Goal: Book appointment/travel/reservation: Book appointment/travel/reservation

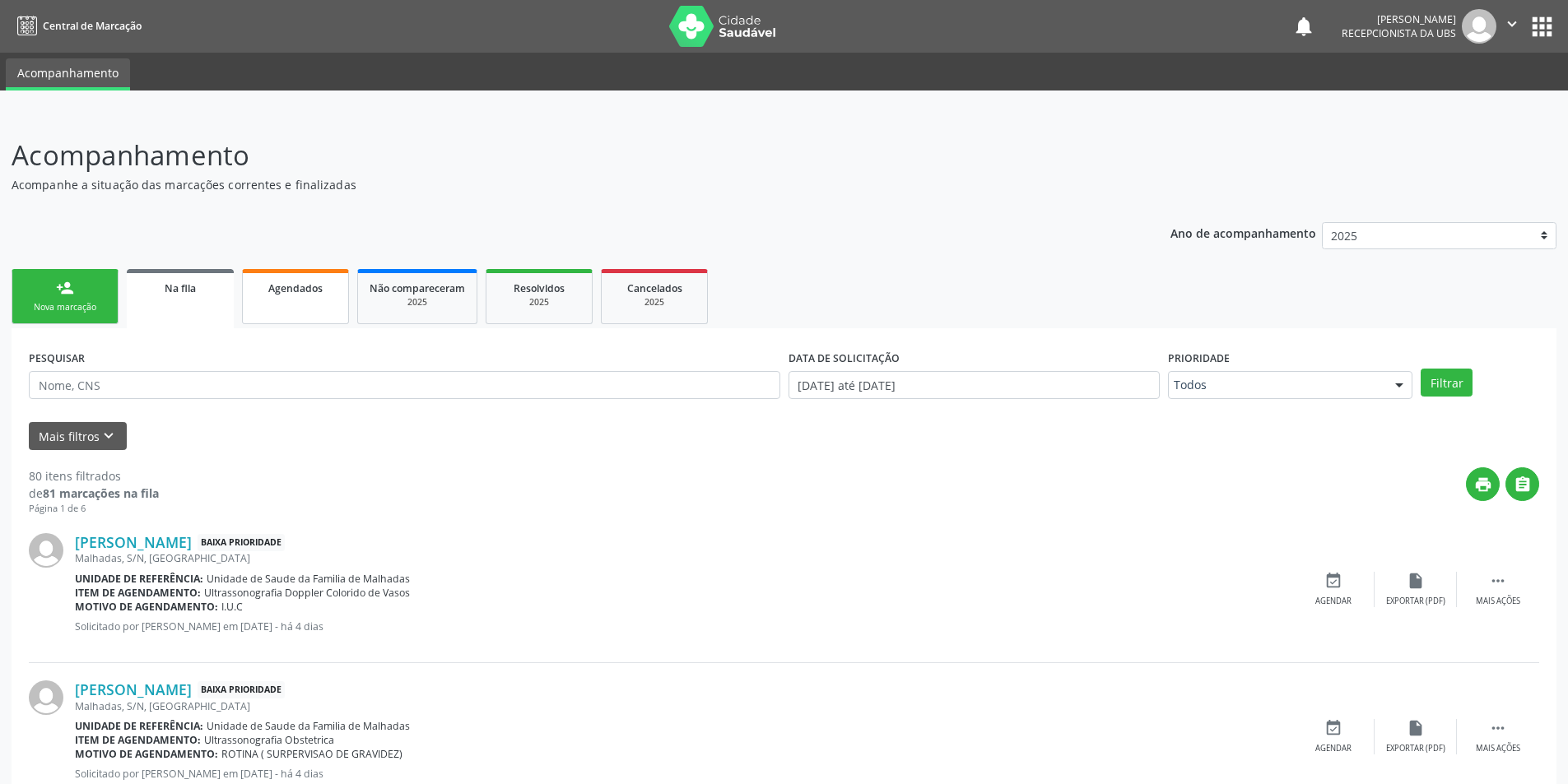
click at [314, 298] on link "Agendados" at bounding box center [295, 296] width 107 height 55
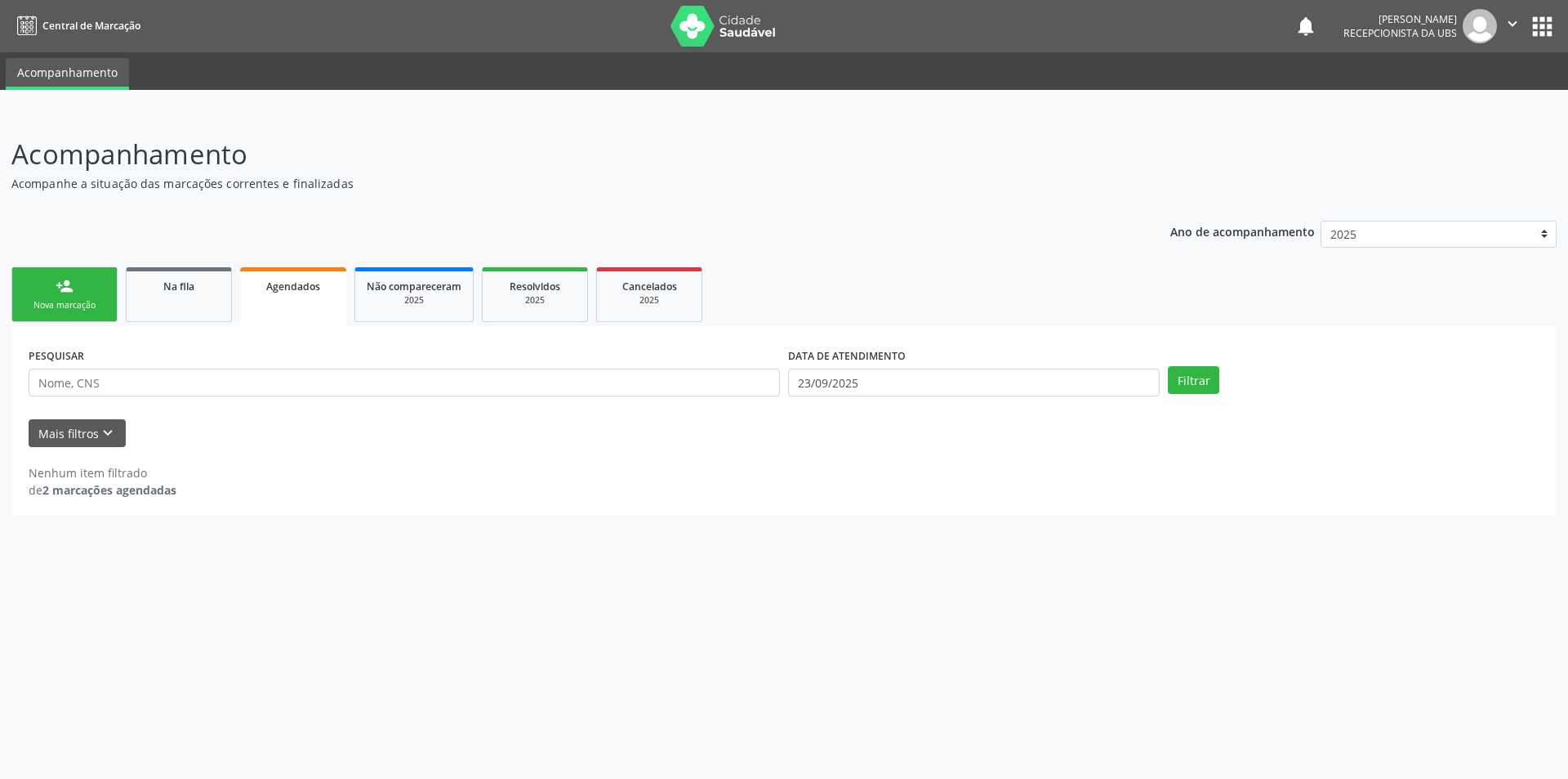
click at [63, 293] on div "person_add" at bounding box center [64, 286] width 18 height 18
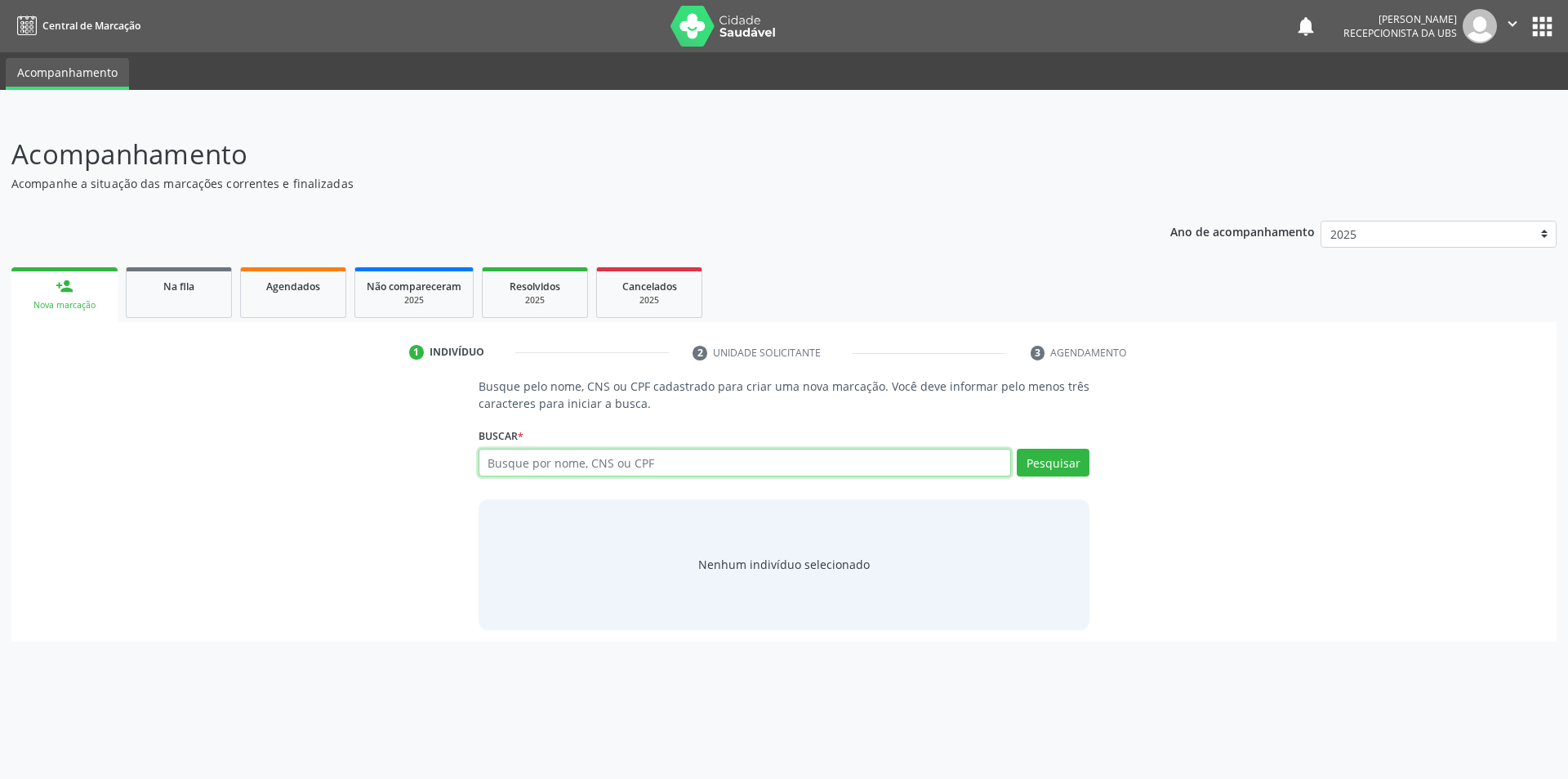
click at [499, 469] on input "text" at bounding box center [745, 462] width 533 height 28
click at [542, 465] on input "text" at bounding box center [745, 462] width 533 height 28
type input "07009447454"
click at [1027, 450] on button "Pesquisar" at bounding box center [1053, 462] width 72 height 28
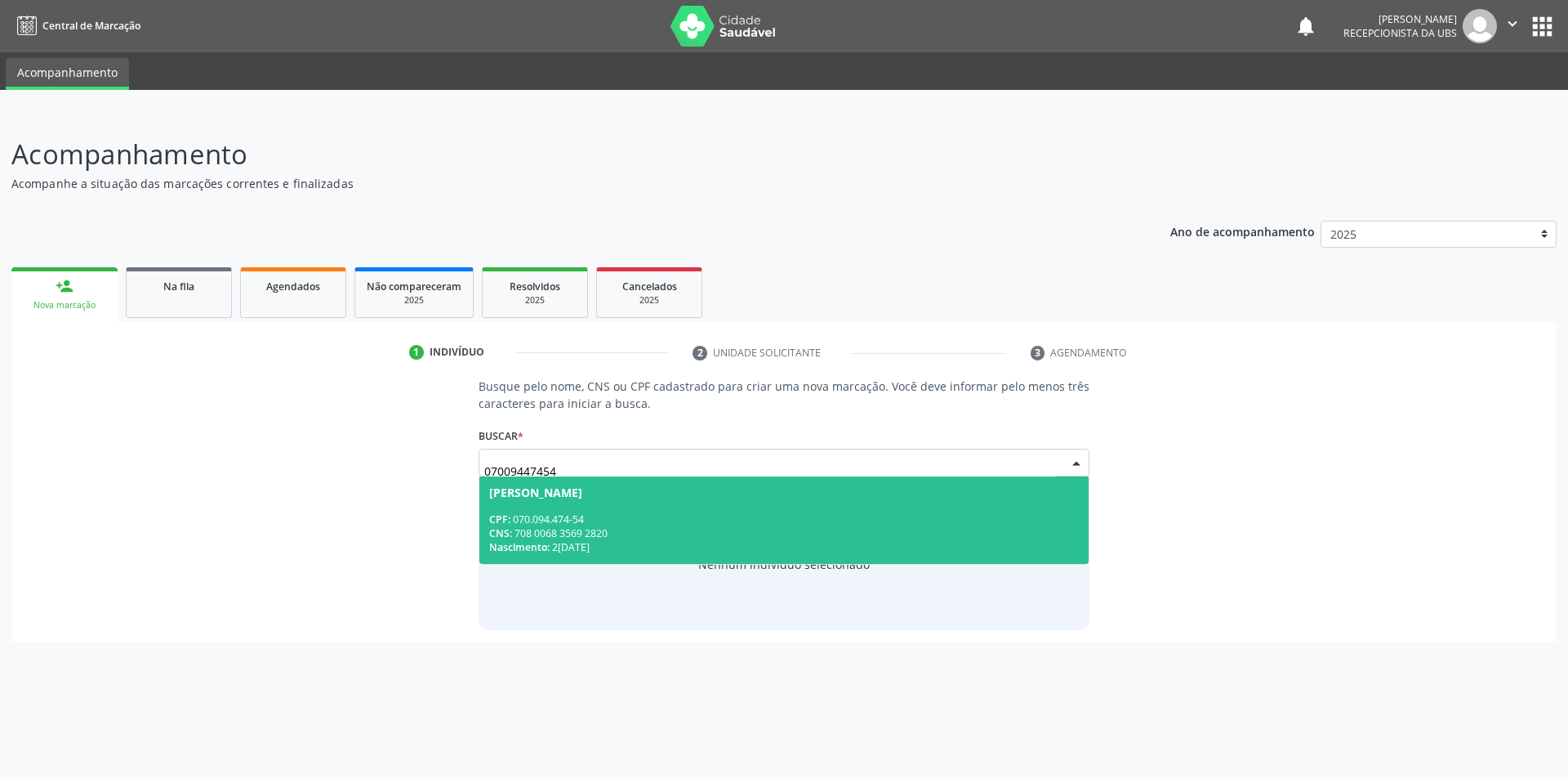
click at [569, 532] on div "CNS: 708 0068 3569 2820" at bounding box center [784, 533] width 590 height 14
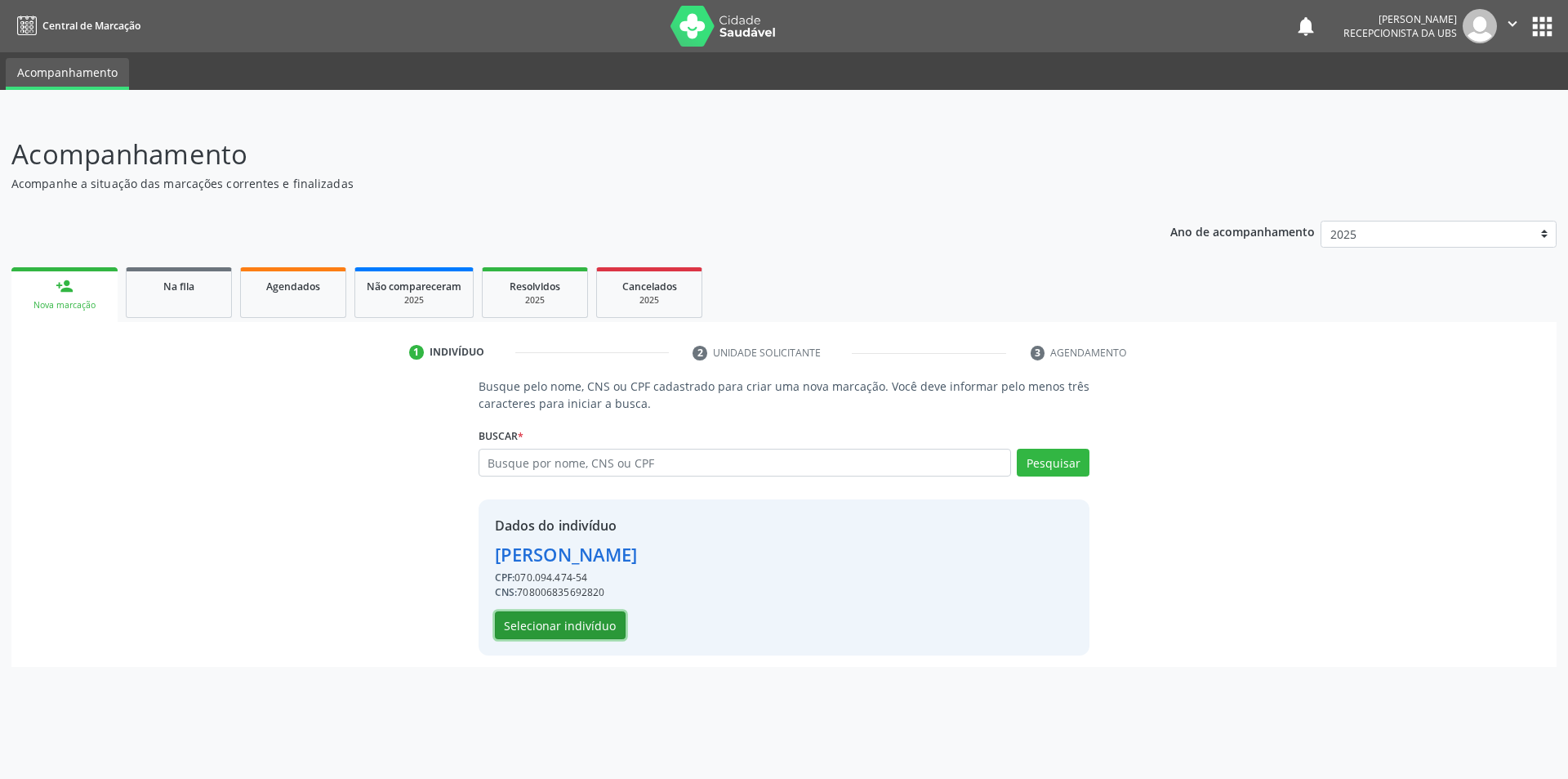
click at [571, 617] on button "Selecionar indivíduo" at bounding box center [560, 624] width 130 height 28
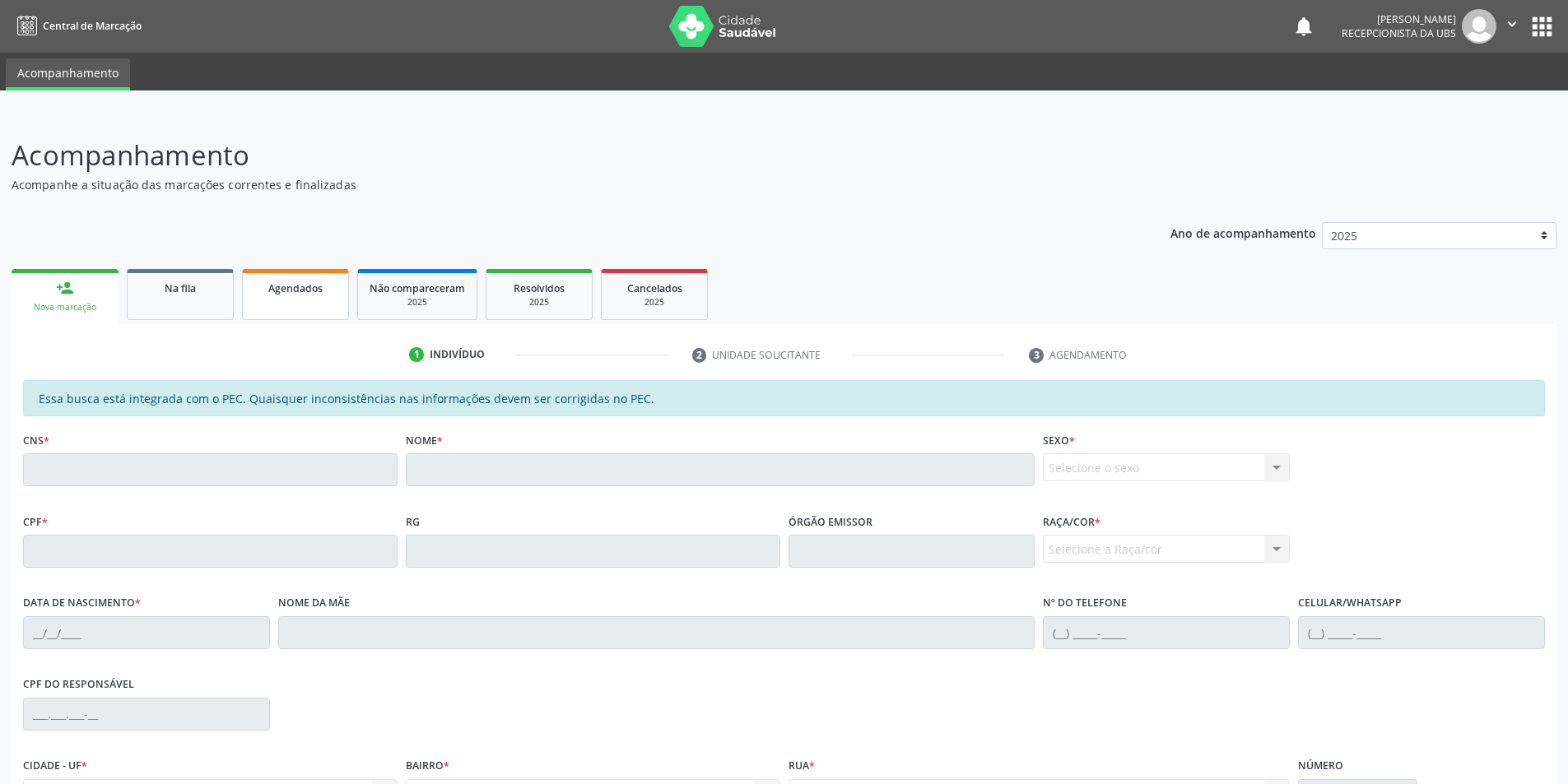
click at [281, 273] on link "Agendados" at bounding box center [295, 294] width 107 height 51
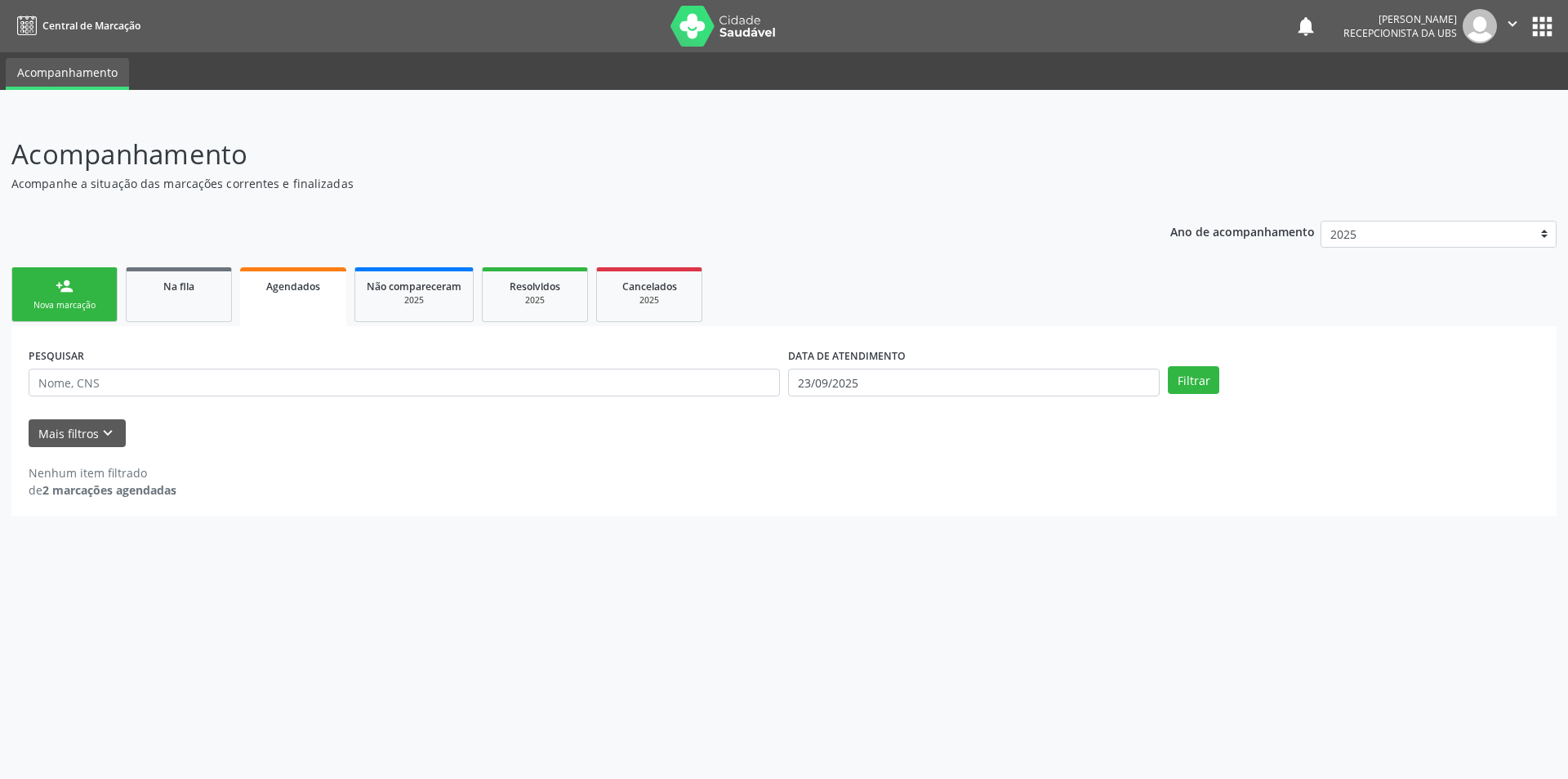
click at [59, 286] on div "person_add" at bounding box center [64, 286] width 18 height 18
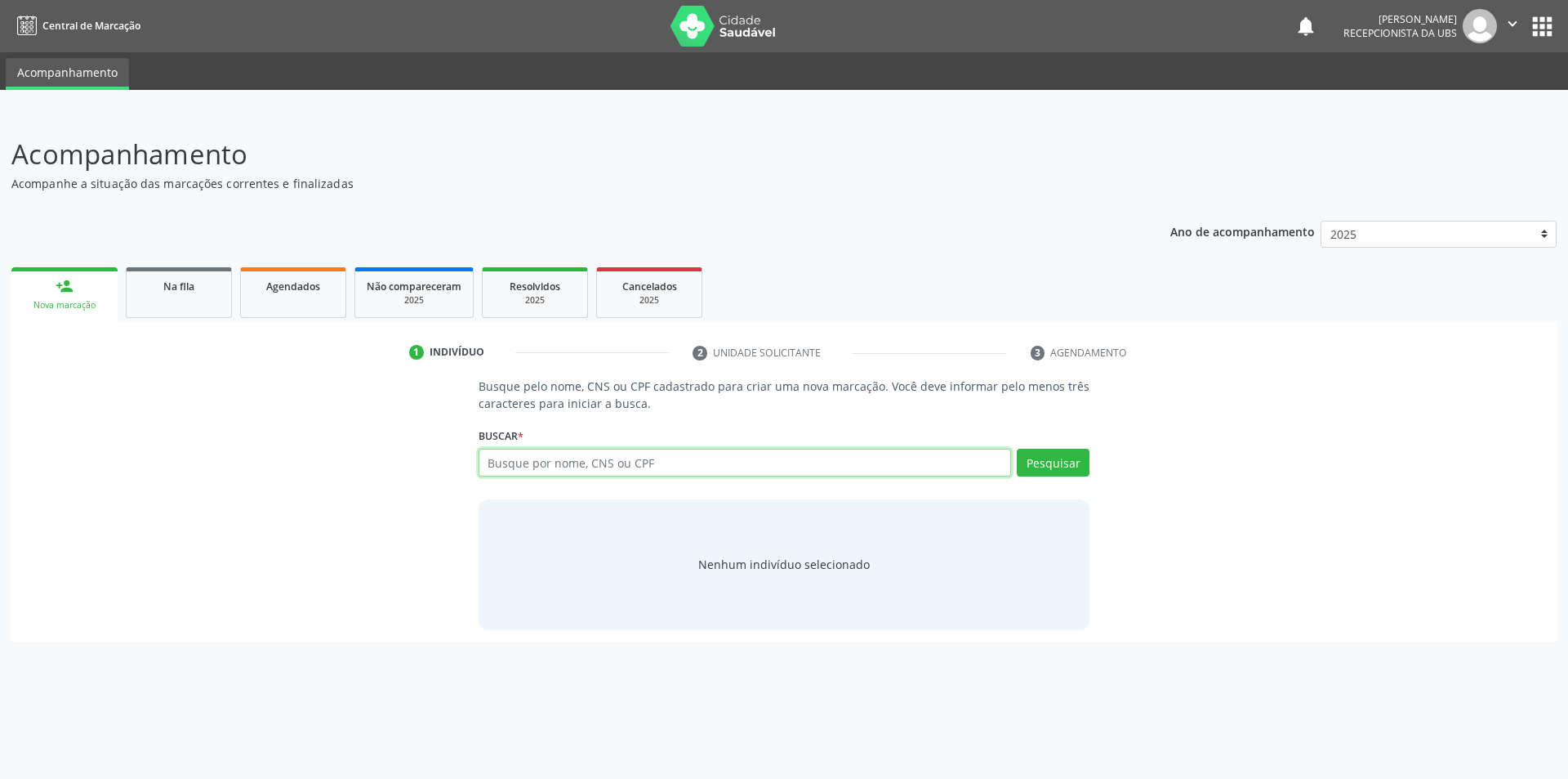
click at [521, 466] on input "text" at bounding box center [745, 462] width 533 height 28
type input "701201051386110"
click at [1076, 461] on button "Pesquisar" at bounding box center [1053, 462] width 72 height 28
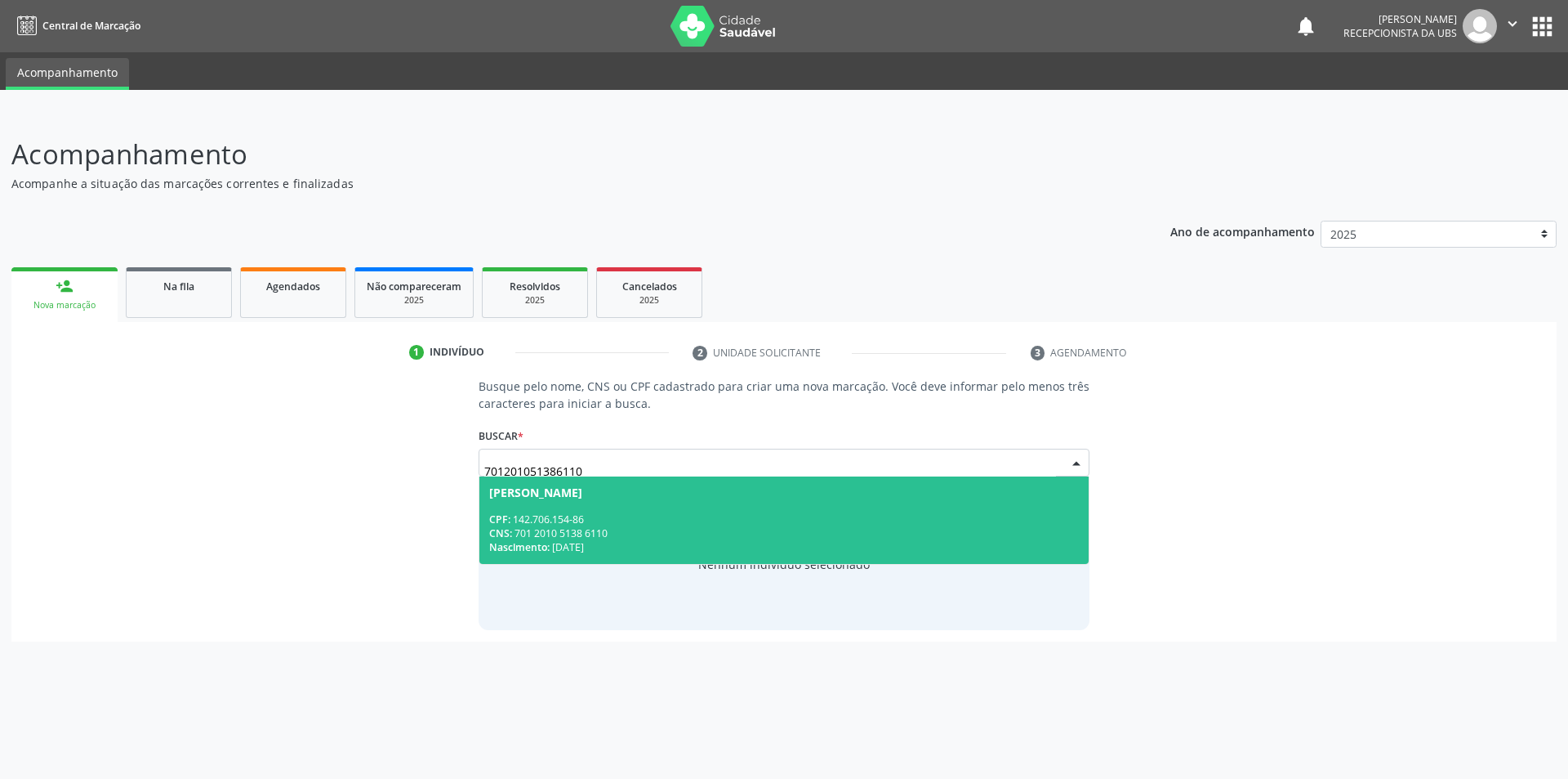
click at [582, 493] on div "[PERSON_NAME]" at bounding box center [536, 492] width 93 height 13
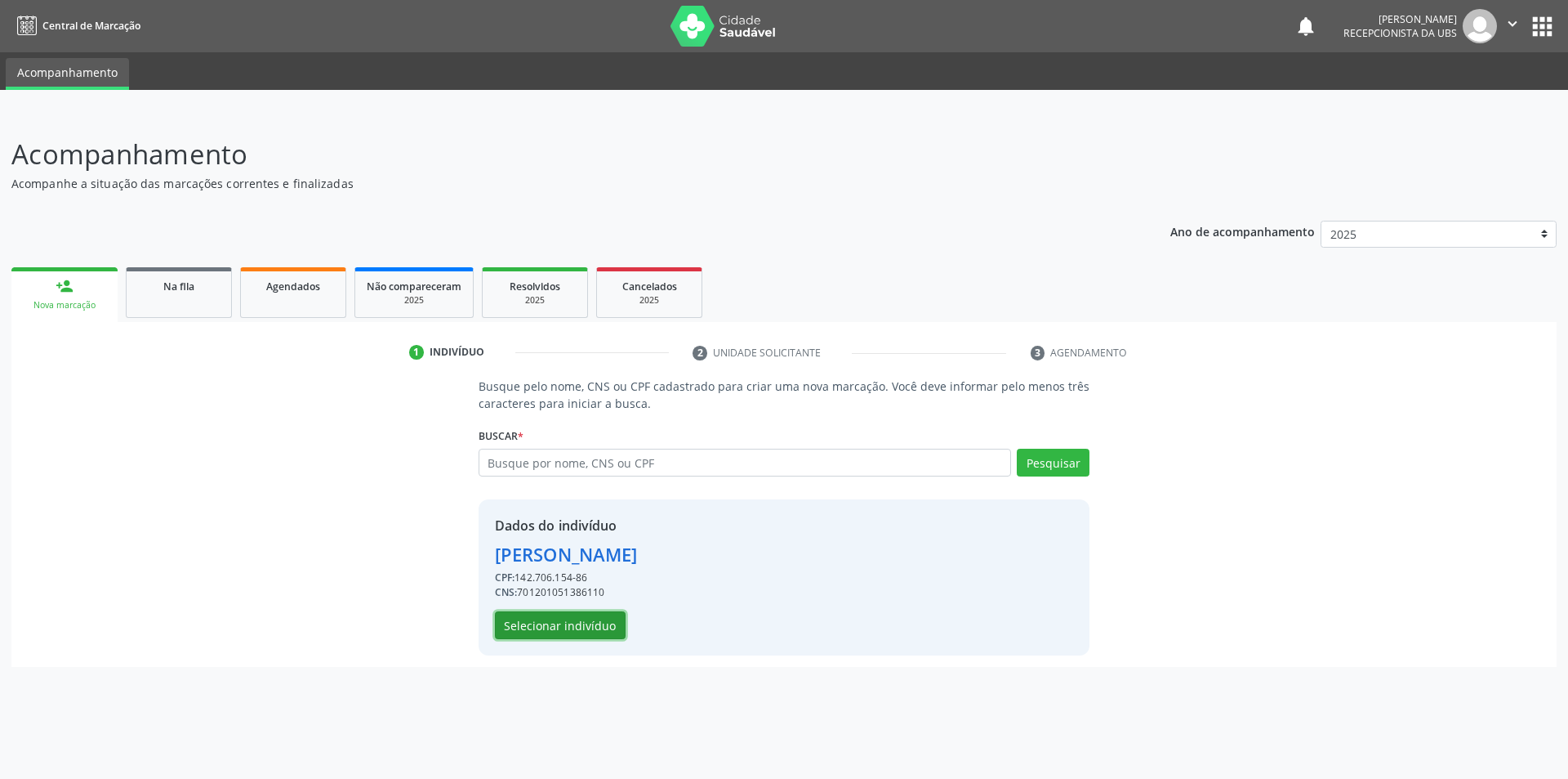
click at [600, 630] on button "Selecionar indivíduo" at bounding box center [560, 624] width 130 height 28
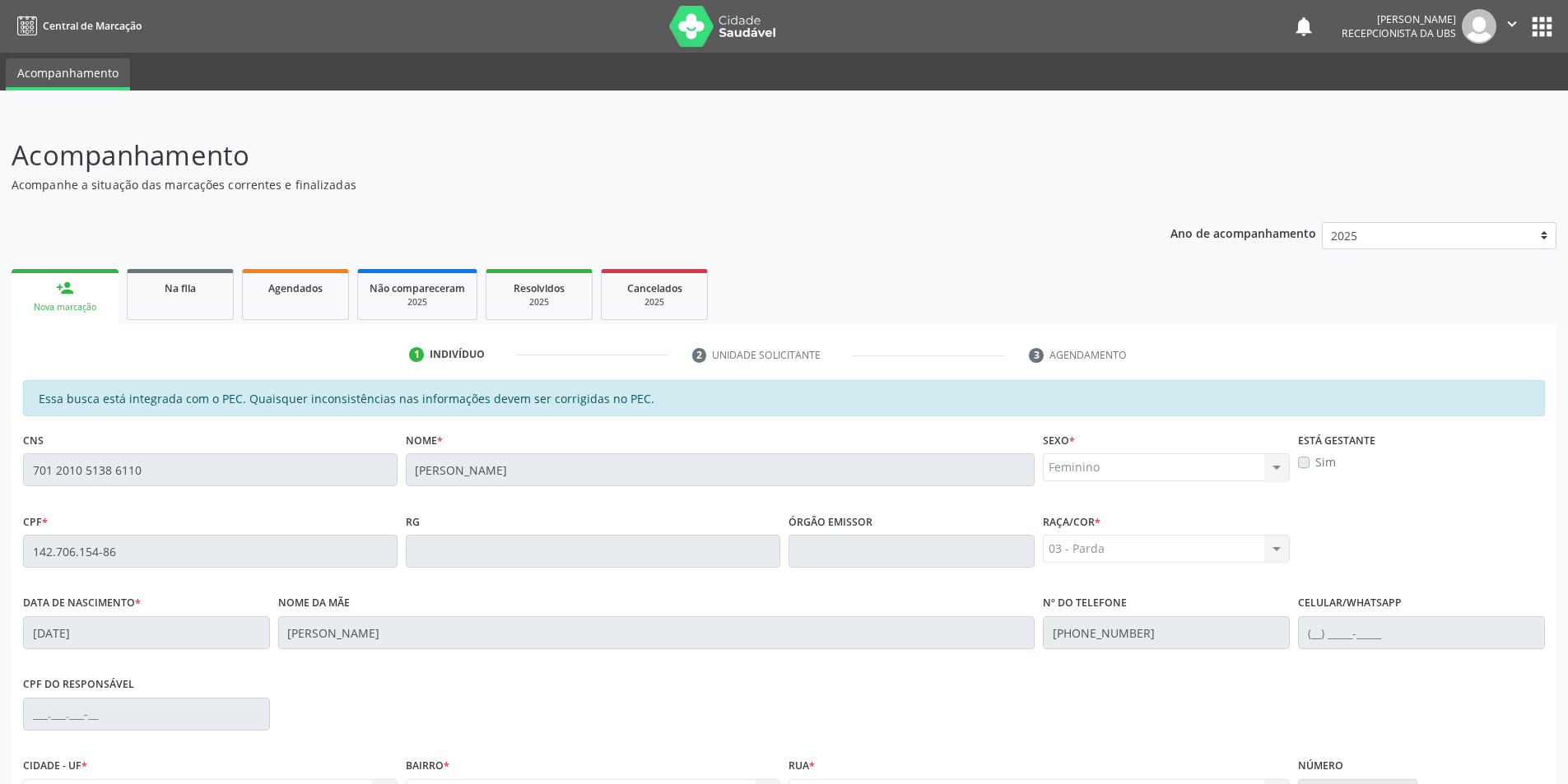
click at [1567, 774] on html "Central de Marcação notifications [PERSON_NAME] Recepcionista da UBS  Configur…" at bounding box center [784, 392] width 1568 height 784
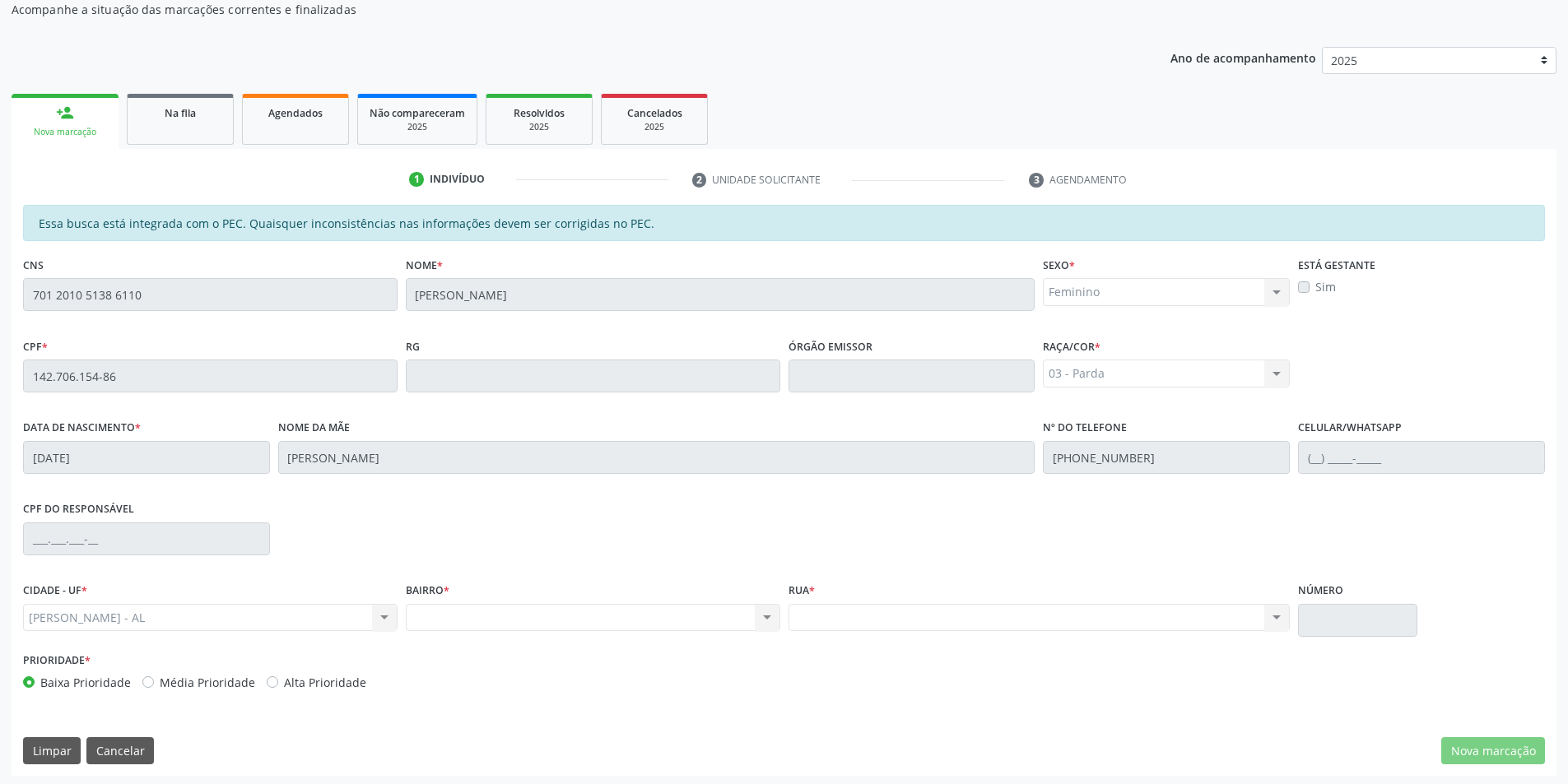
scroll to position [179, 0]
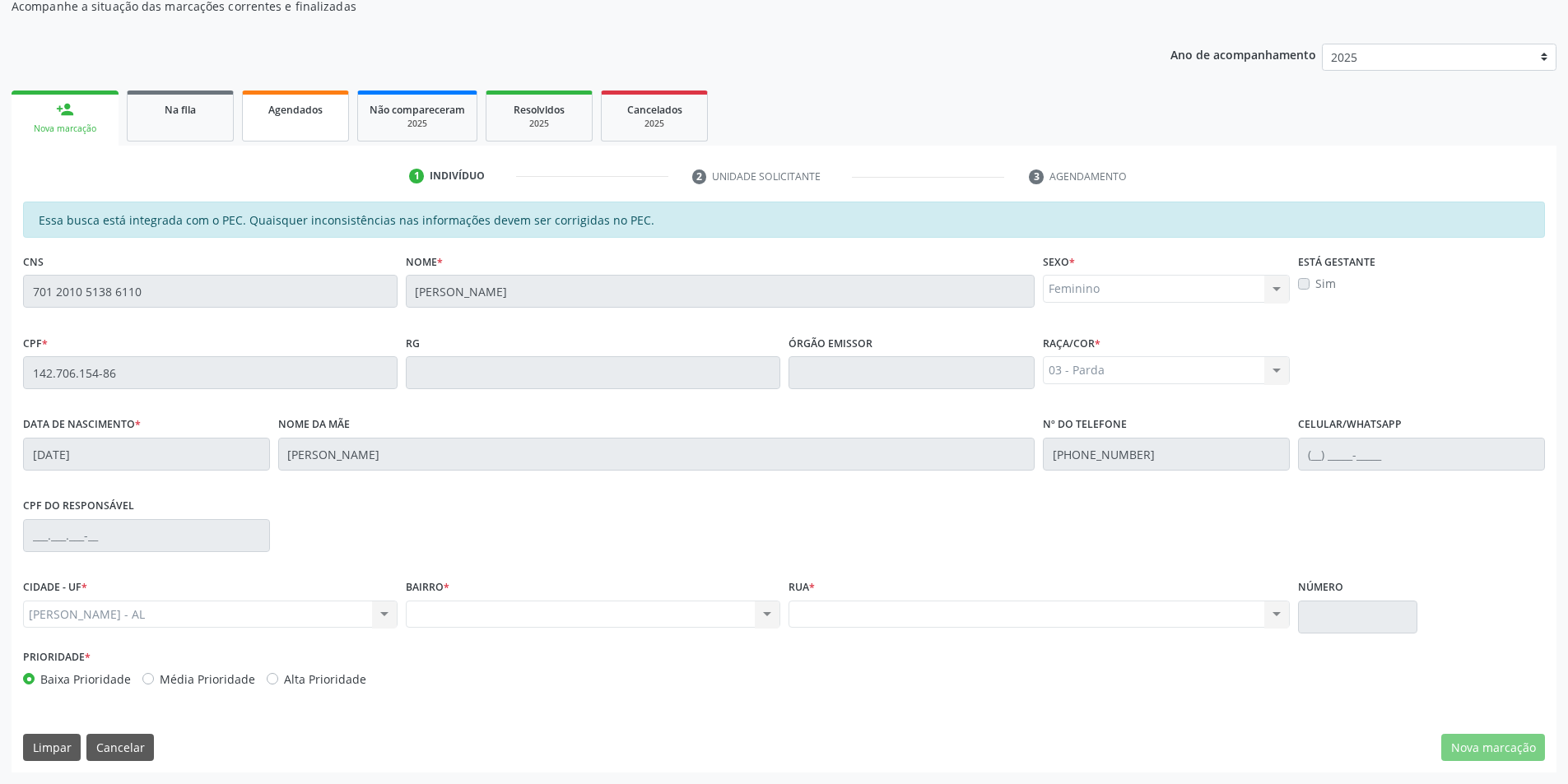
click at [290, 120] on link "Agendados" at bounding box center [295, 116] width 107 height 51
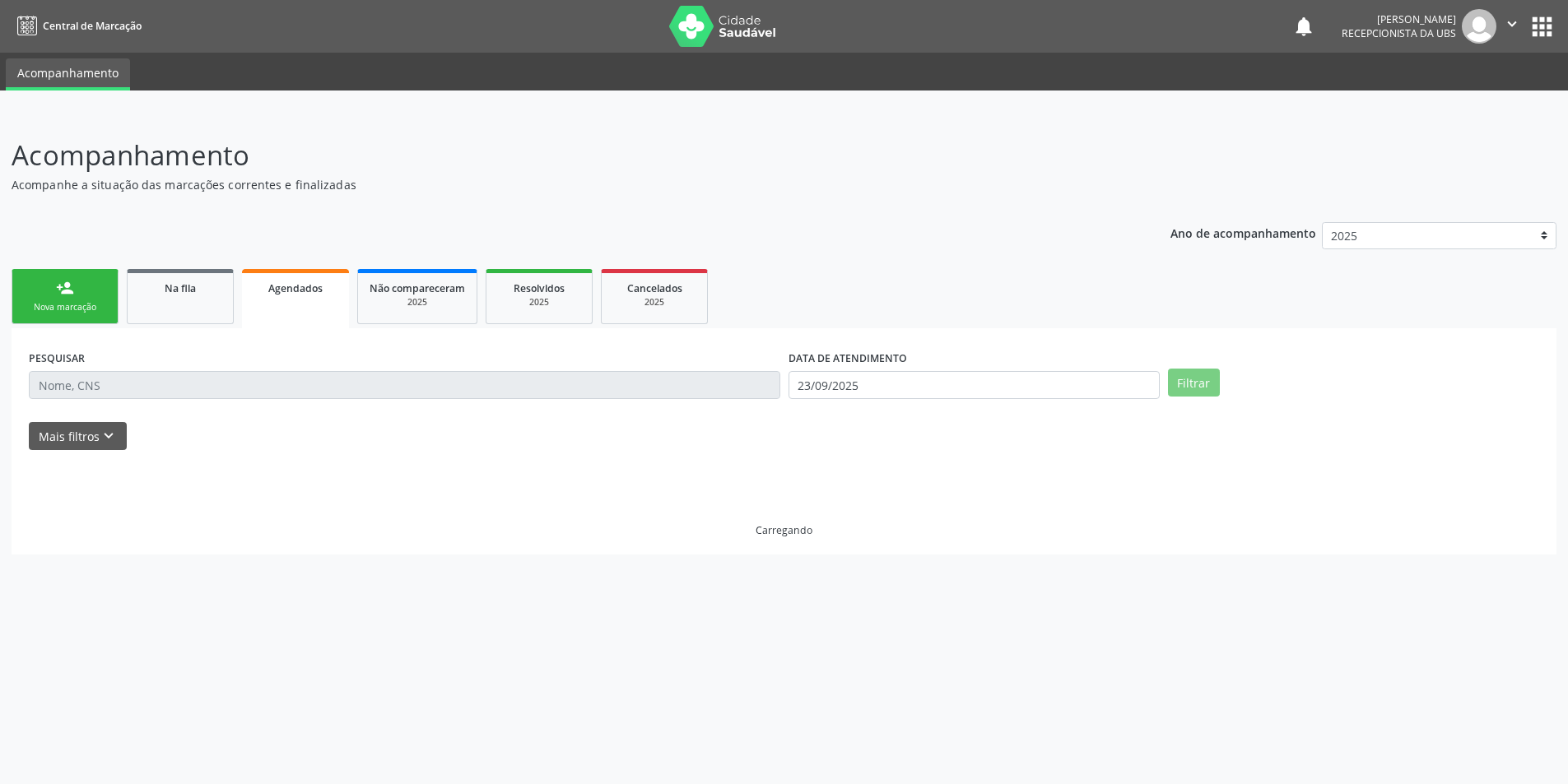
scroll to position [0, 0]
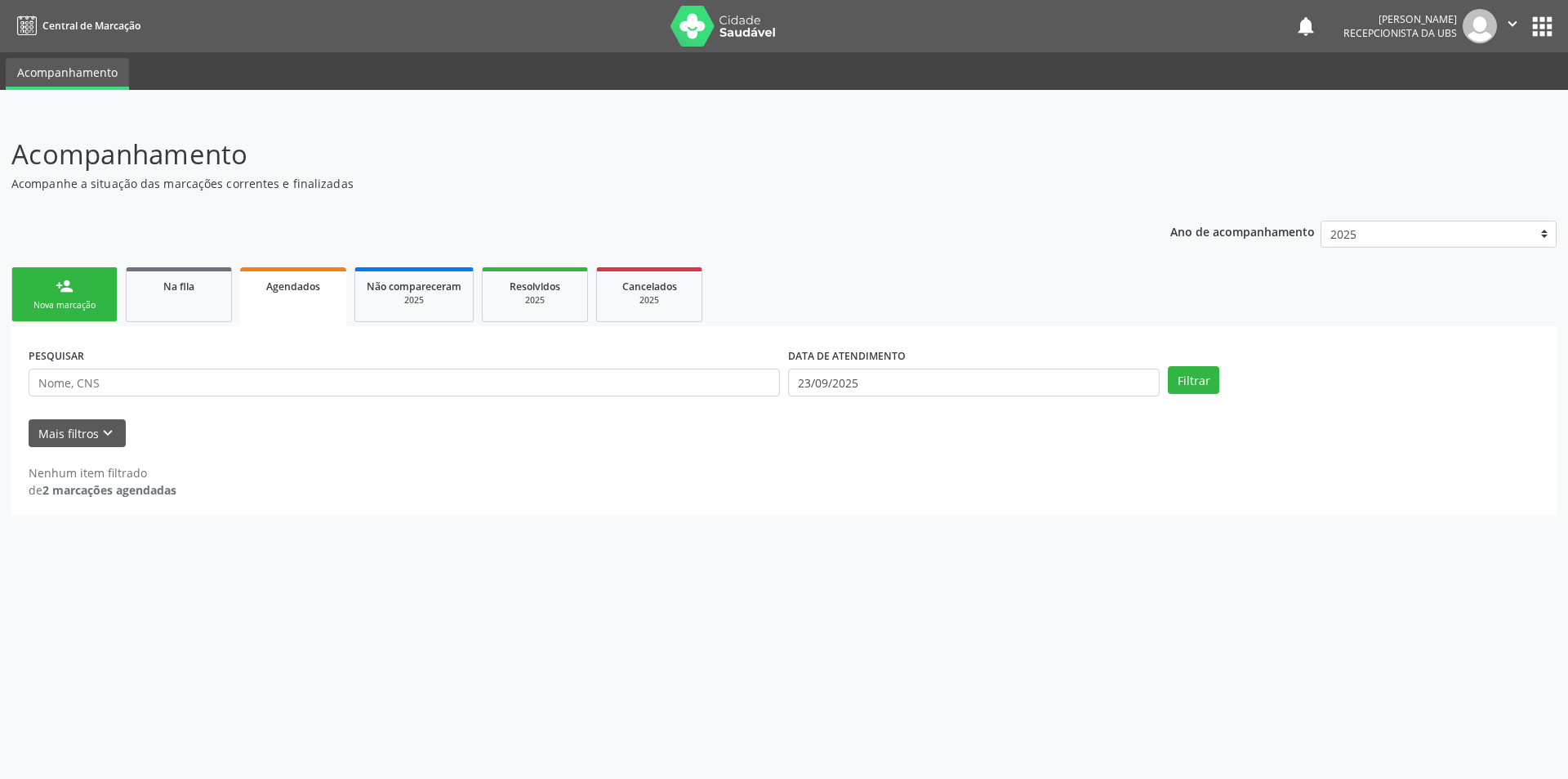
click at [91, 303] on div "Nova marcação" at bounding box center [64, 306] width 81 height 13
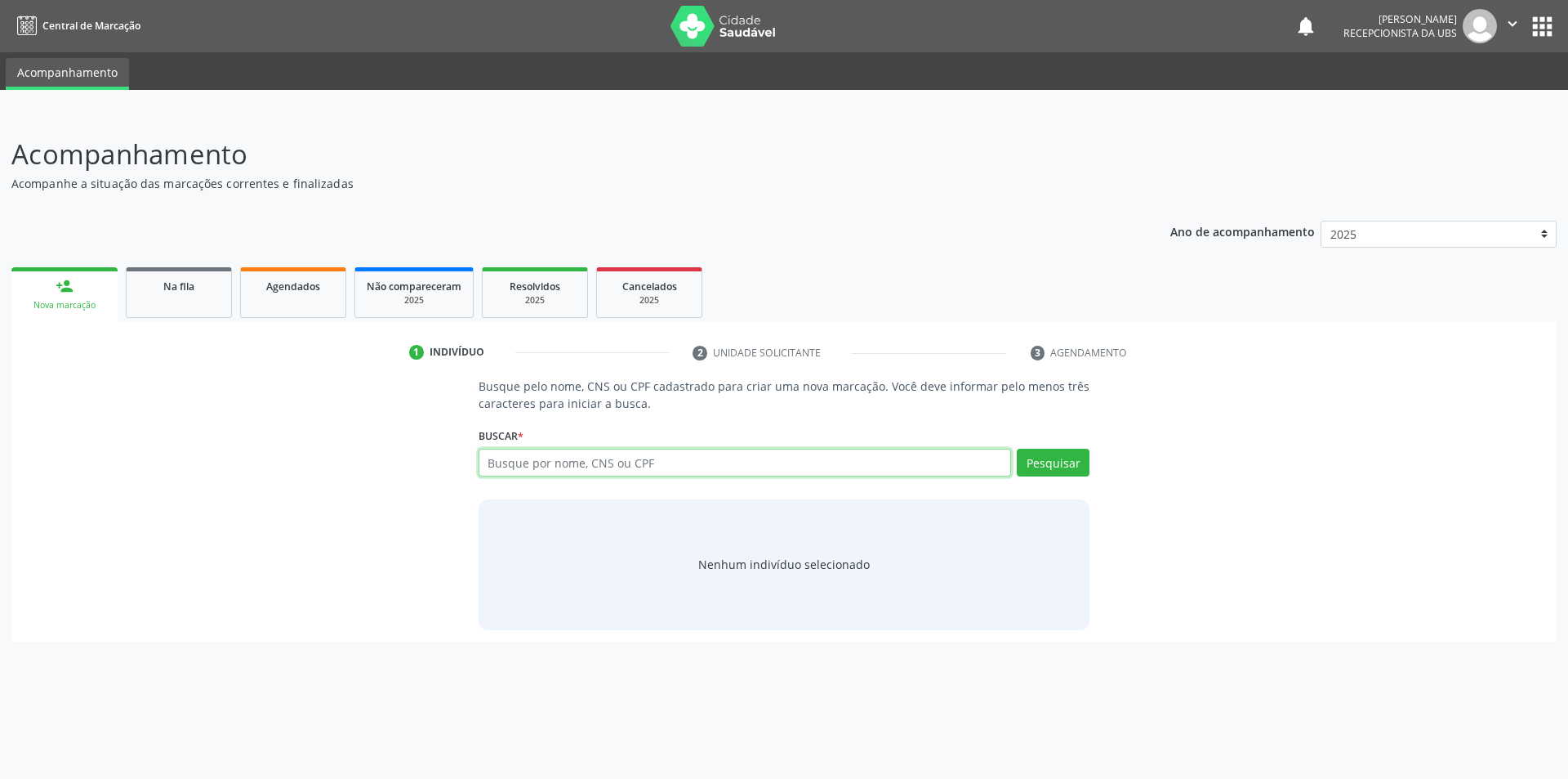
click at [539, 463] on input "text" at bounding box center [745, 462] width 533 height 28
type input "700507957438555"
click at [1031, 463] on button "Pesquisar" at bounding box center [1053, 462] width 72 height 28
type input "700507957438555"
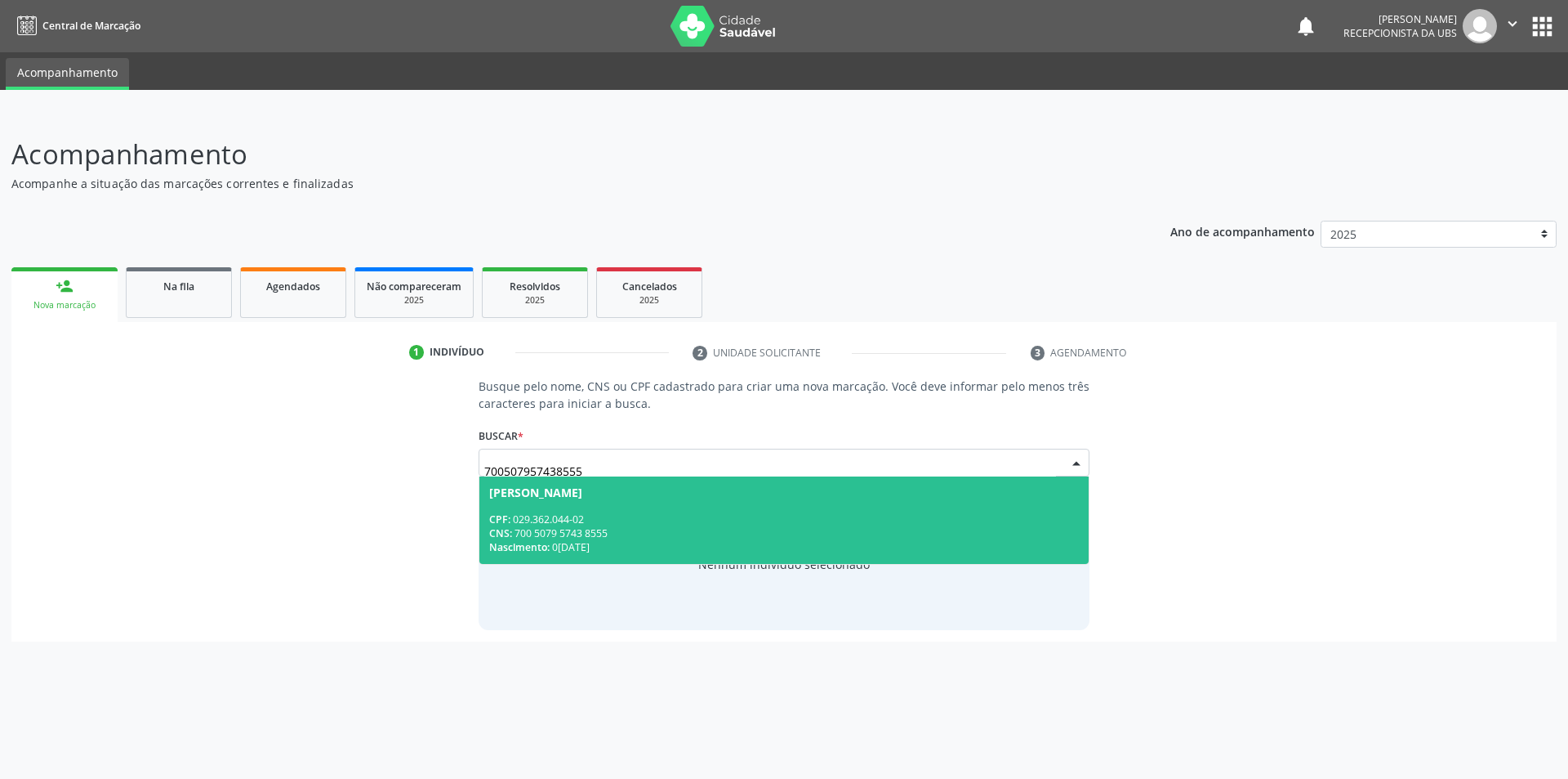
click at [517, 514] on div "CPF: 029.362.044-02" at bounding box center [784, 520] width 590 height 14
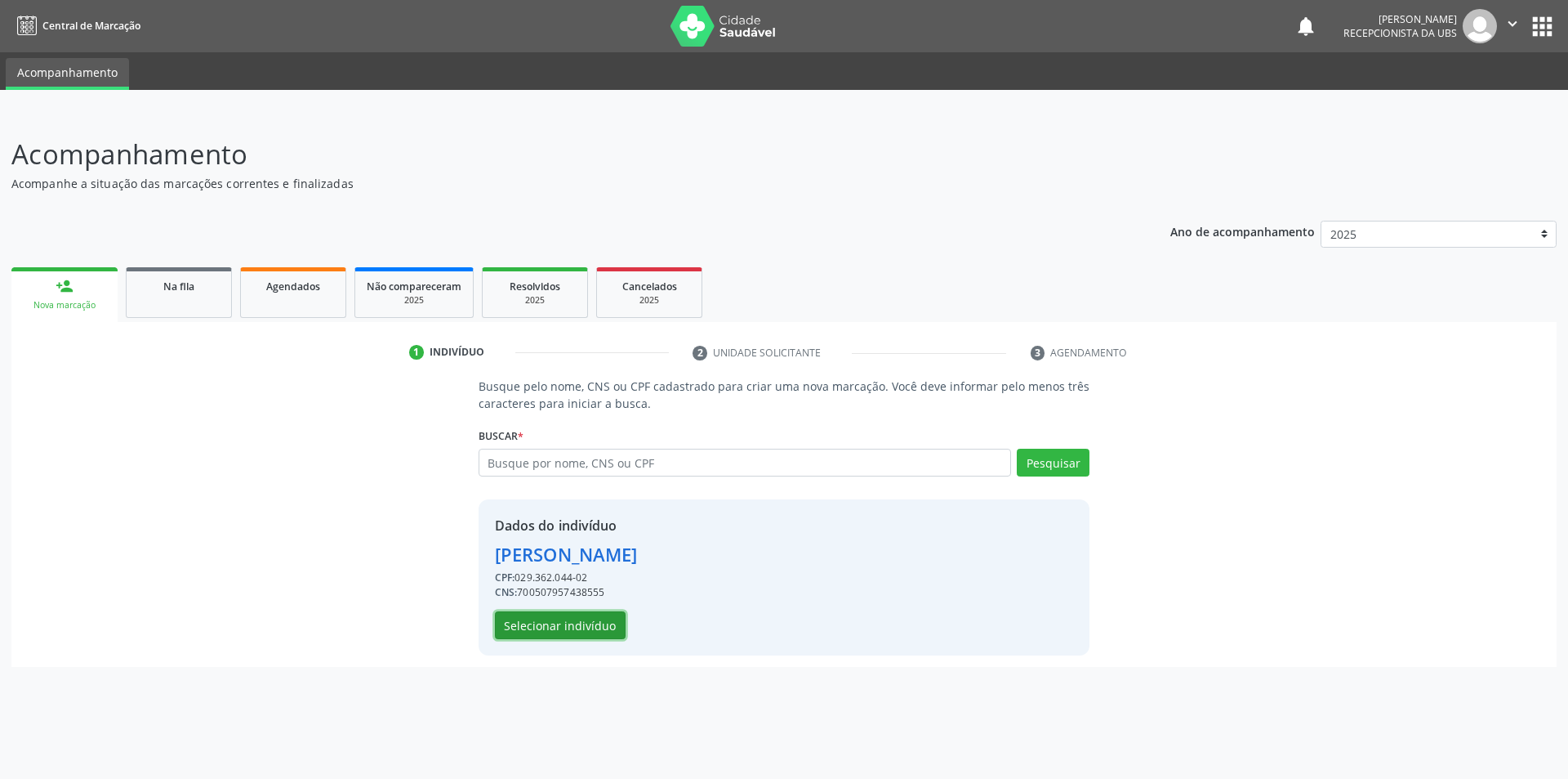
click at [523, 616] on button "Selecionar indivíduo" at bounding box center [560, 624] width 130 height 28
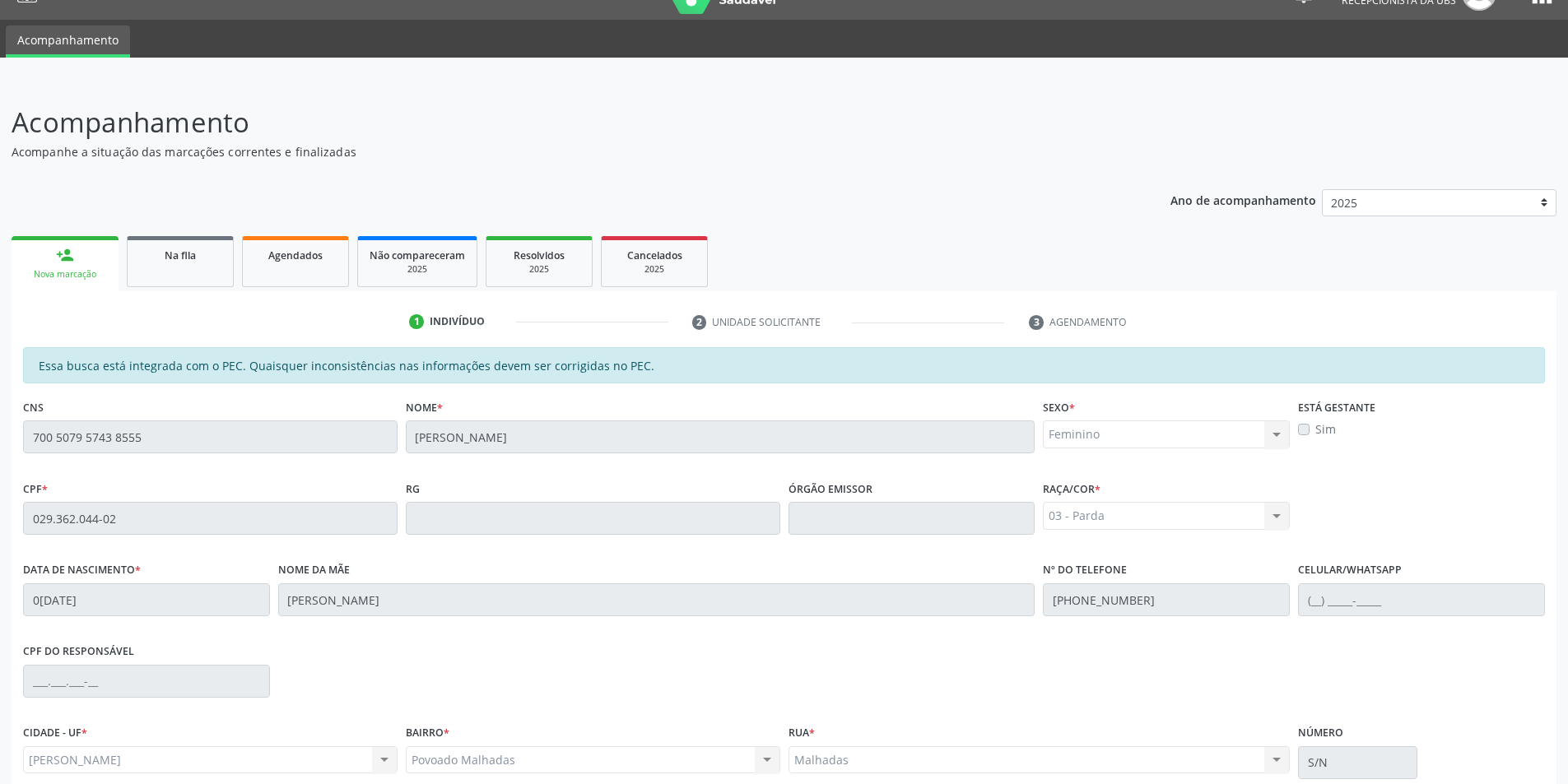
scroll to position [179, 0]
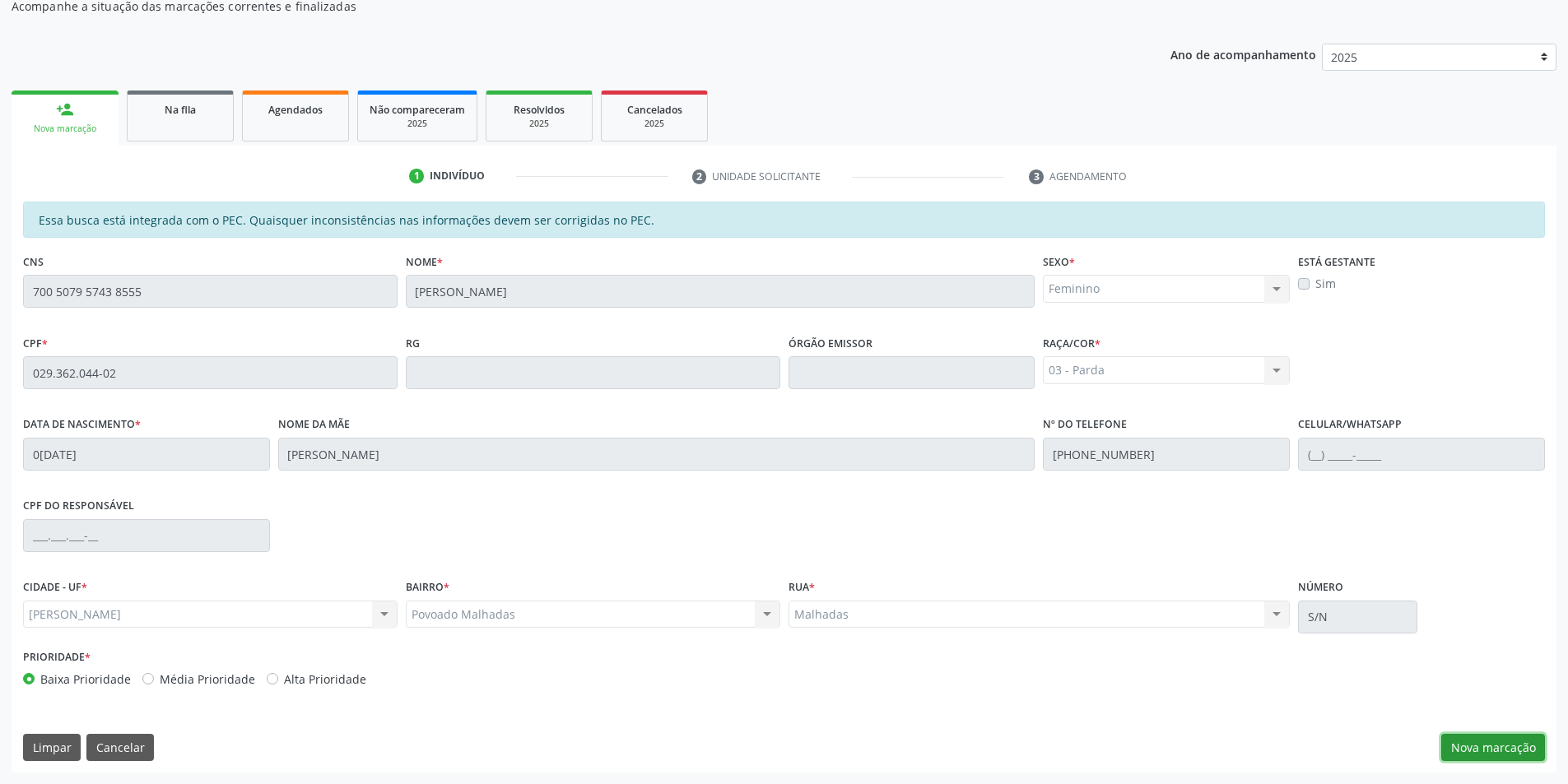
click at [1493, 742] on button "Nova marcação" at bounding box center [1492, 747] width 103 height 28
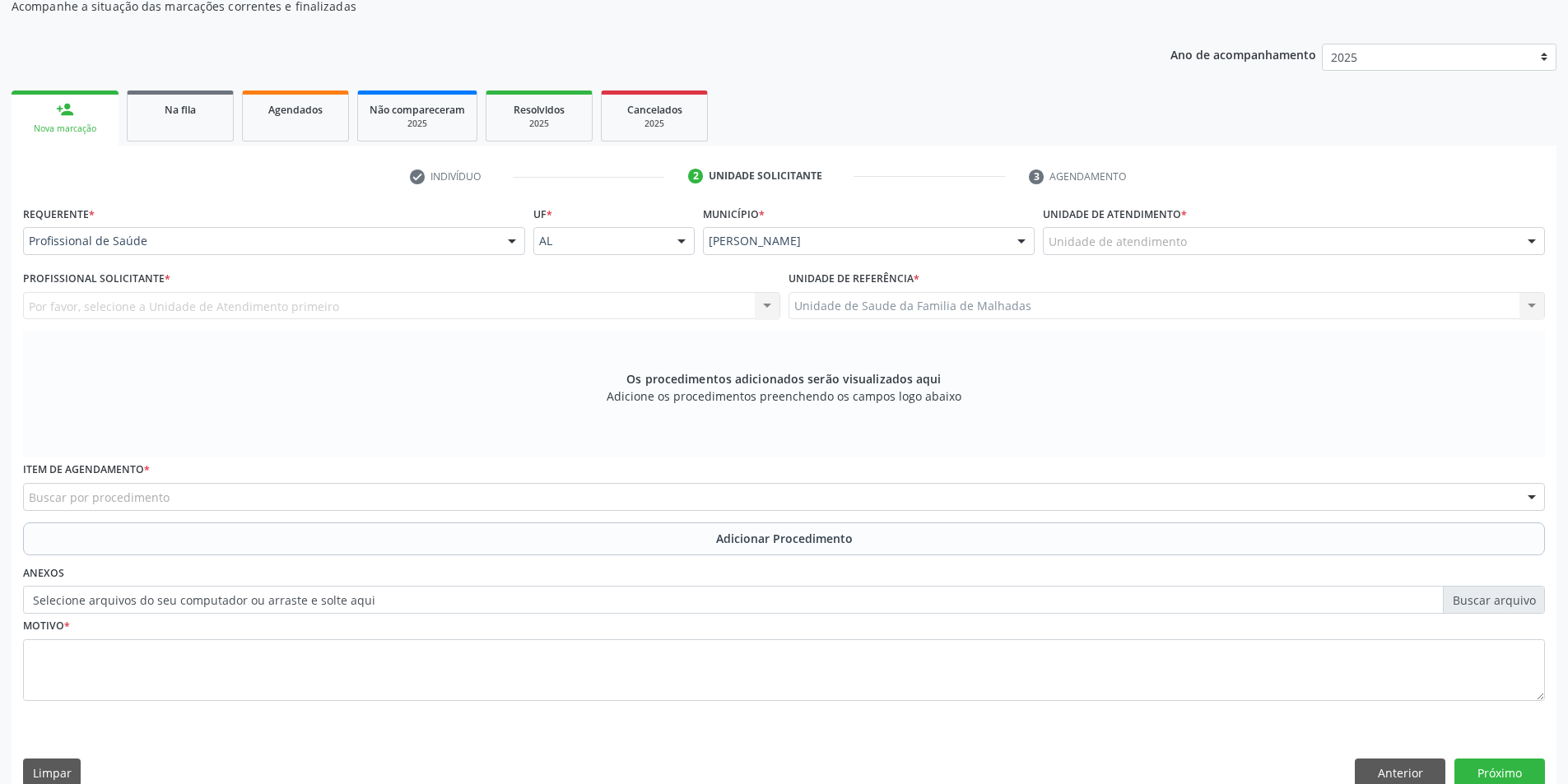
click at [1335, 221] on div "Unidade de atendimento * Unidade de atendimento Aeronave Baron 58 Aeronave Cess…" at bounding box center [1294, 227] width 502 height 53
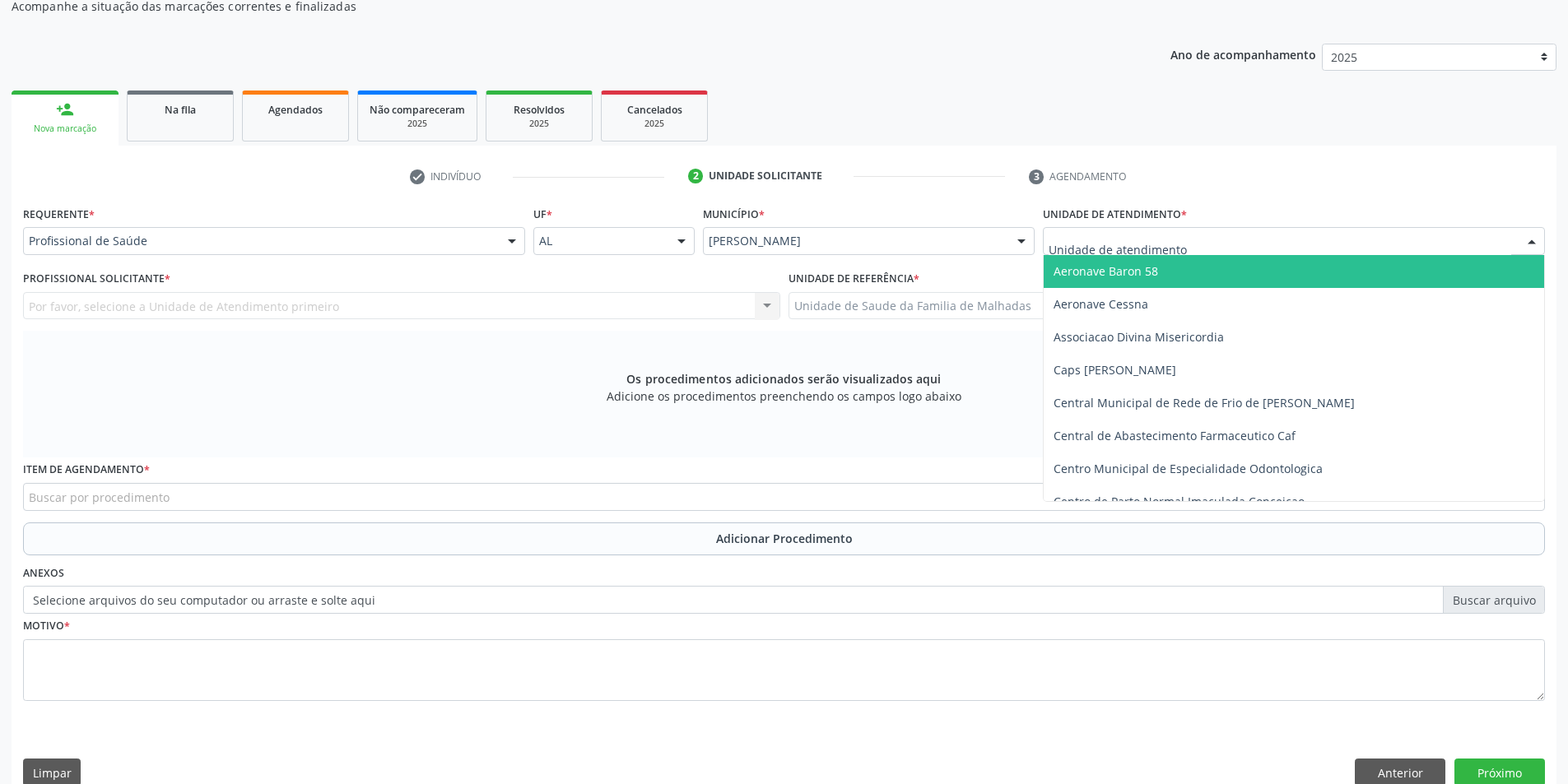
click at [1391, 249] on div at bounding box center [1294, 240] width 502 height 28
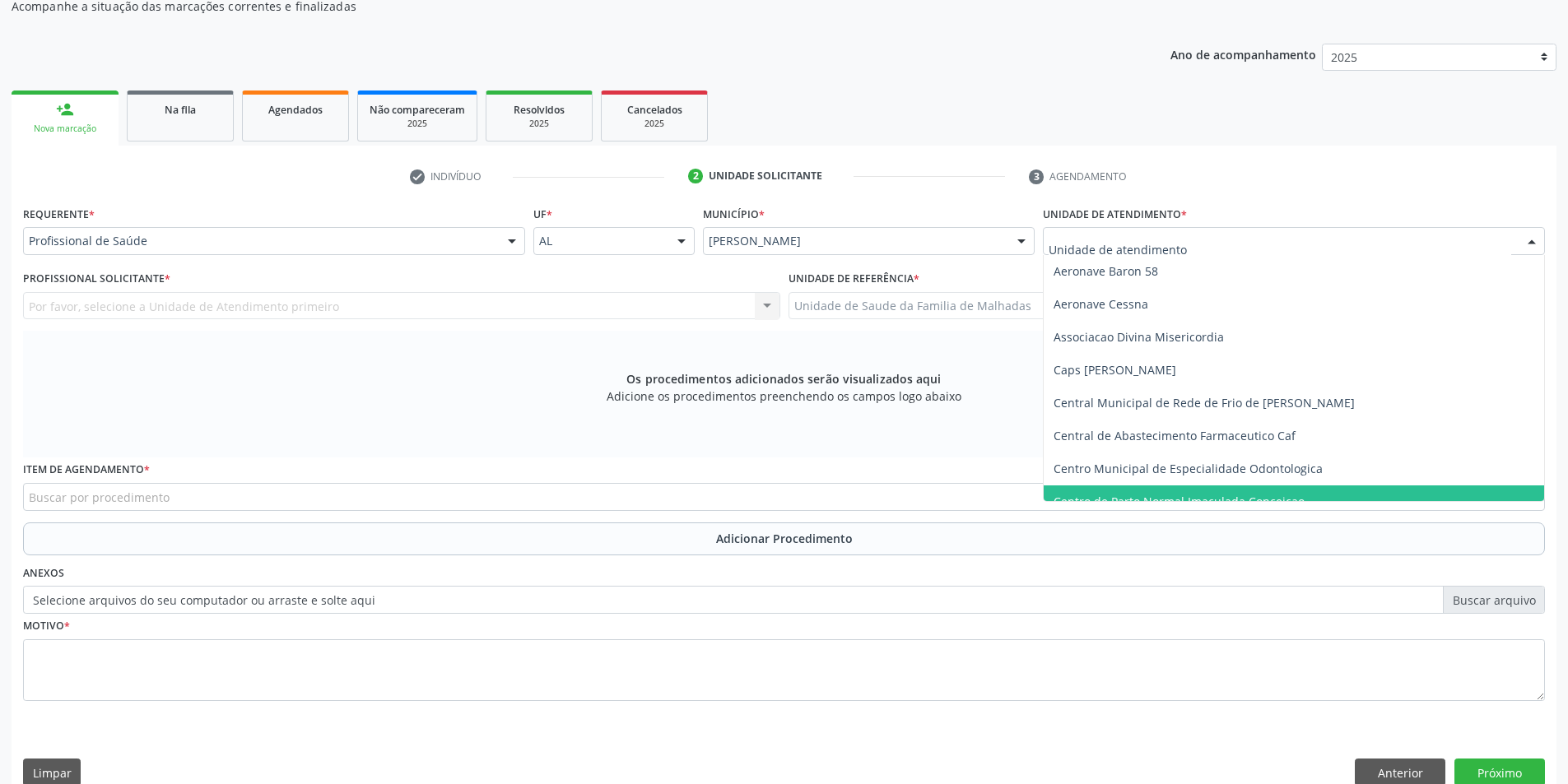
click at [1473, 487] on span "Centro de Parto Normal Imaculada Conceicao" at bounding box center [1294, 502] width 500 height 33
click at [1535, 243] on div at bounding box center [1531, 241] width 24 height 28
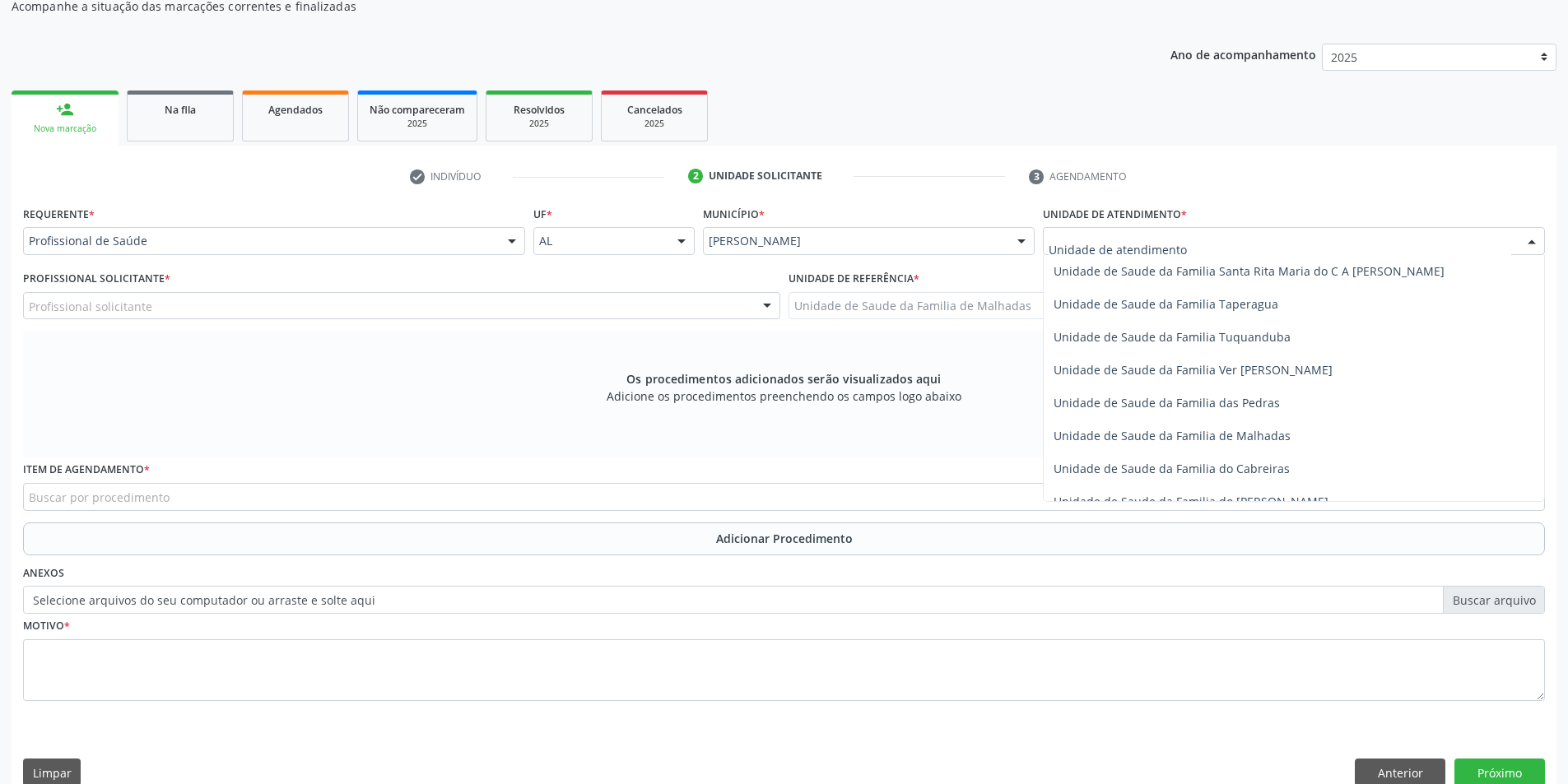
scroll to position [1300, 0]
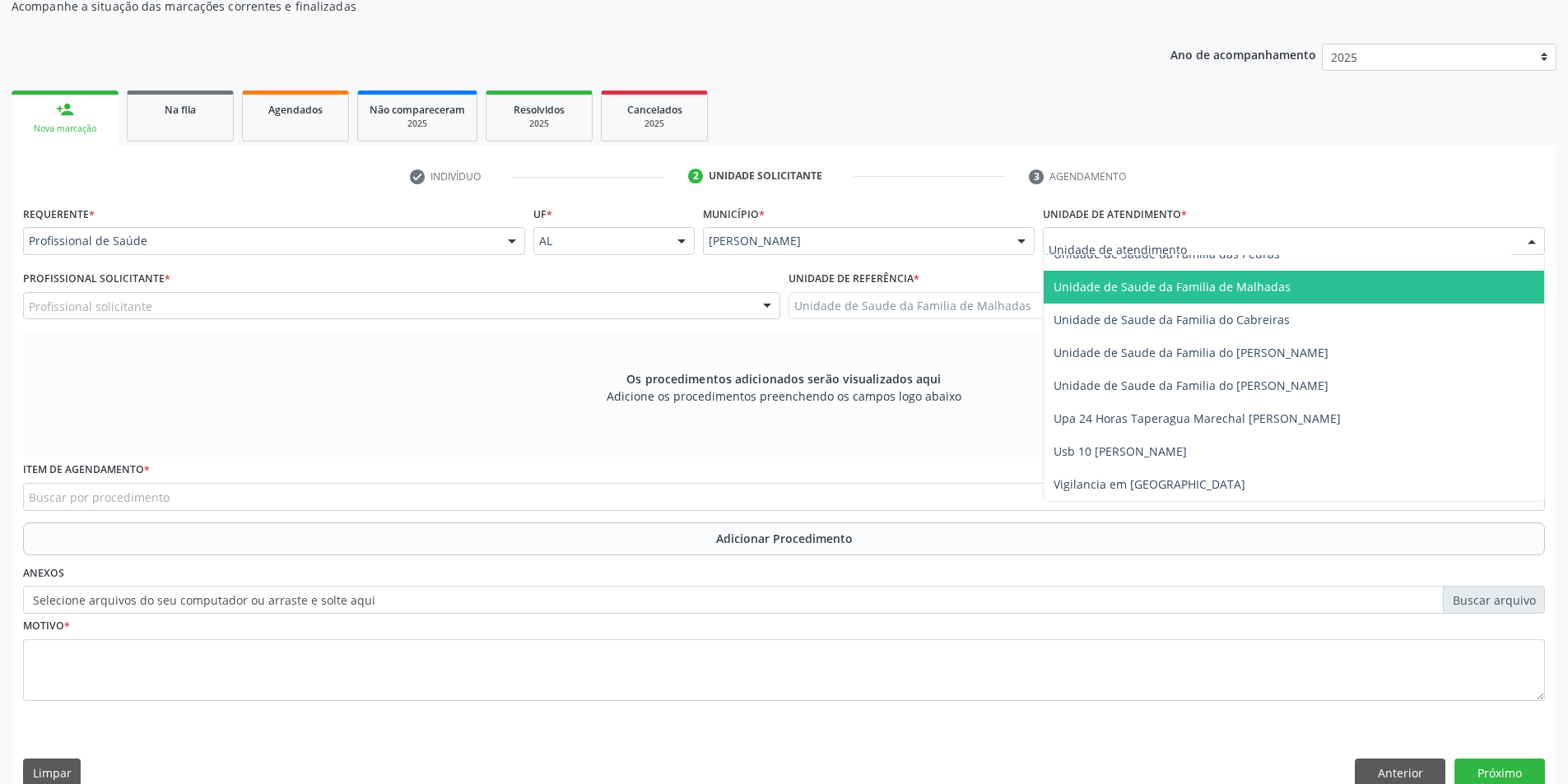
click at [1233, 292] on span "Unidade de Saude da Familia de Malhadas" at bounding box center [1171, 286] width 237 height 15
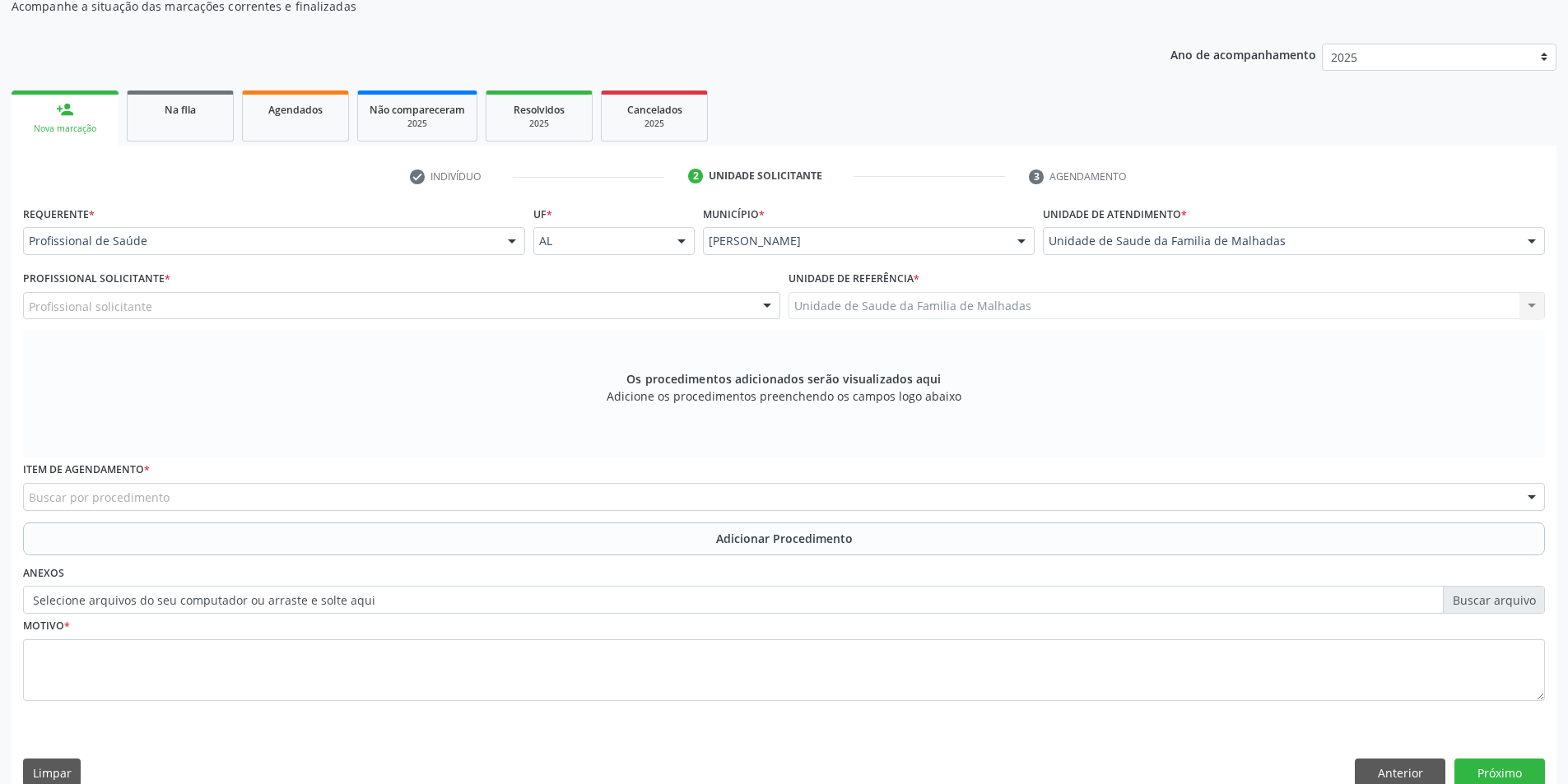
click at [769, 308] on div at bounding box center [766, 307] width 24 height 28
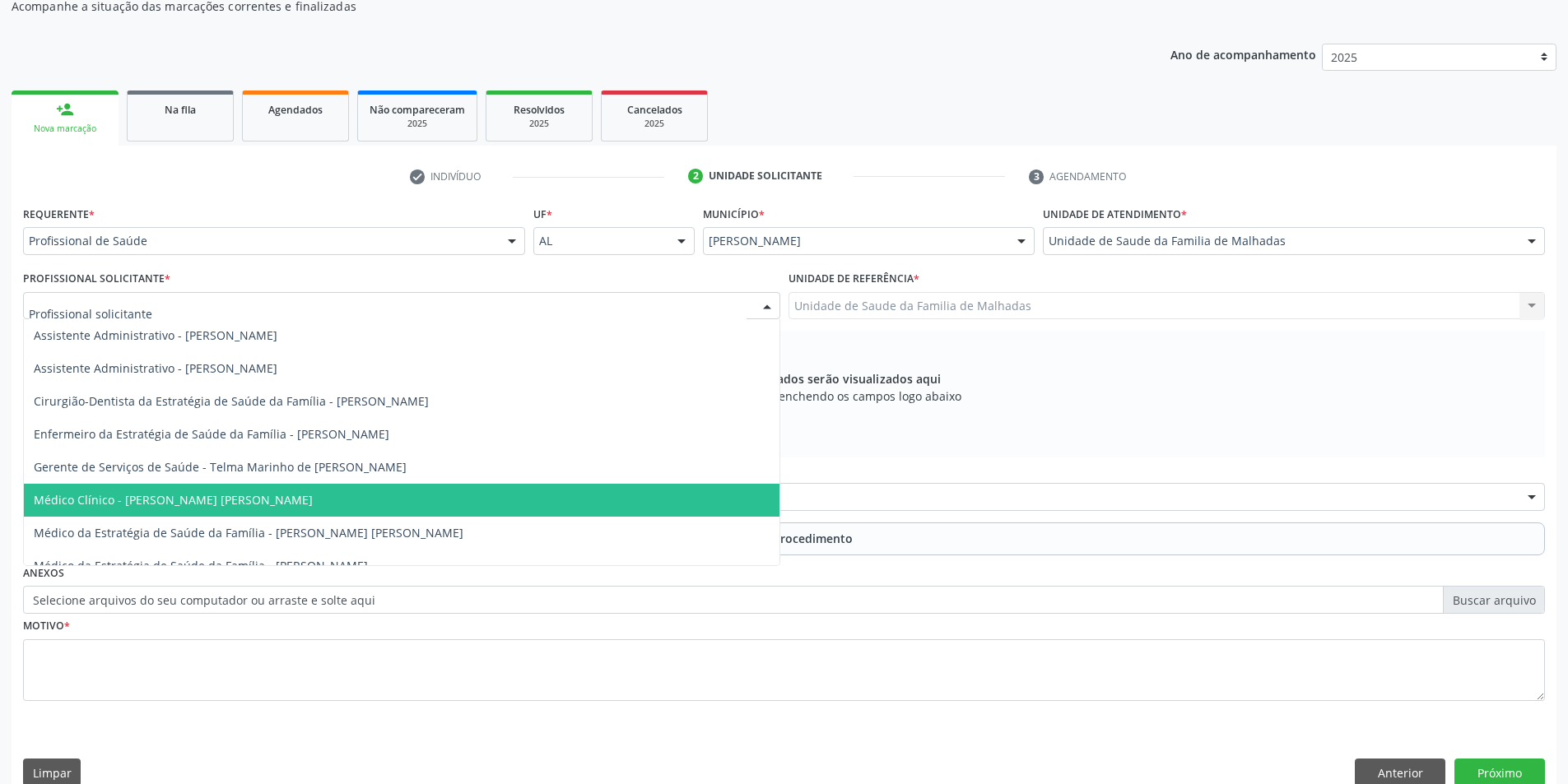
click at [754, 503] on span "Médico Clínico - [PERSON_NAME] [PERSON_NAME]" at bounding box center [402, 500] width 756 height 33
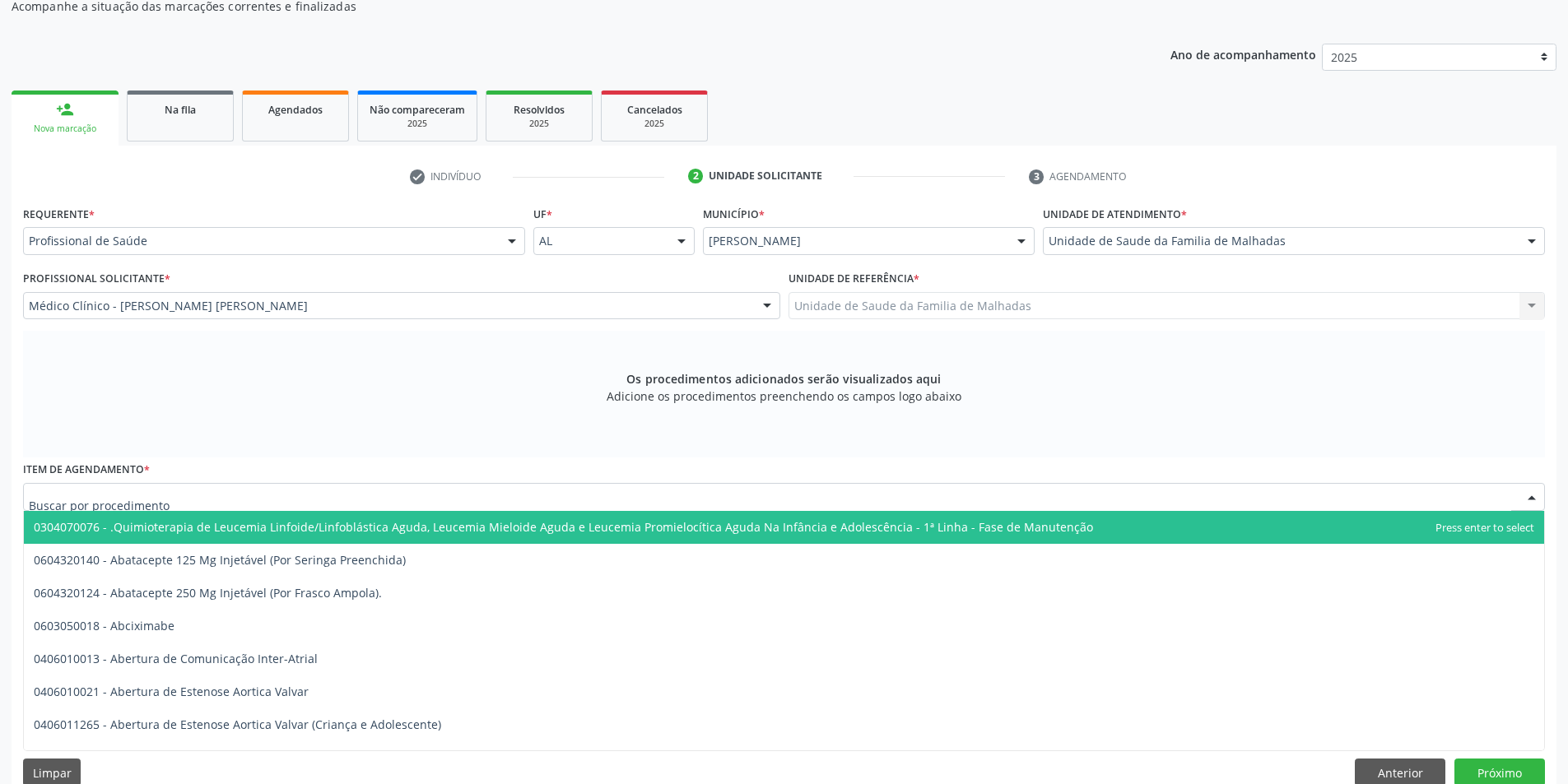
click at [1407, 494] on div at bounding box center [784, 496] width 1522 height 28
click at [218, 491] on input "text" at bounding box center [770, 504] width 1483 height 33
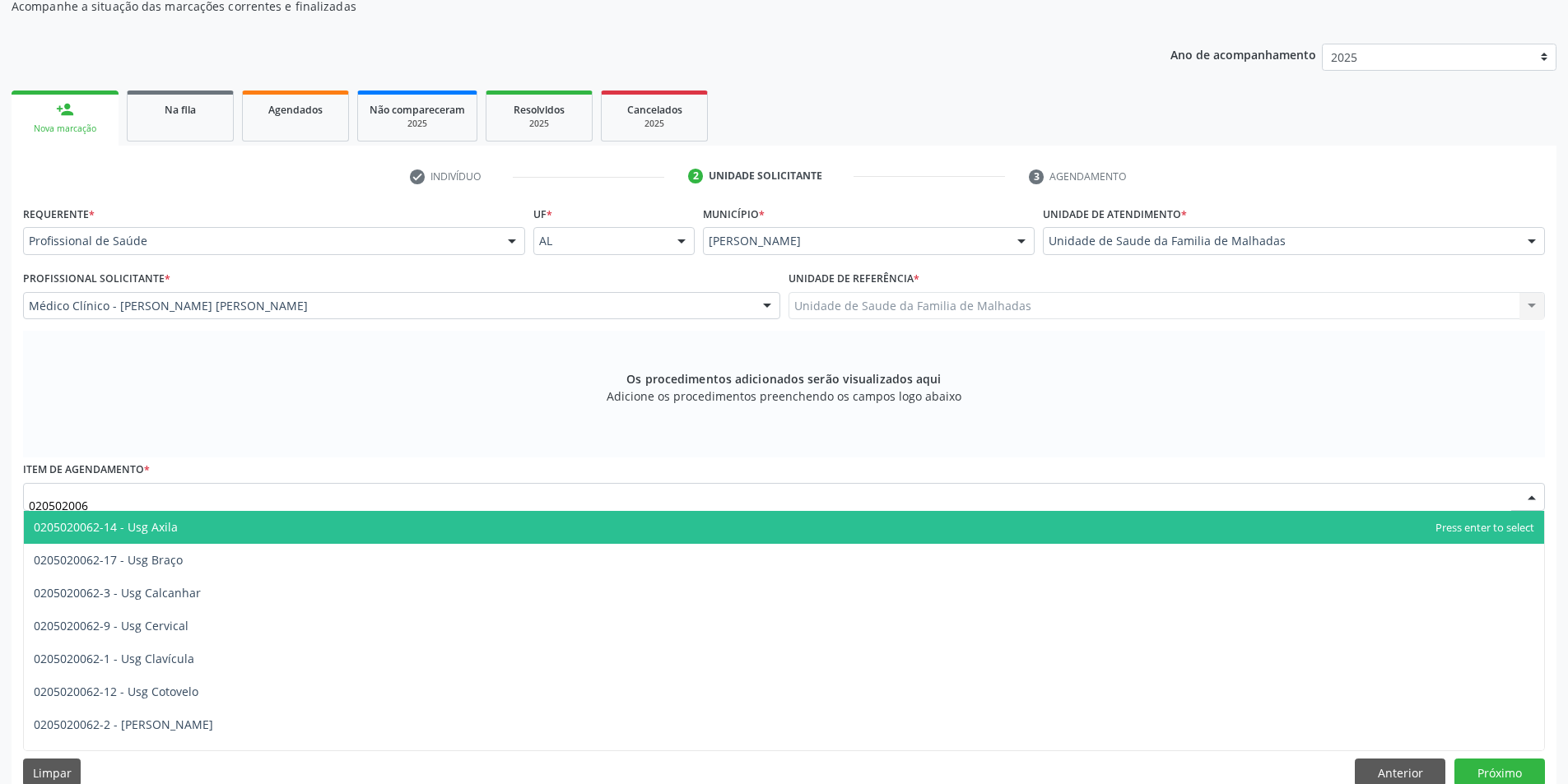
type input "0205020062"
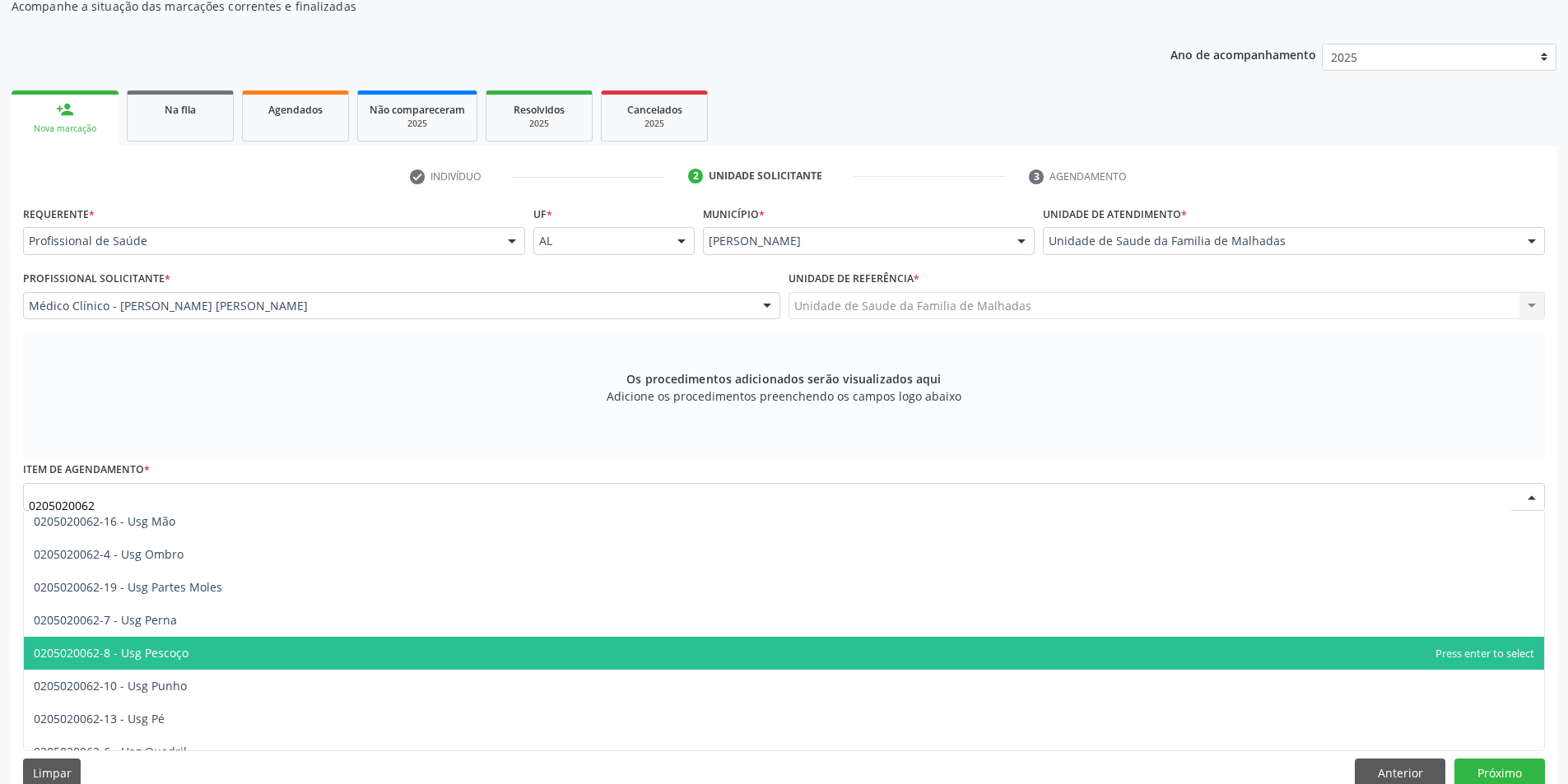
scroll to position [254, 0]
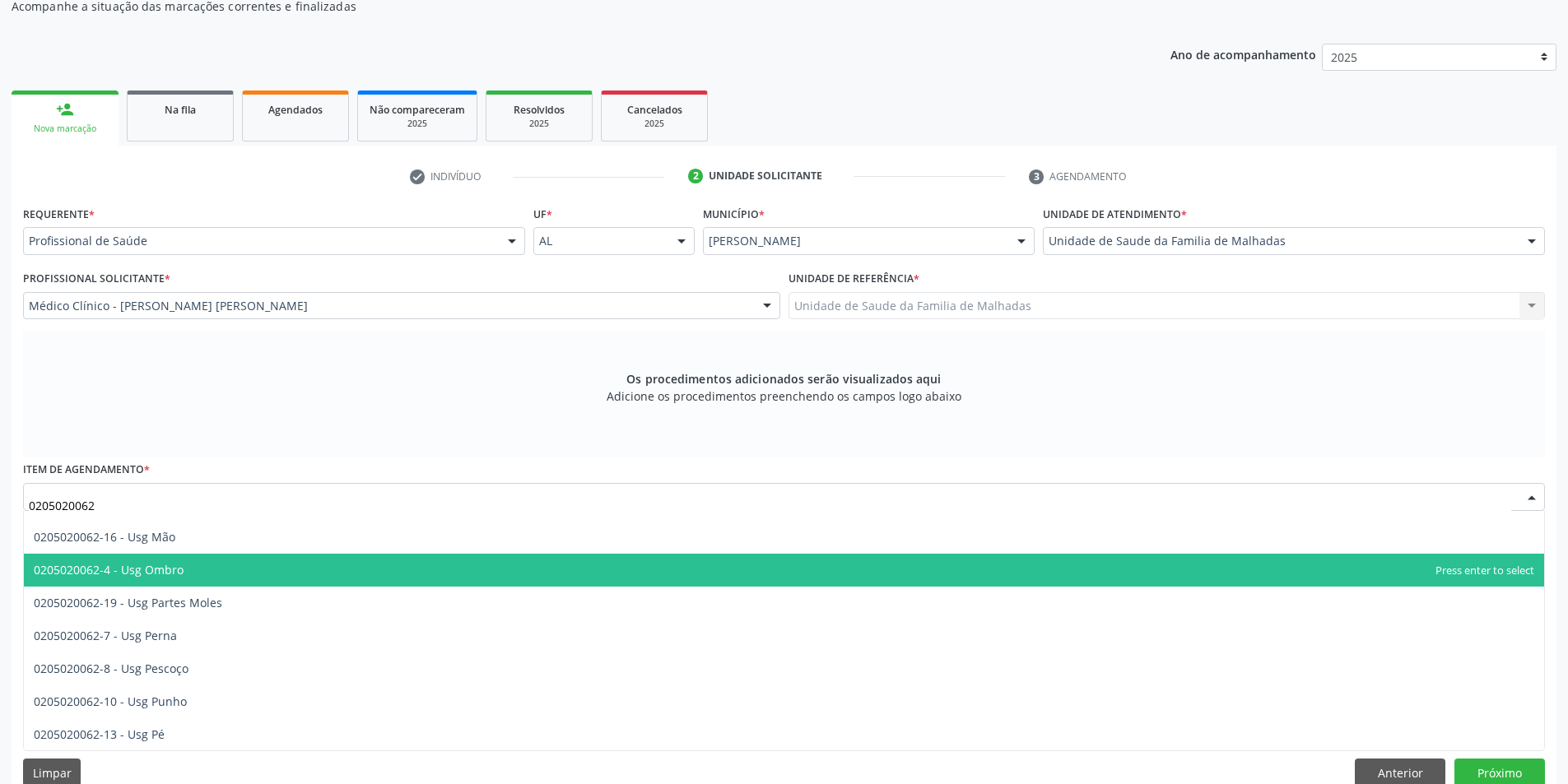
click at [846, 575] on span "0205020062-4 - Usg Ombro" at bounding box center [784, 570] width 1520 height 33
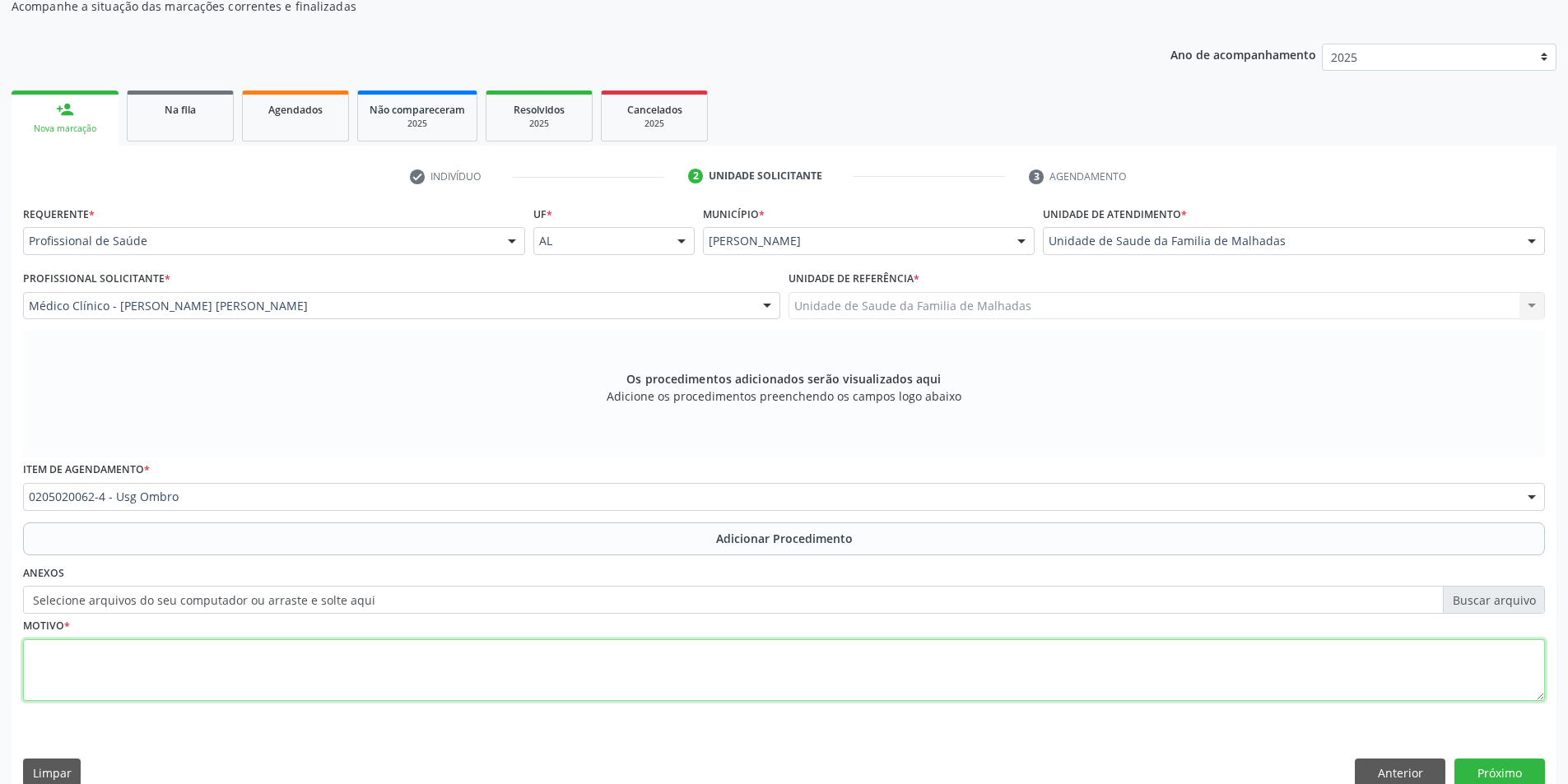
click at [629, 690] on textarea at bounding box center [784, 671] width 1522 height 63
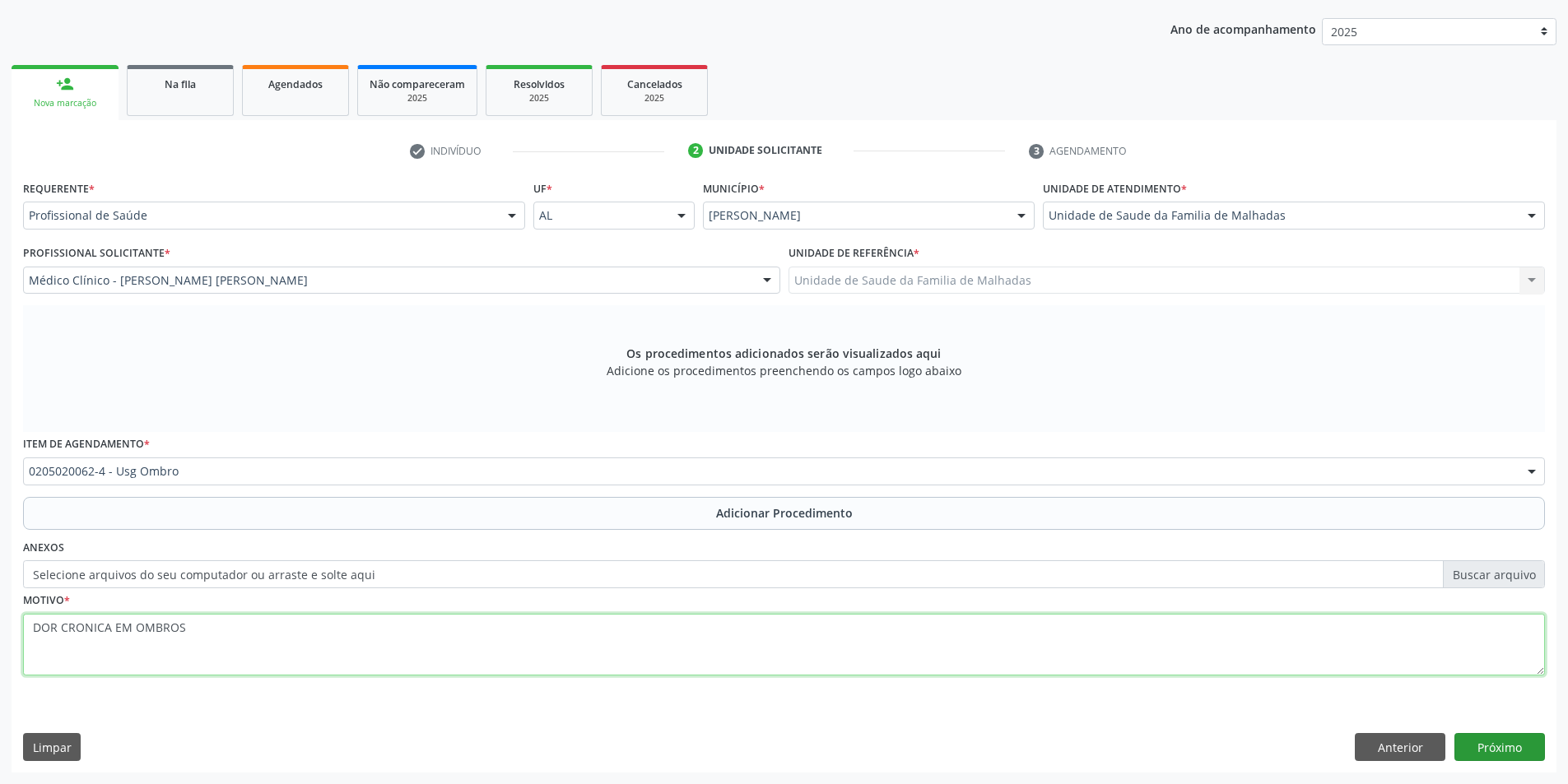
type textarea "DOR CRONICA EM OMBROS"
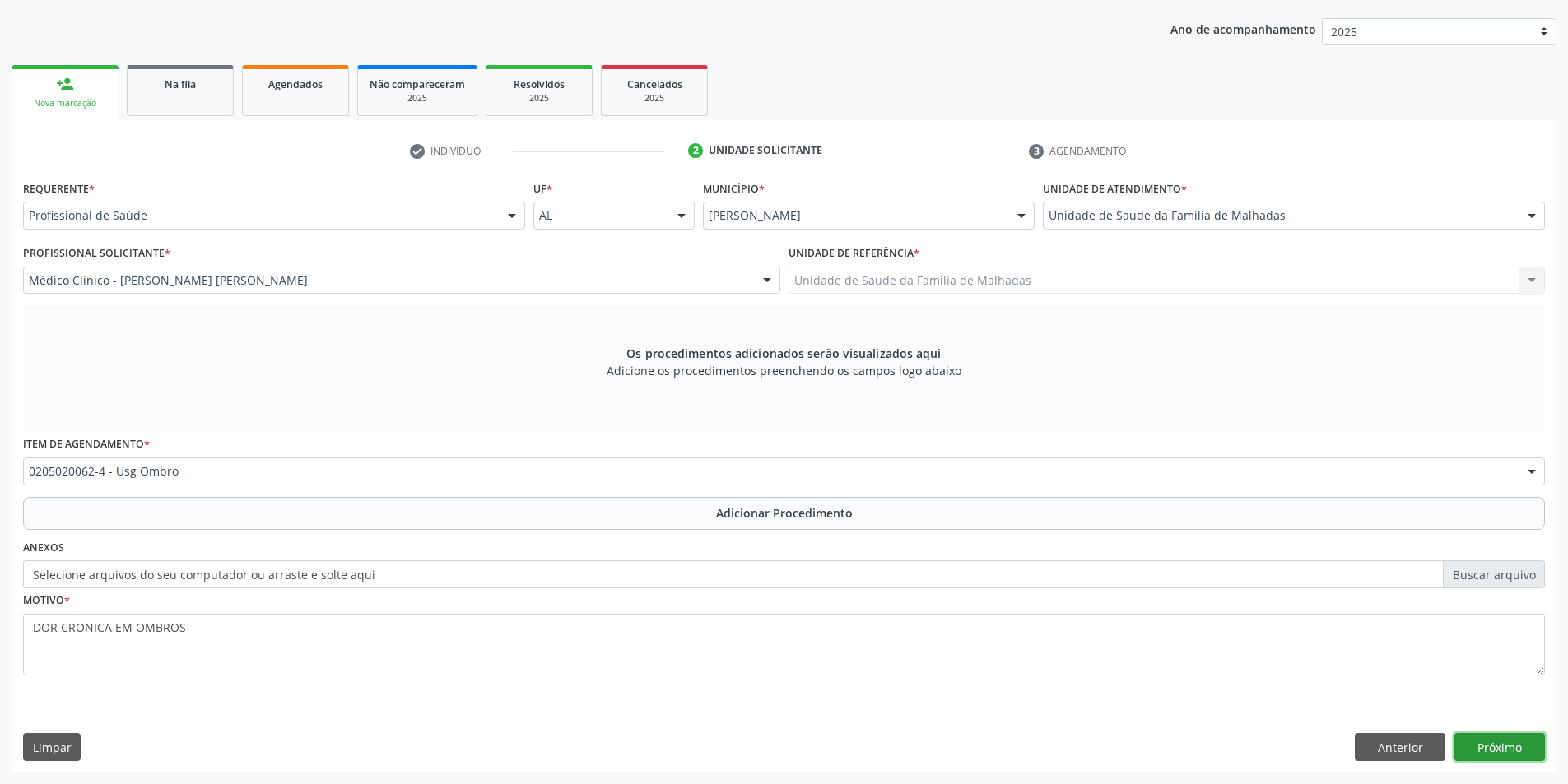
click at [1493, 741] on button "Próximo" at bounding box center [1500, 746] width 91 height 28
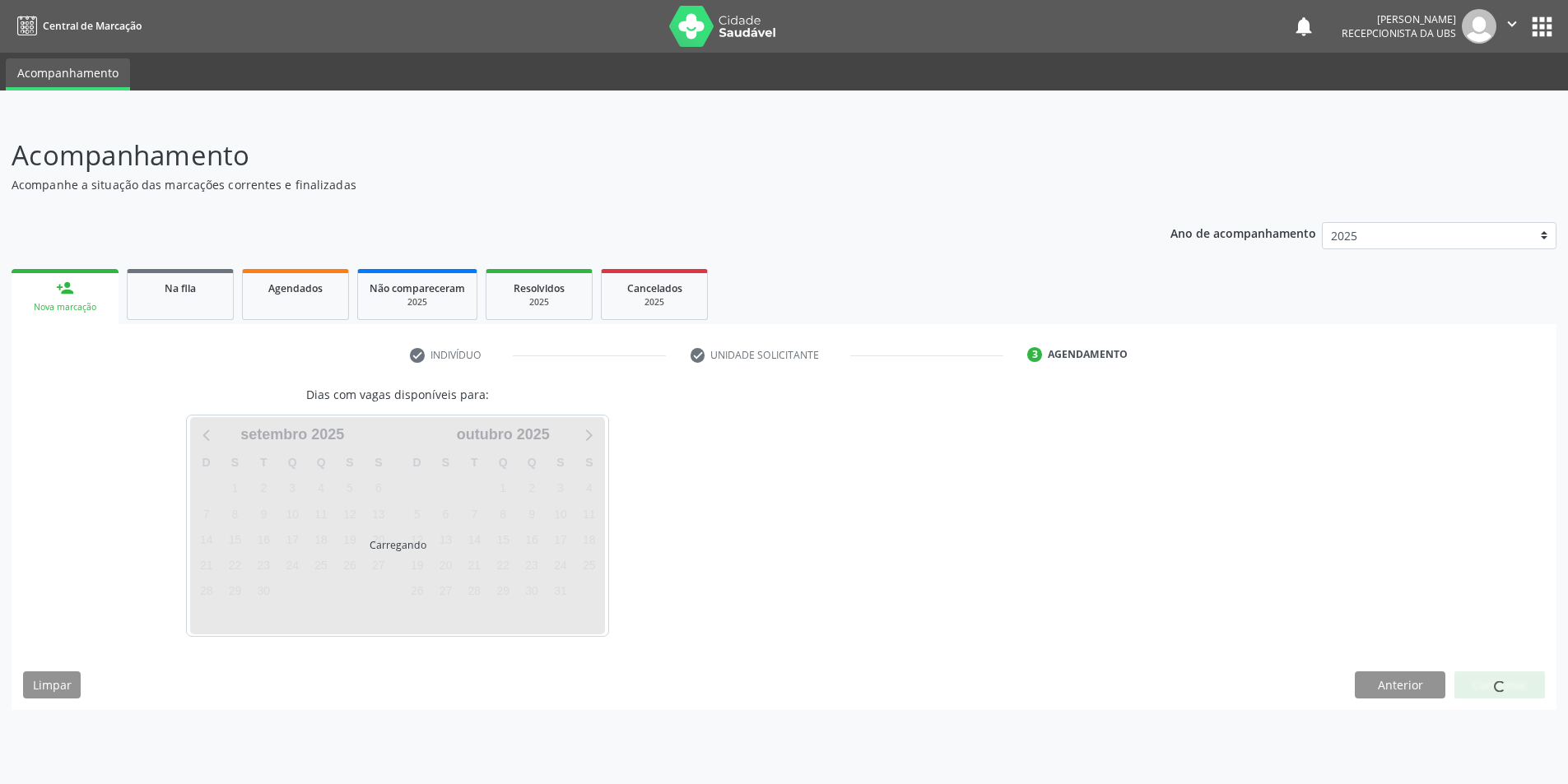
scroll to position [0, 0]
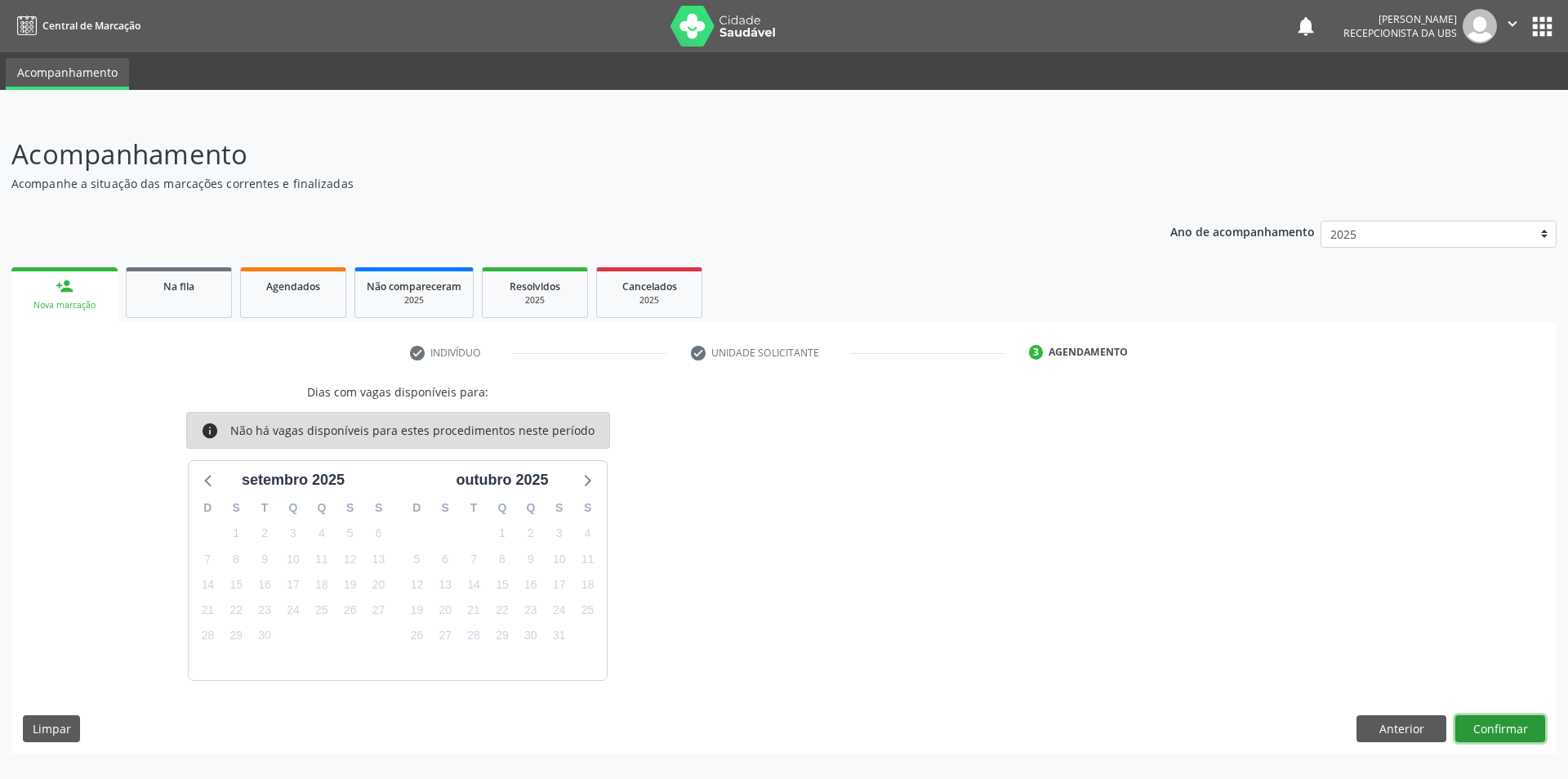
click at [1500, 732] on button "Confirmar" at bounding box center [1500, 728] width 90 height 28
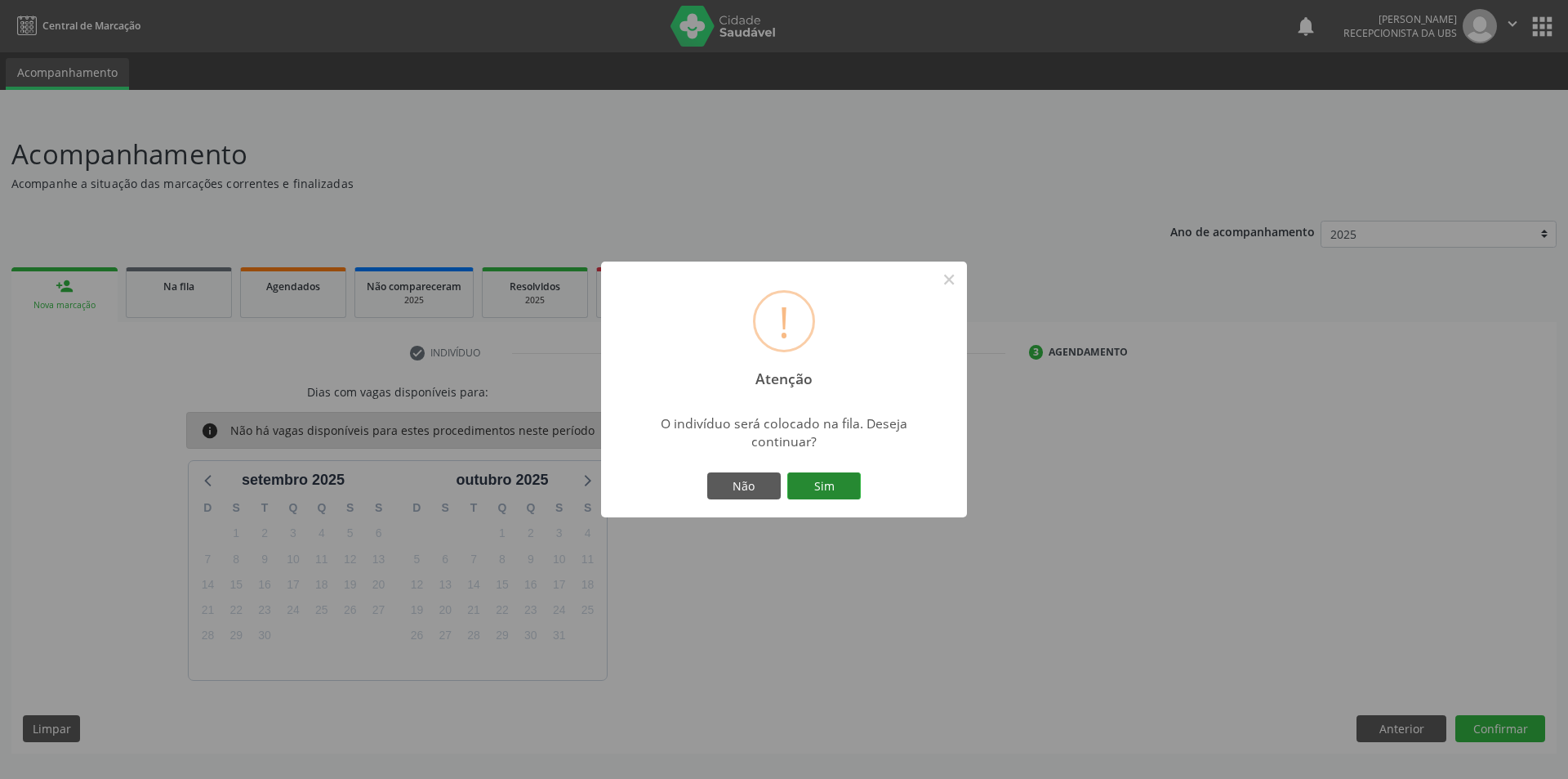
click at [838, 483] on button "Sim" at bounding box center [824, 486] width 73 height 28
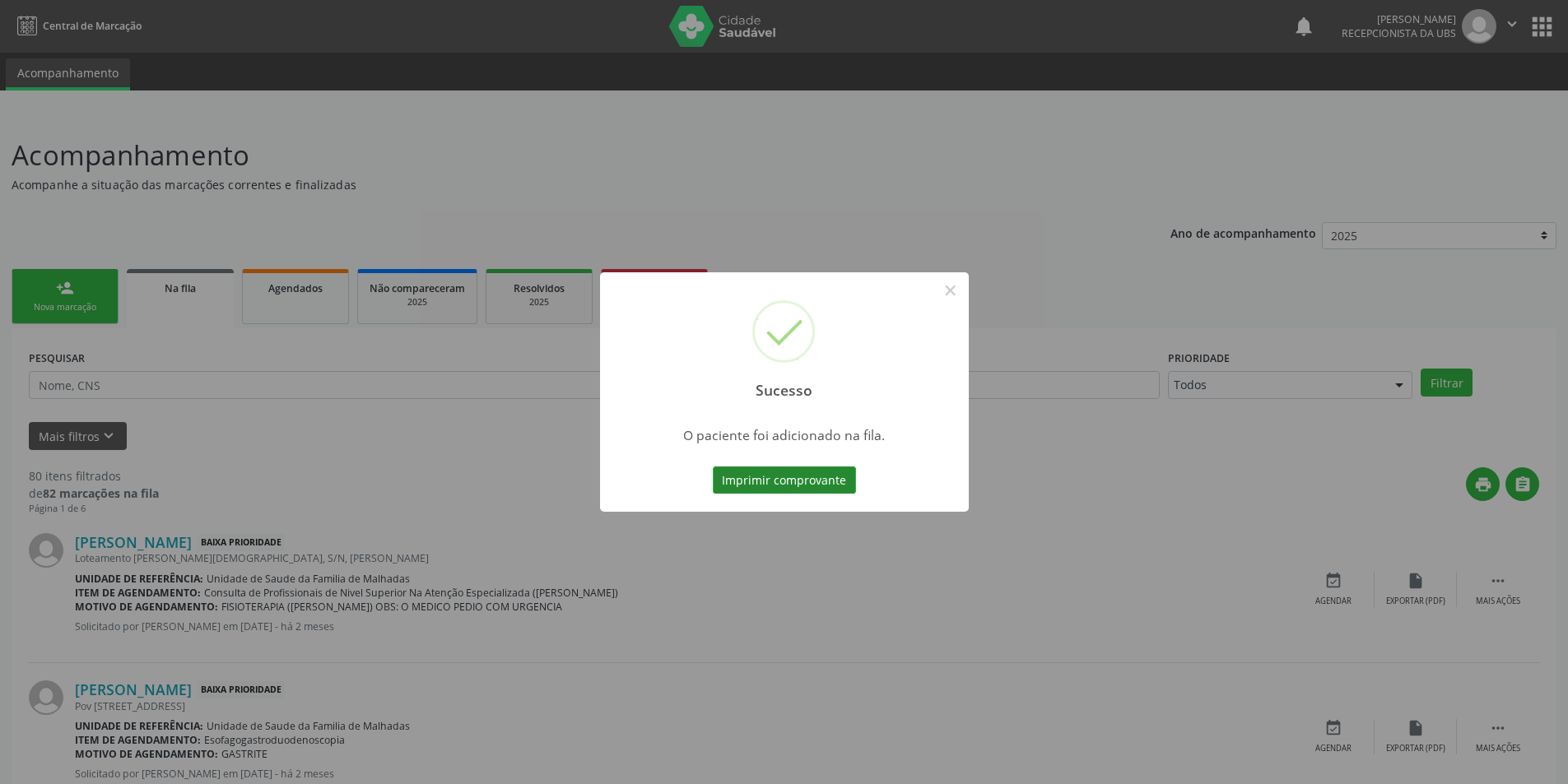
click at [832, 486] on button "Imprimir comprovante" at bounding box center [784, 480] width 143 height 28
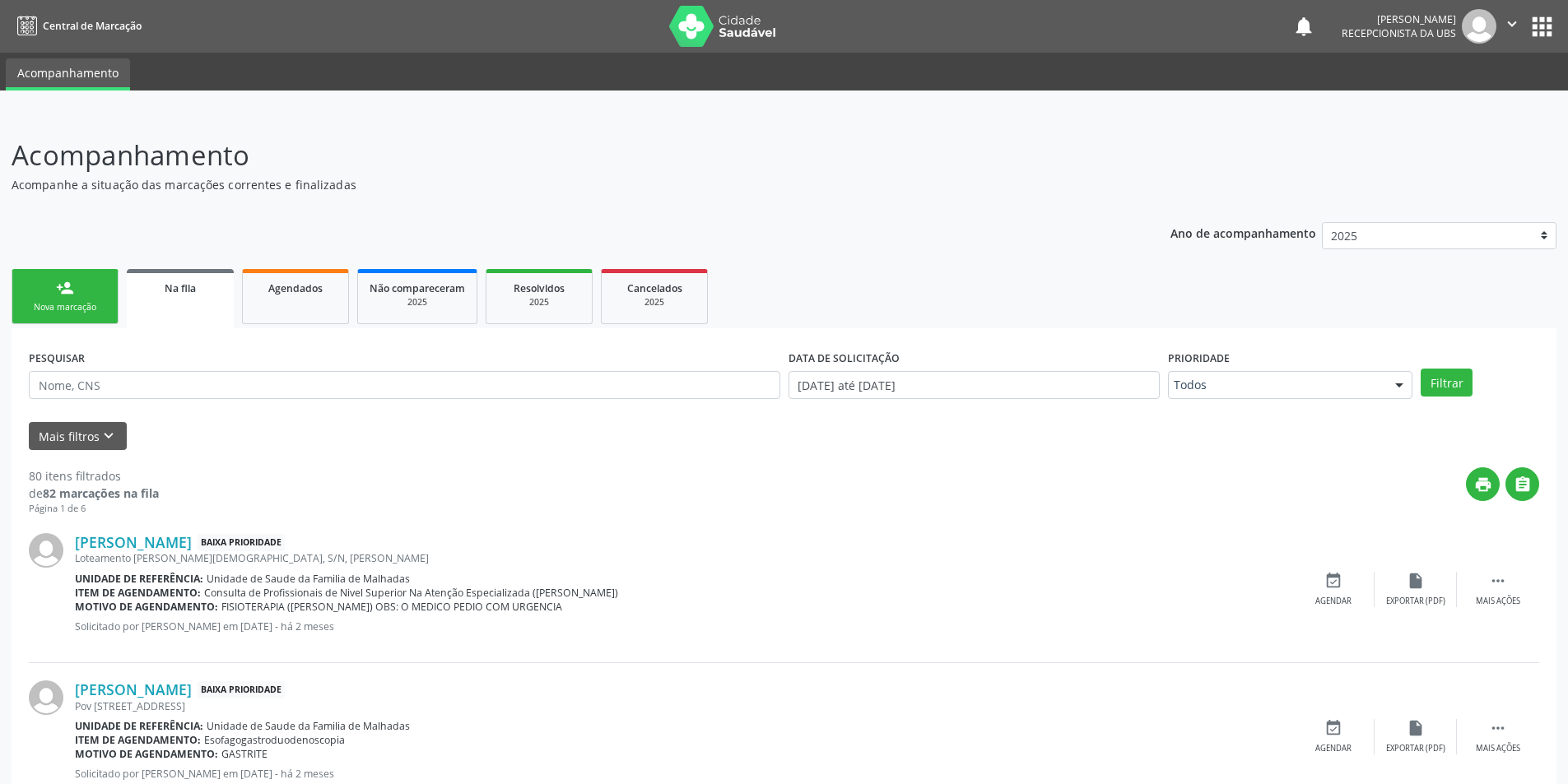
click at [64, 304] on div "Nova marcação" at bounding box center [65, 307] width 82 height 13
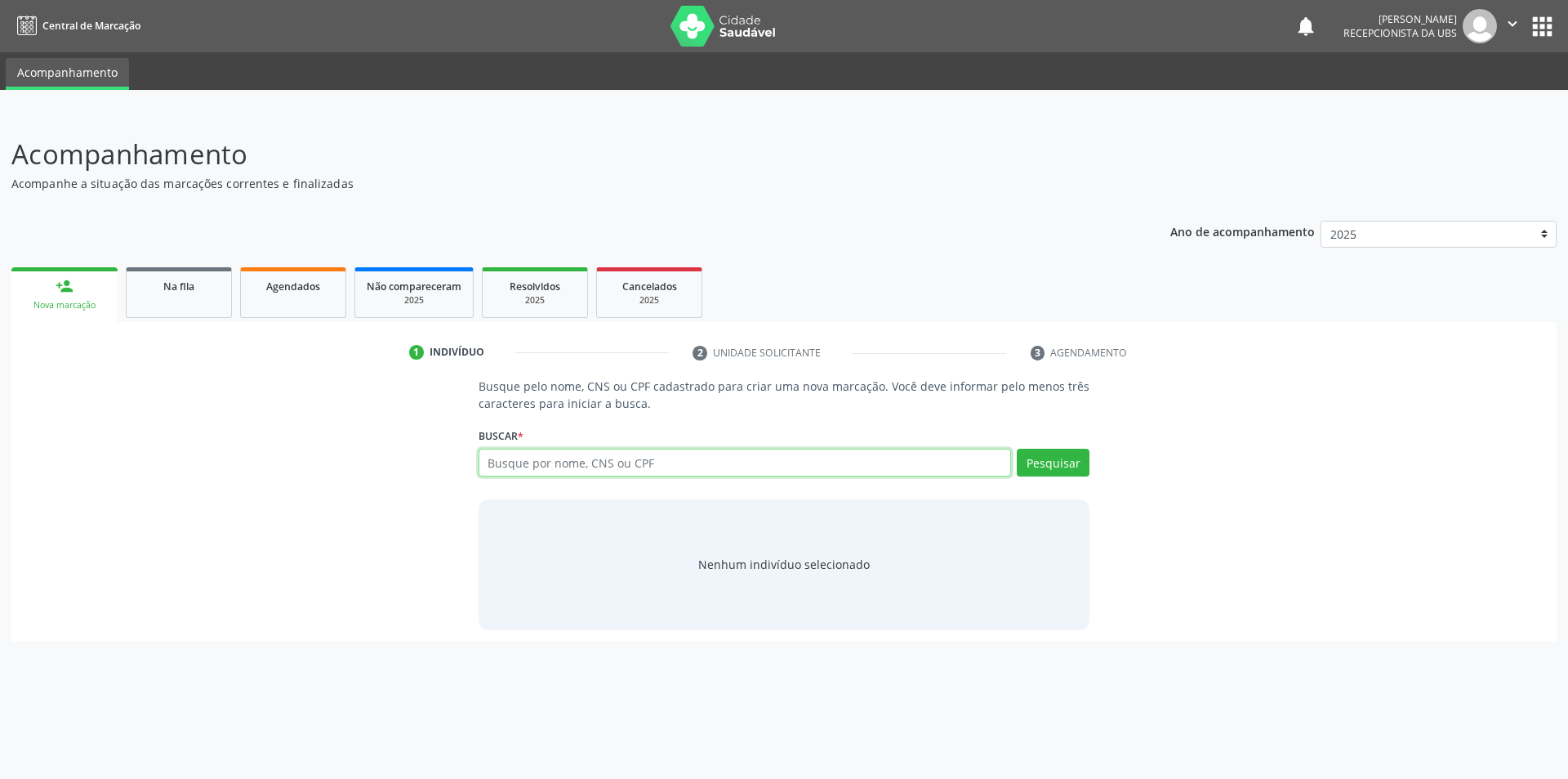
click at [613, 465] on input "text" at bounding box center [745, 462] width 533 height 28
type input "701101834836680"
click at [1062, 466] on button "Pesquisar" at bounding box center [1053, 462] width 72 height 28
type input "701101834836680"
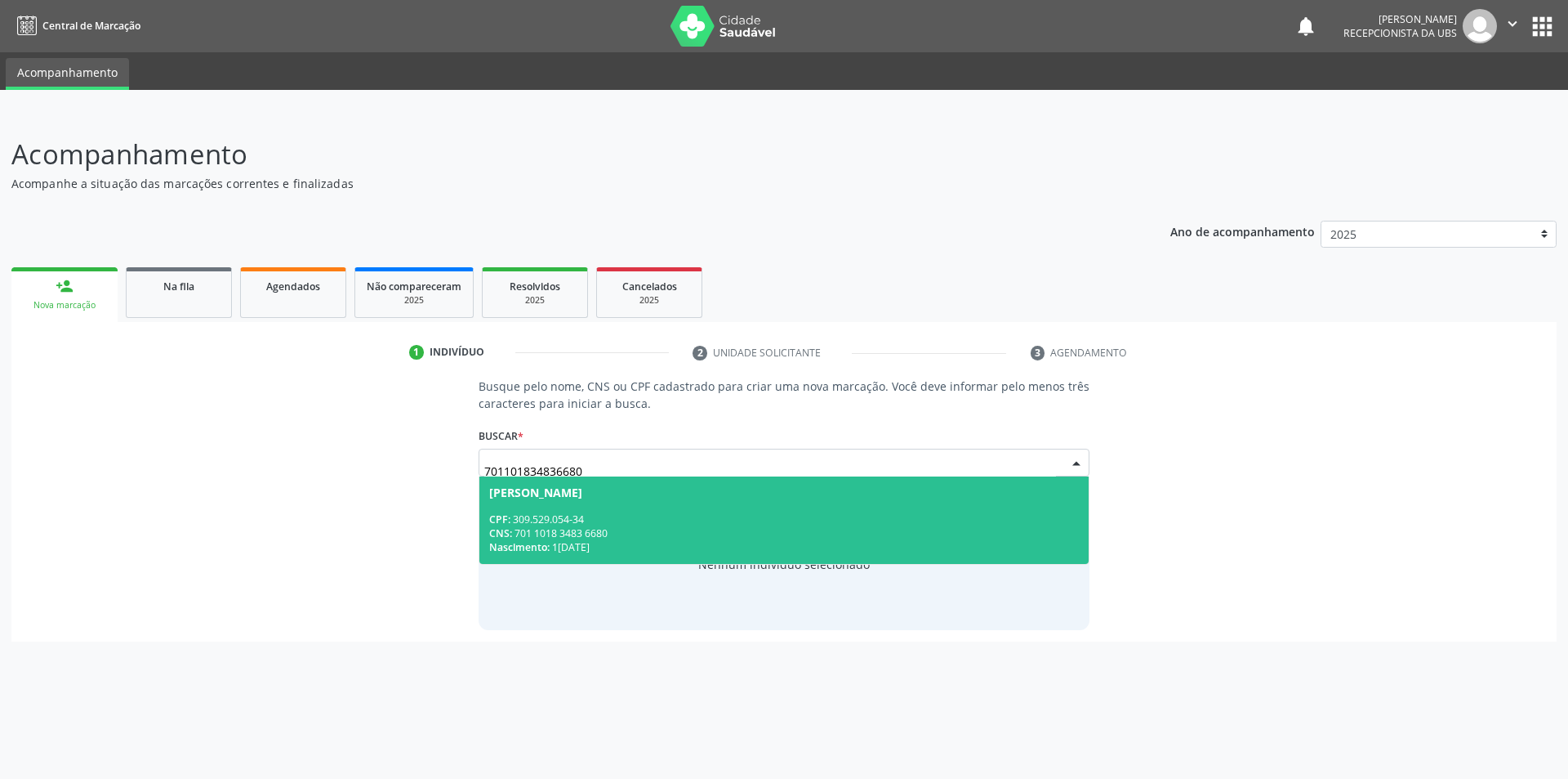
click at [563, 540] on div "CNS: 701 1018 3483 6680" at bounding box center [784, 533] width 590 height 14
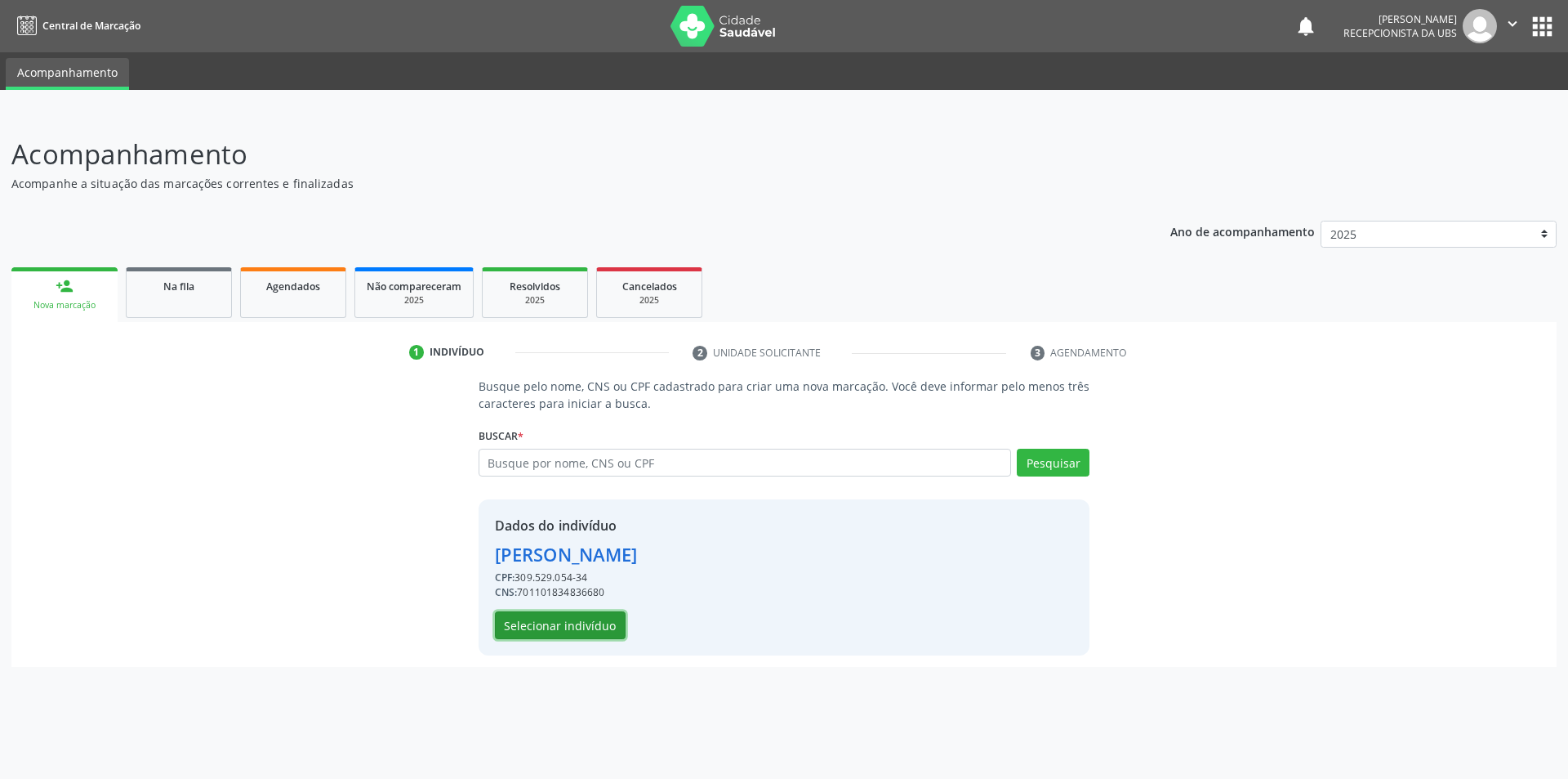
click at [580, 624] on button "Selecionar indivíduo" at bounding box center [560, 624] width 130 height 28
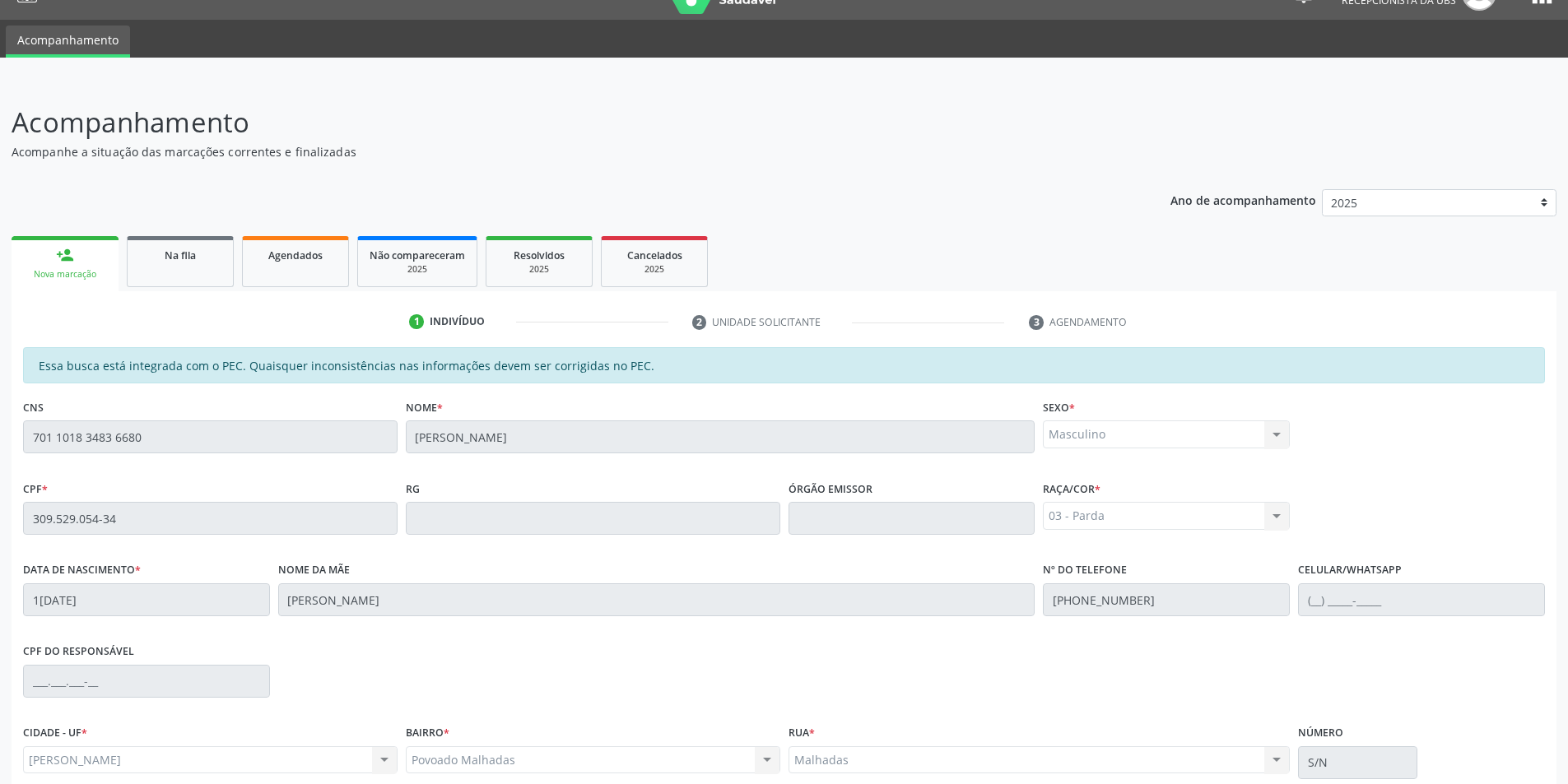
scroll to position [179, 0]
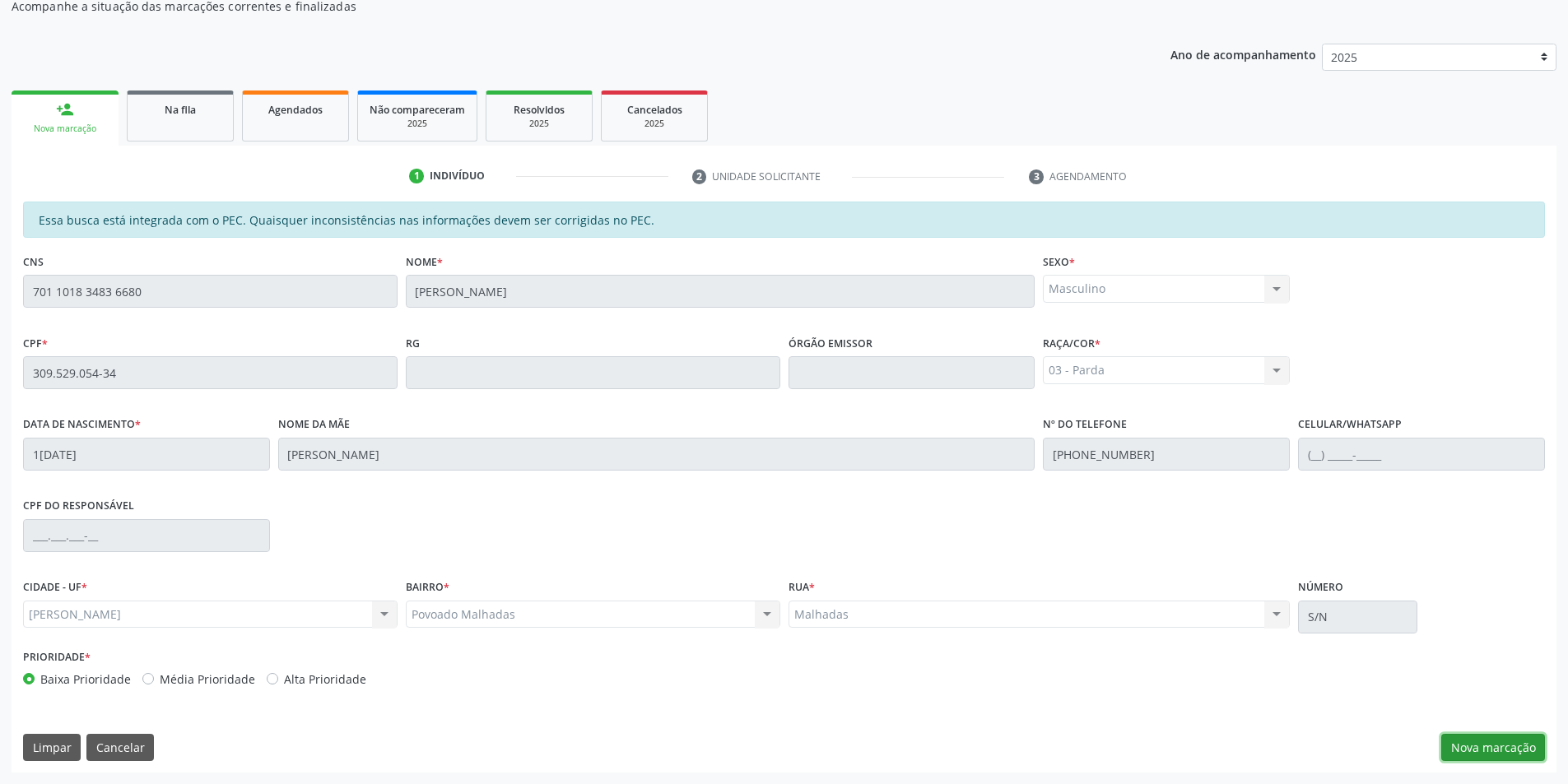
click at [1496, 753] on button "Nova marcação" at bounding box center [1492, 747] width 103 height 28
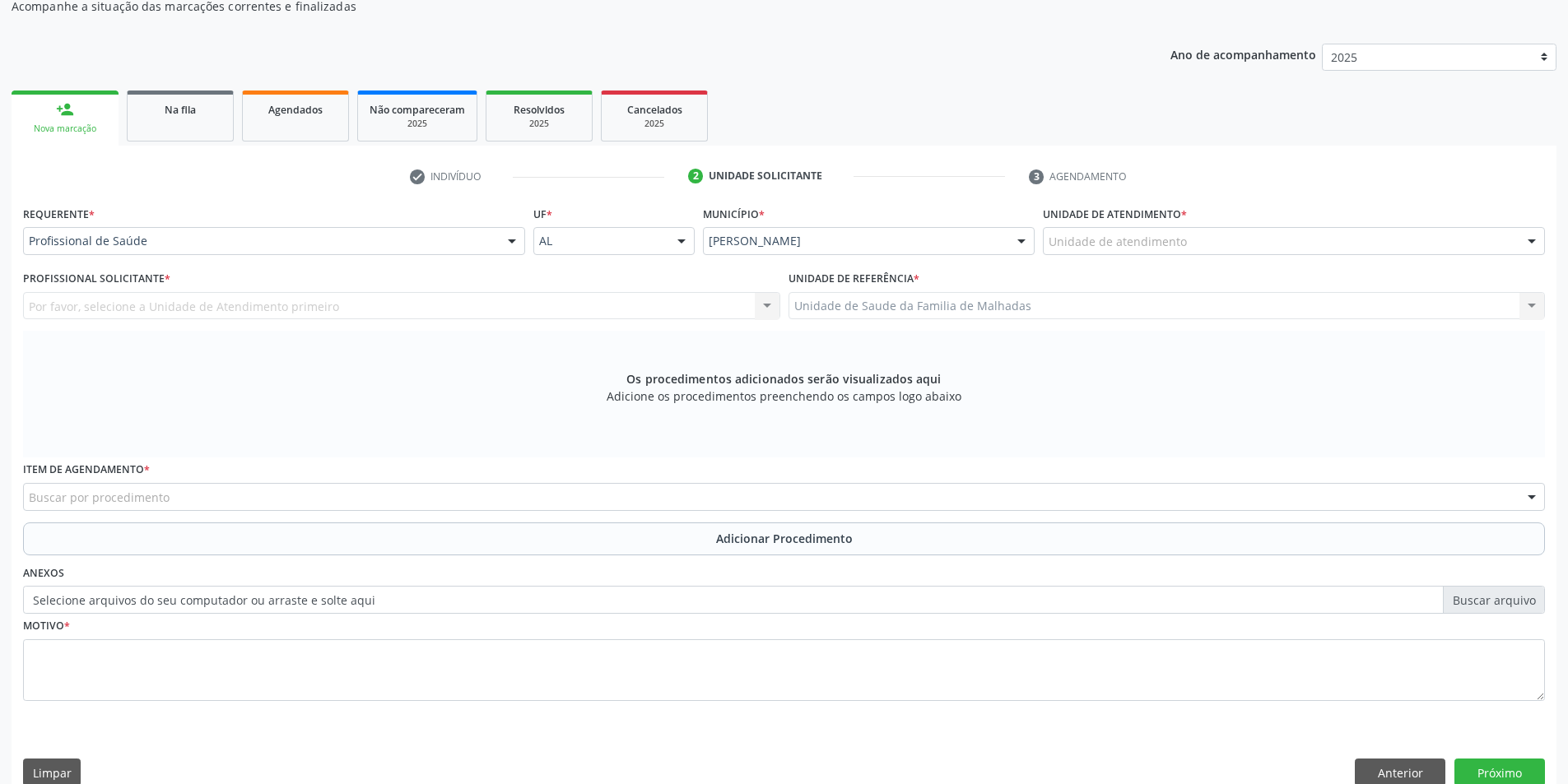
click at [1454, 244] on div "Unidade de atendimento" at bounding box center [1294, 240] width 502 height 28
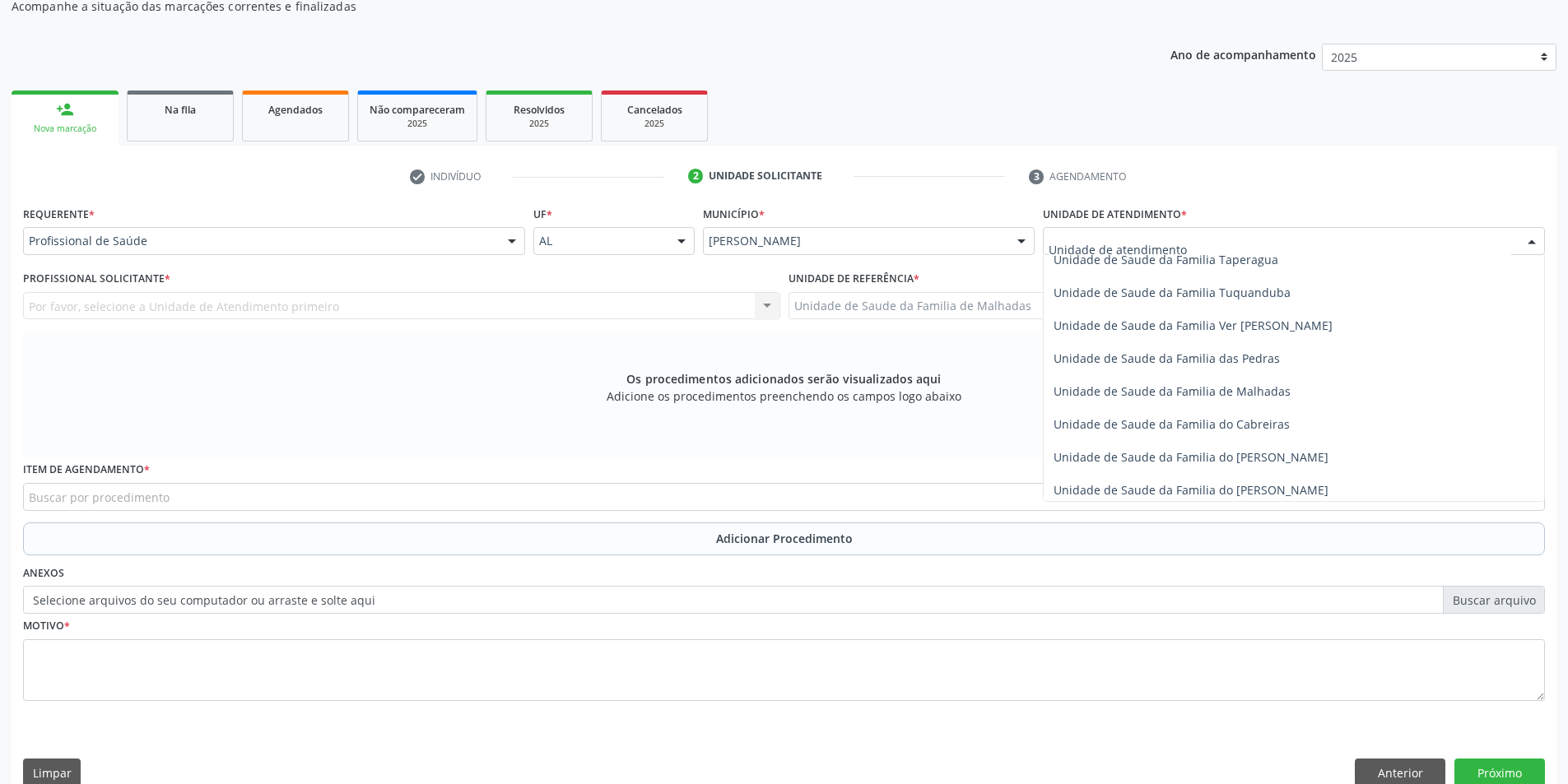
scroll to position [1300, 0]
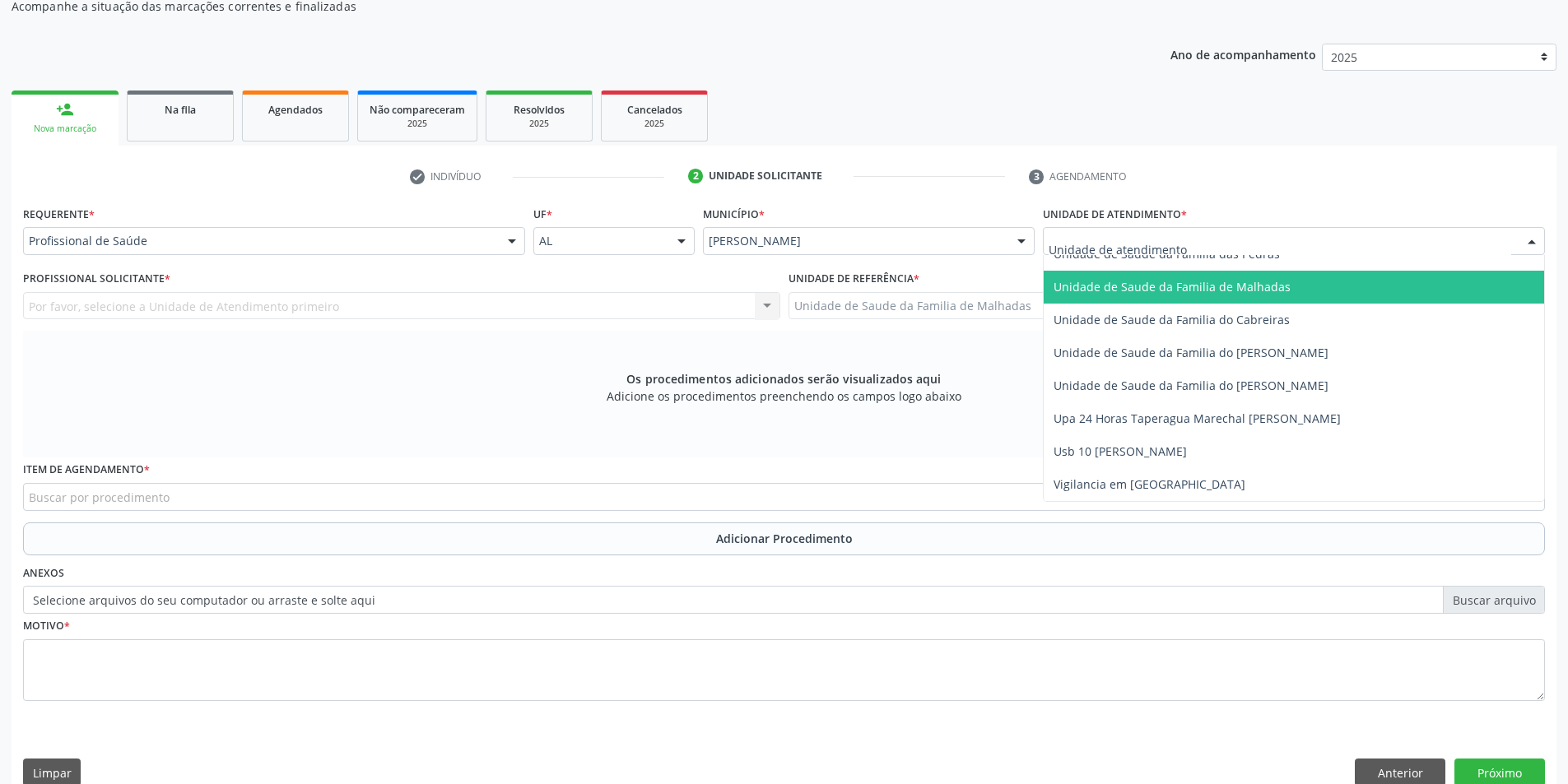
click at [1280, 275] on span "Unidade de Saude da Familia de Malhadas" at bounding box center [1294, 287] width 500 height 33
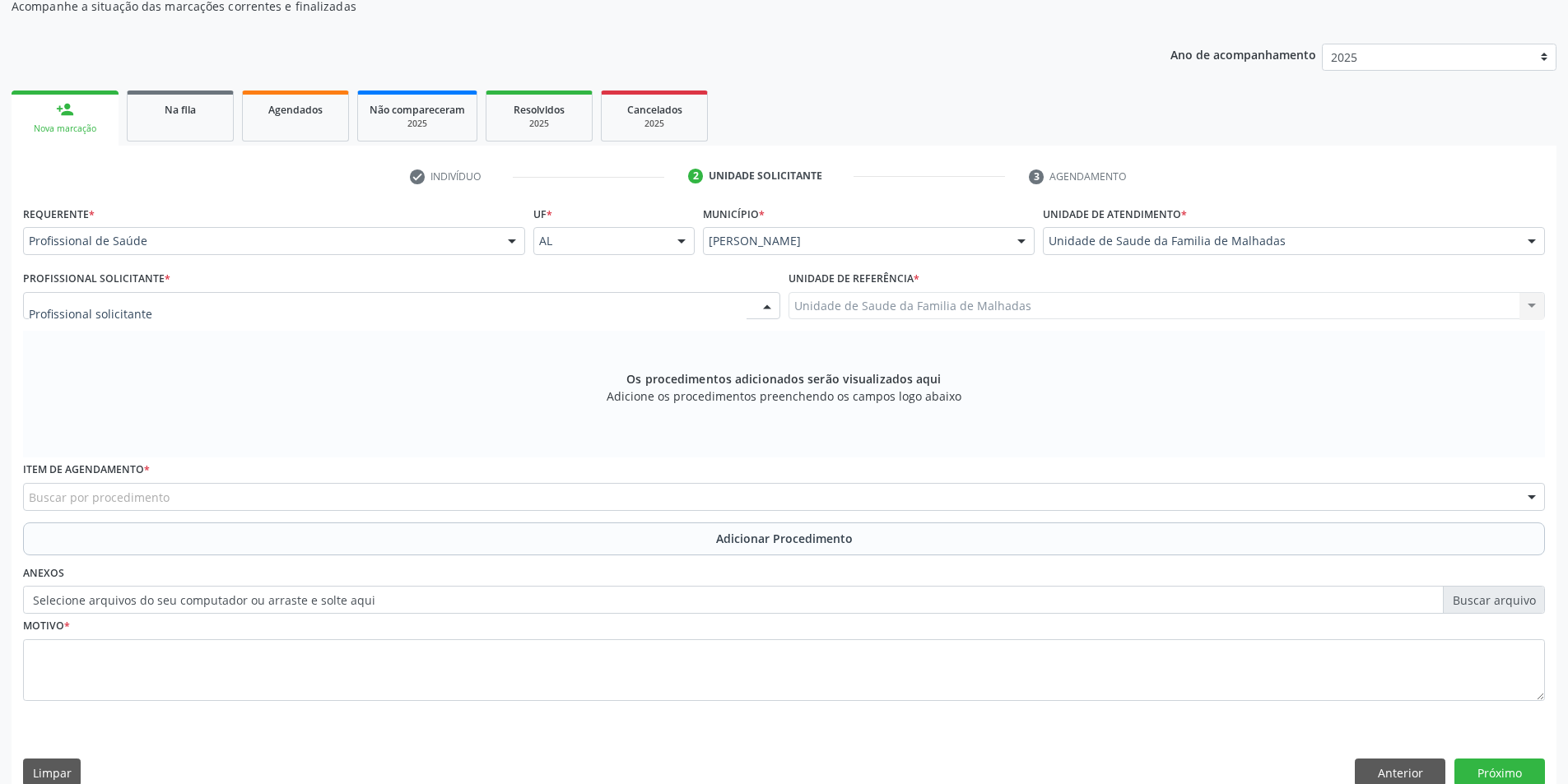
click at [713, 299] on div at bounding box center [402, 306] width 757 height 28
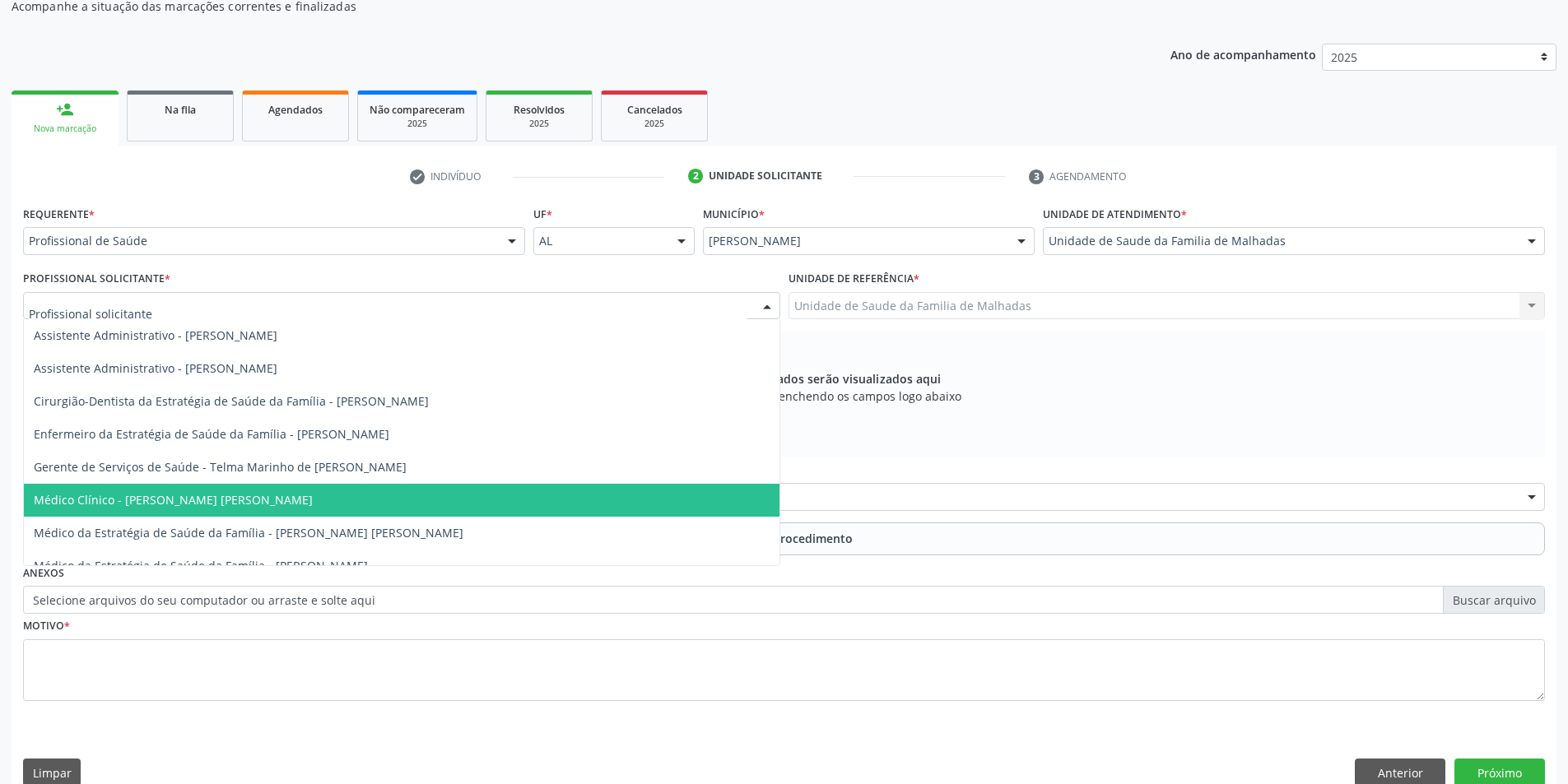
click at [678, 493] on span "Médico Clínico - [PERSON_NAME] [PERSON_NAME]" at bounding box center [402, 500] width 756 height 33
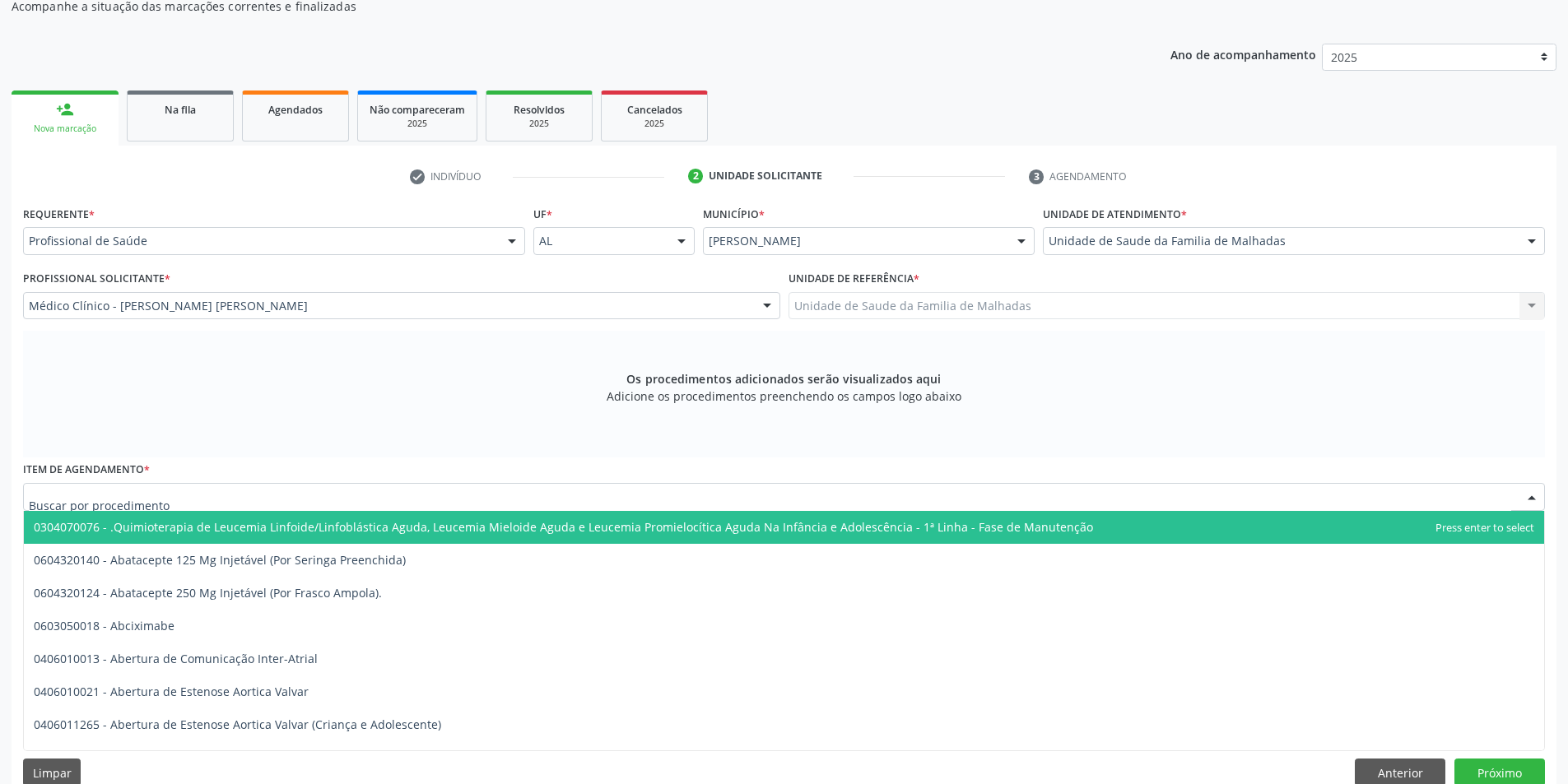
click at [573, 502] on div at bounding box center [784, 496] width 1522 height 28
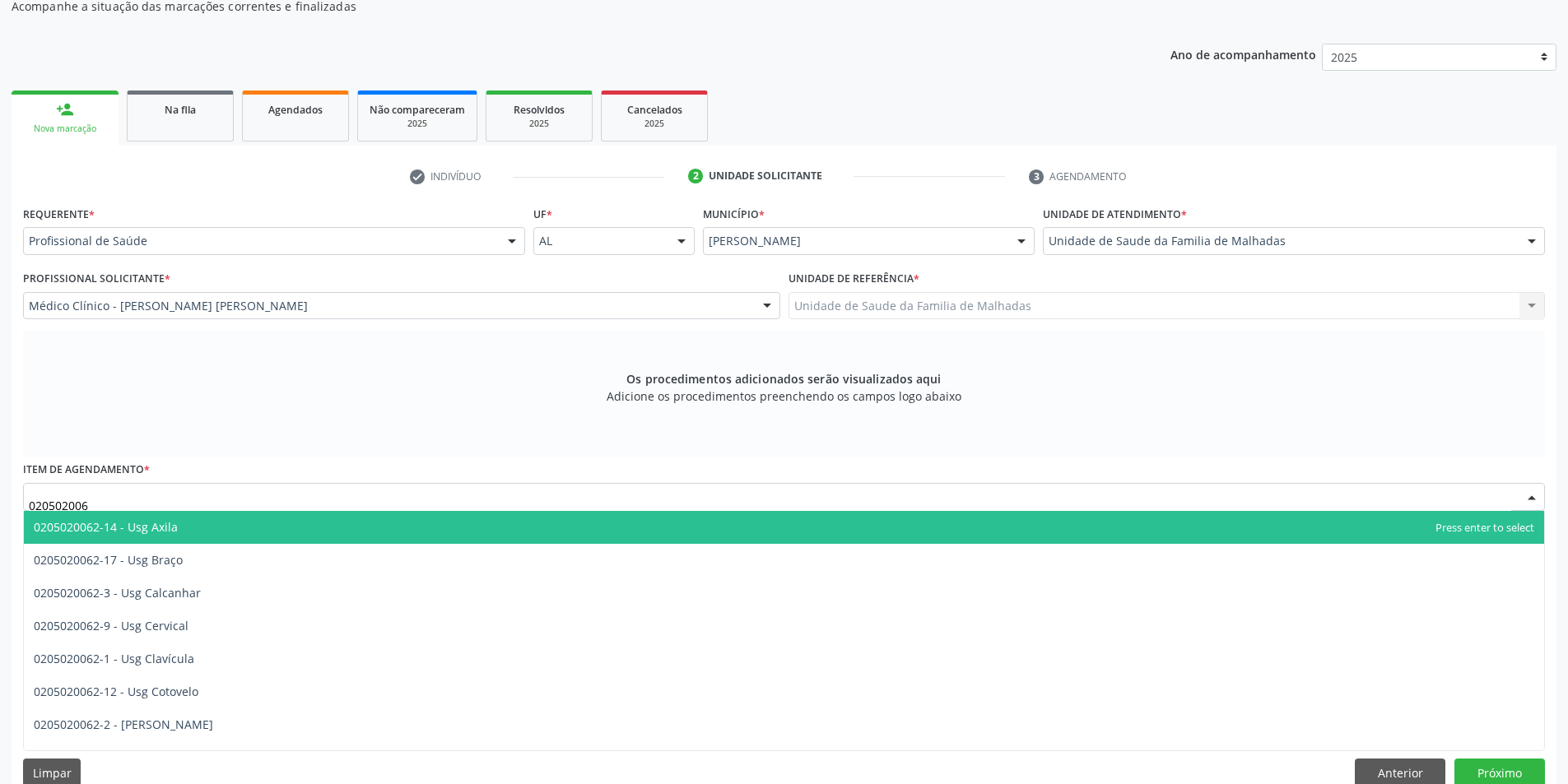
type input "0205020062"
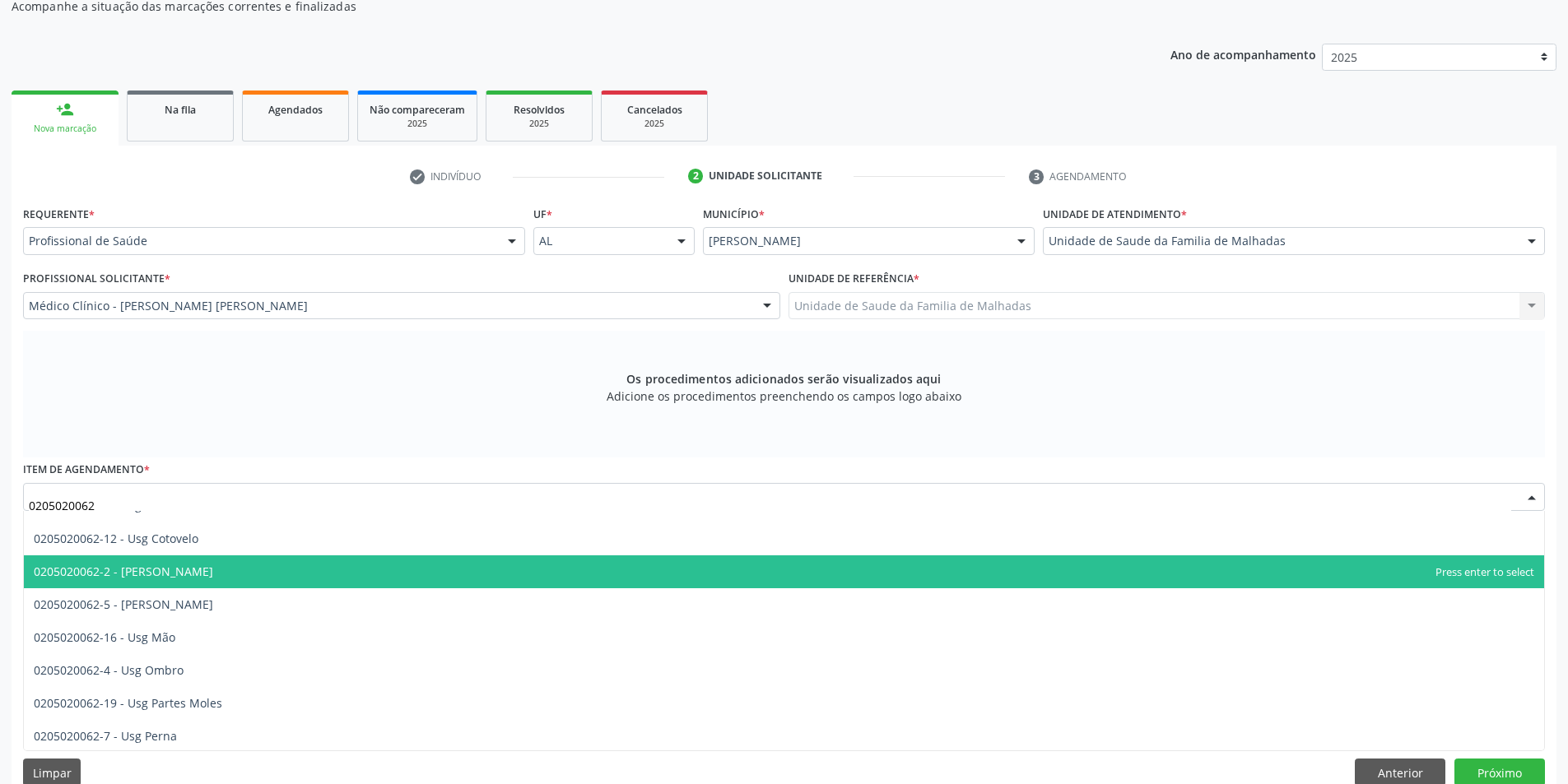
scroll to position [165, 0]
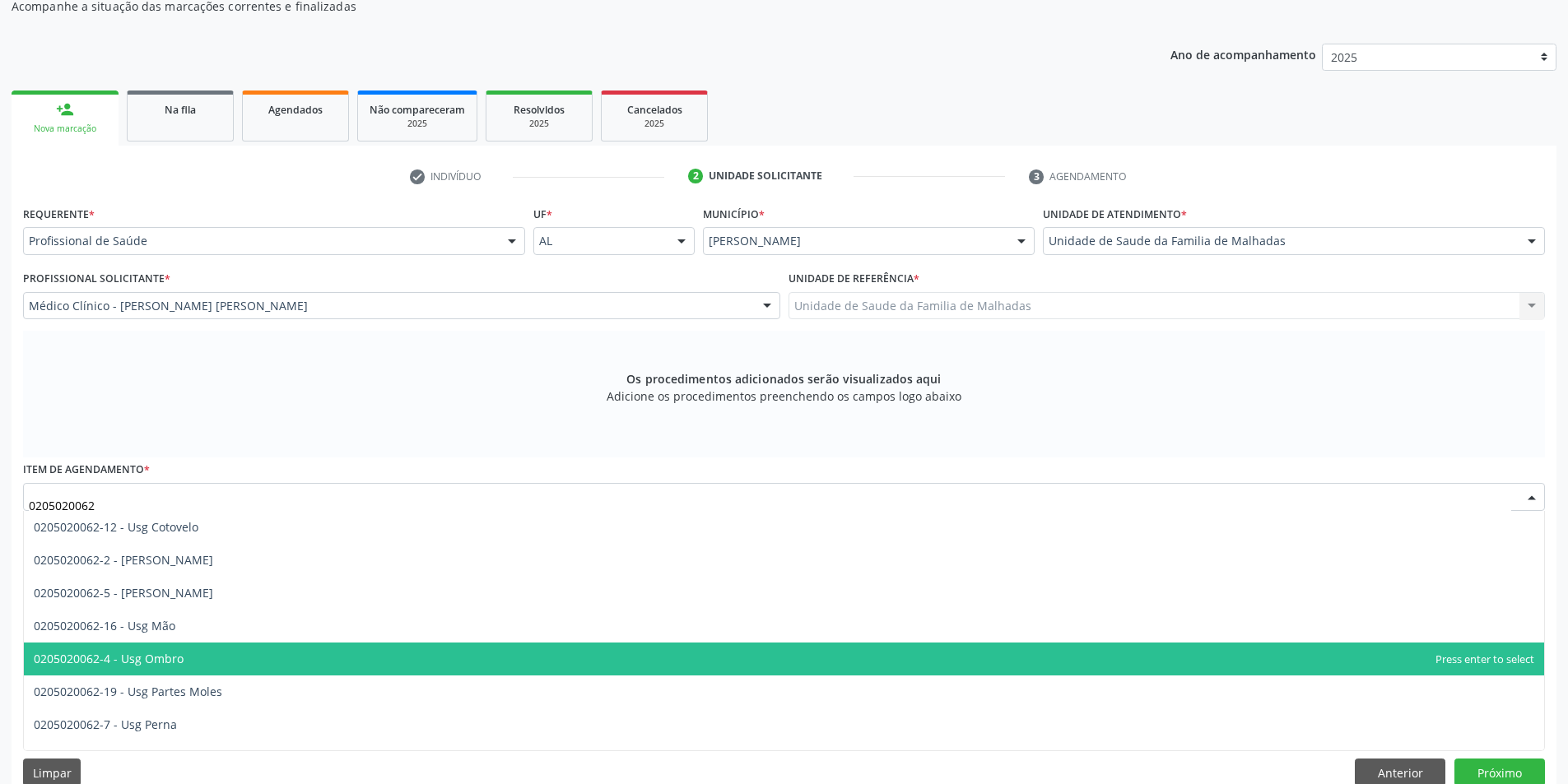
click at [481, 660] on span "0205020062-4 - Usg Ombro" at bounding box center [784, 658] width 1520 height 33
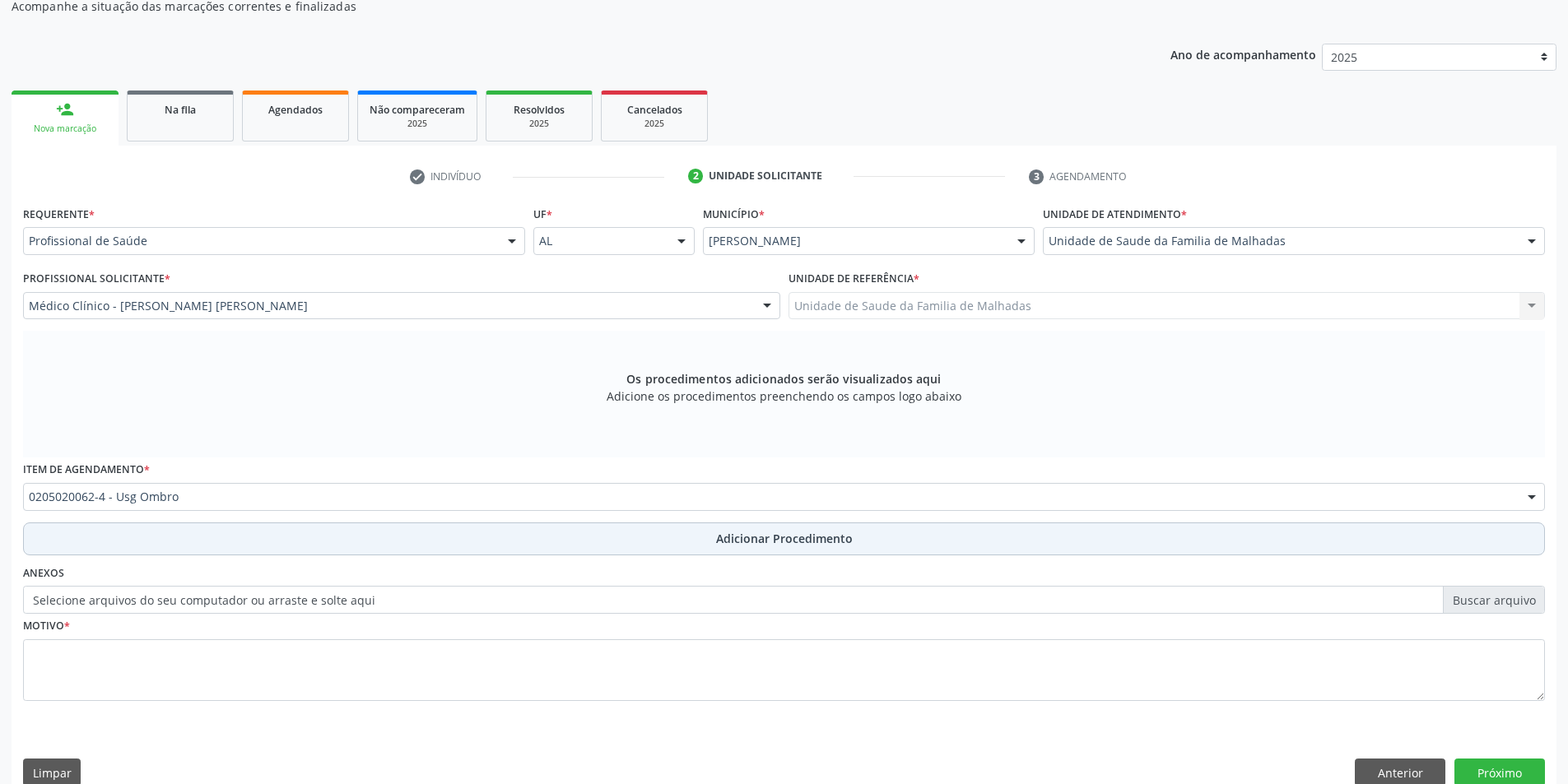
click at [743, 536] on span "Adicionar Procedimento" at bounding box center [784, 538] width 137 height 17
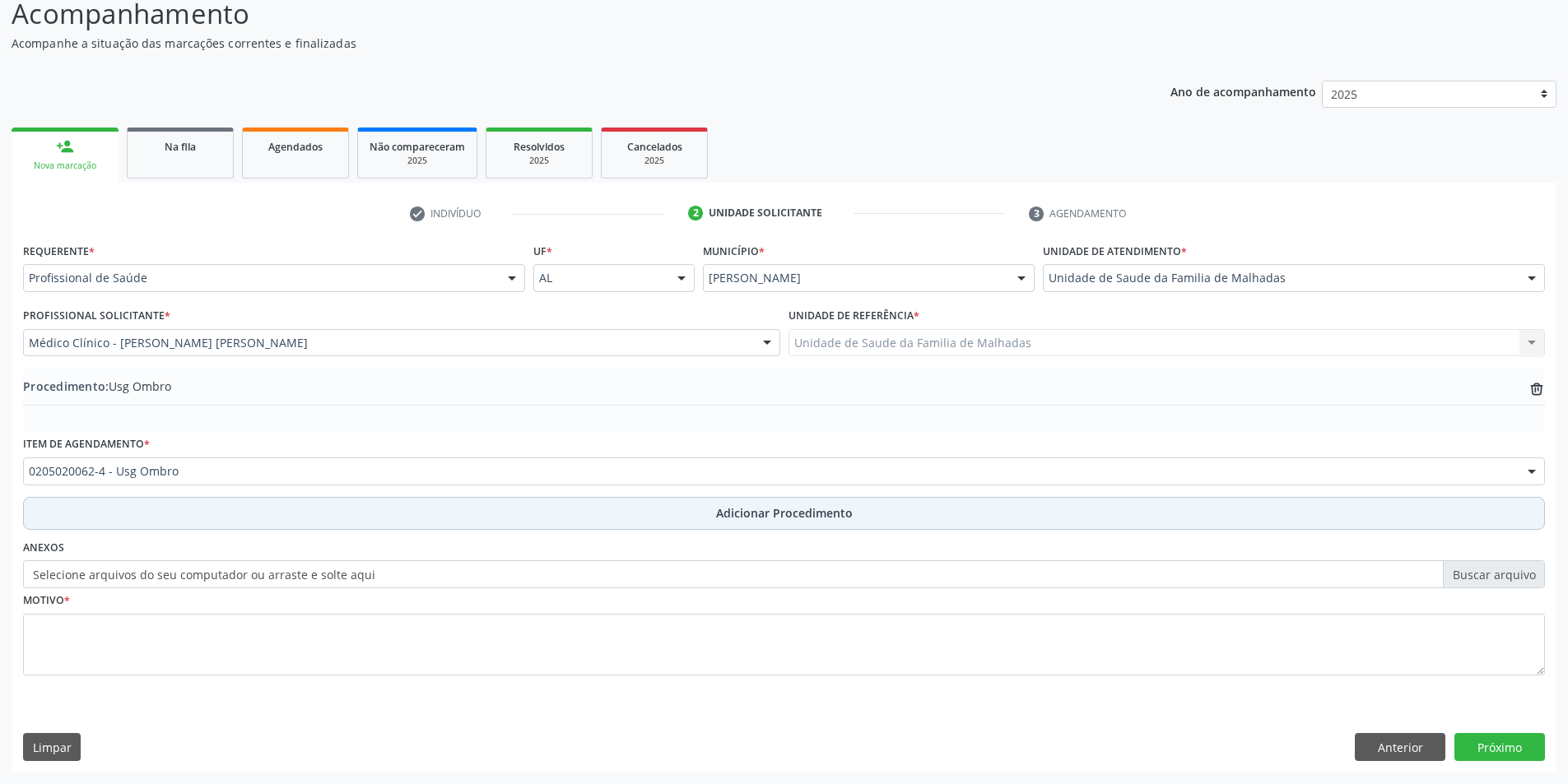
scroll to position [141, 0]
click at [743, 536] on div "Anexos Selecione arquivos do seu computador ou arraste e solte aqui" at bounding box center [784, 562] width 1530 height 53
click at [744, 518] on span "Adicionar Procedimento" at bounding box center [784, 512] width 137 height 17
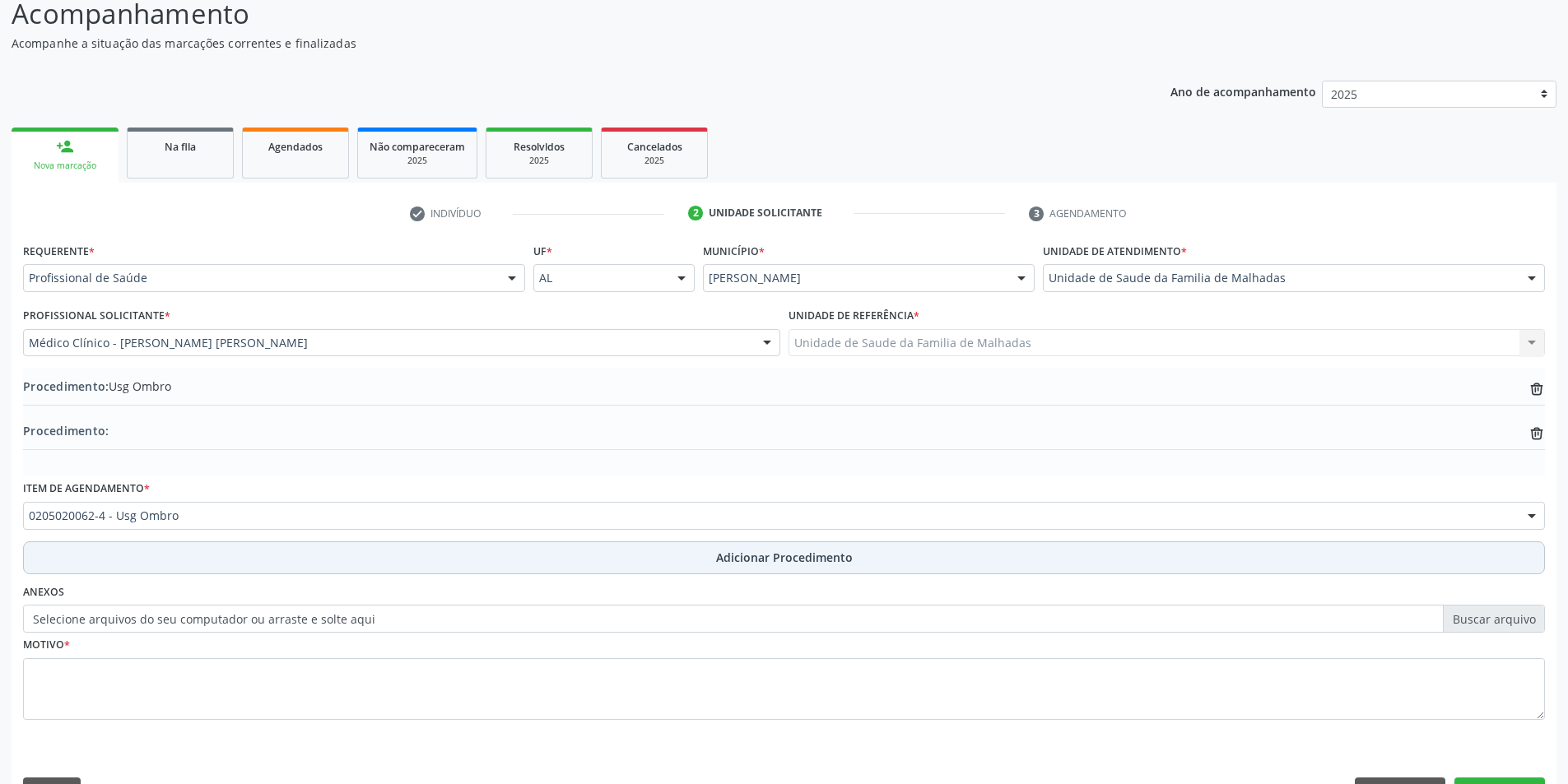
click at [768, 550] on span "Adicionar Procedimento" at bounding box center [784, 557] width 137 height 17
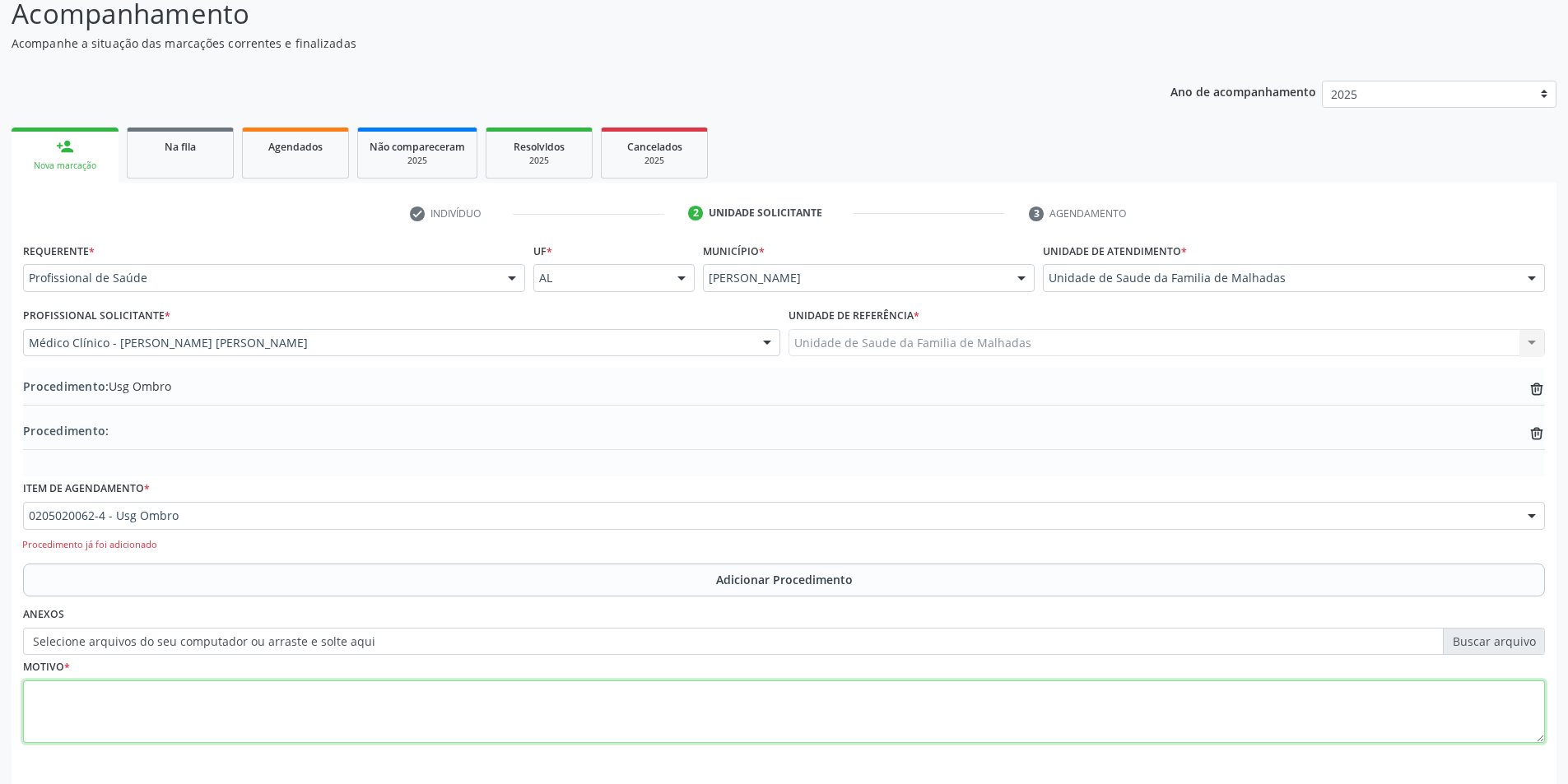
click at [67, 707] on textarea at bounding box center [784, 712] width 1522 height 63
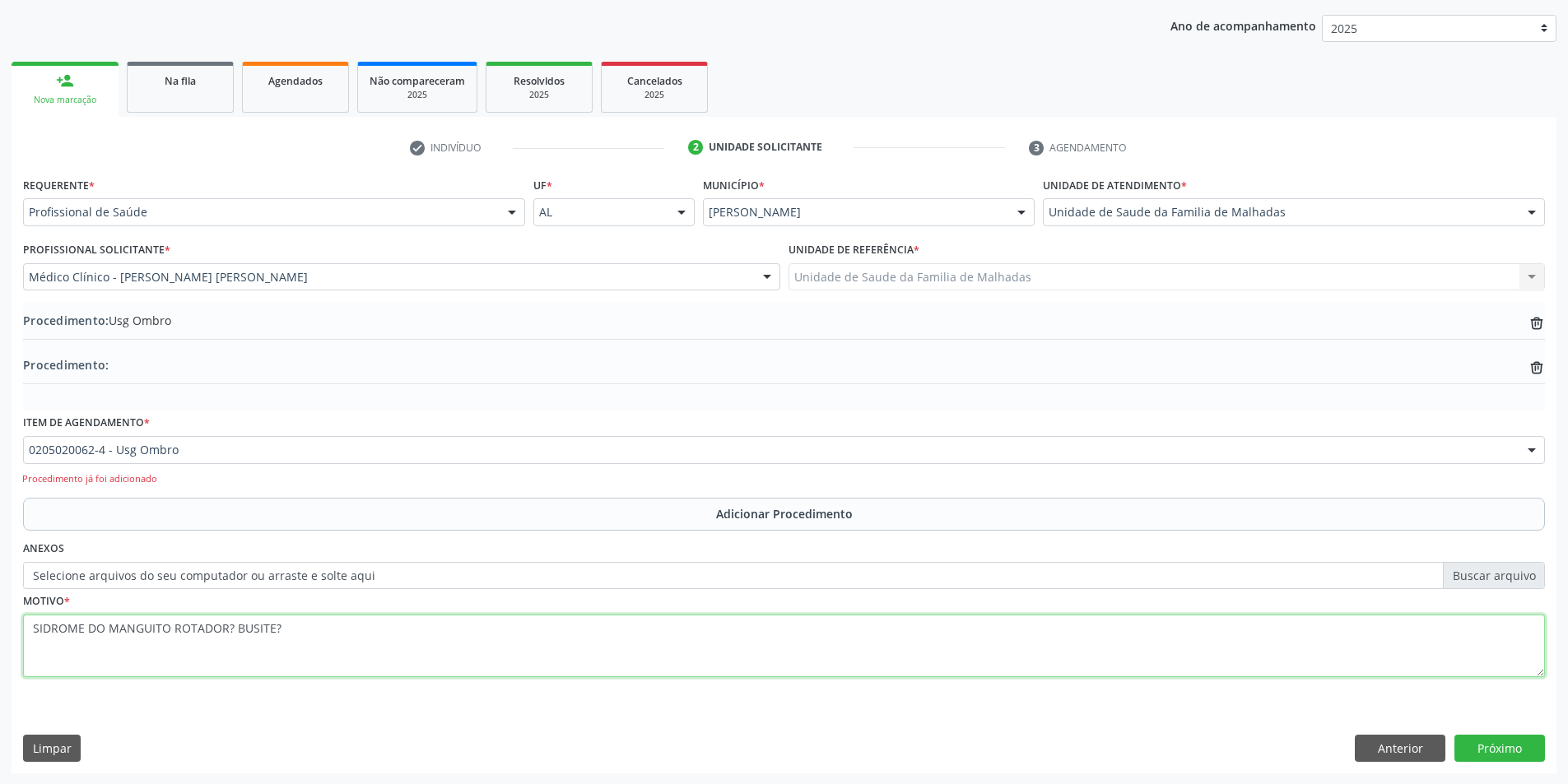
scroll to position [208, 0]
type textarea "SIDROME DO MANGUITO ROTADOR? BUSITE?"
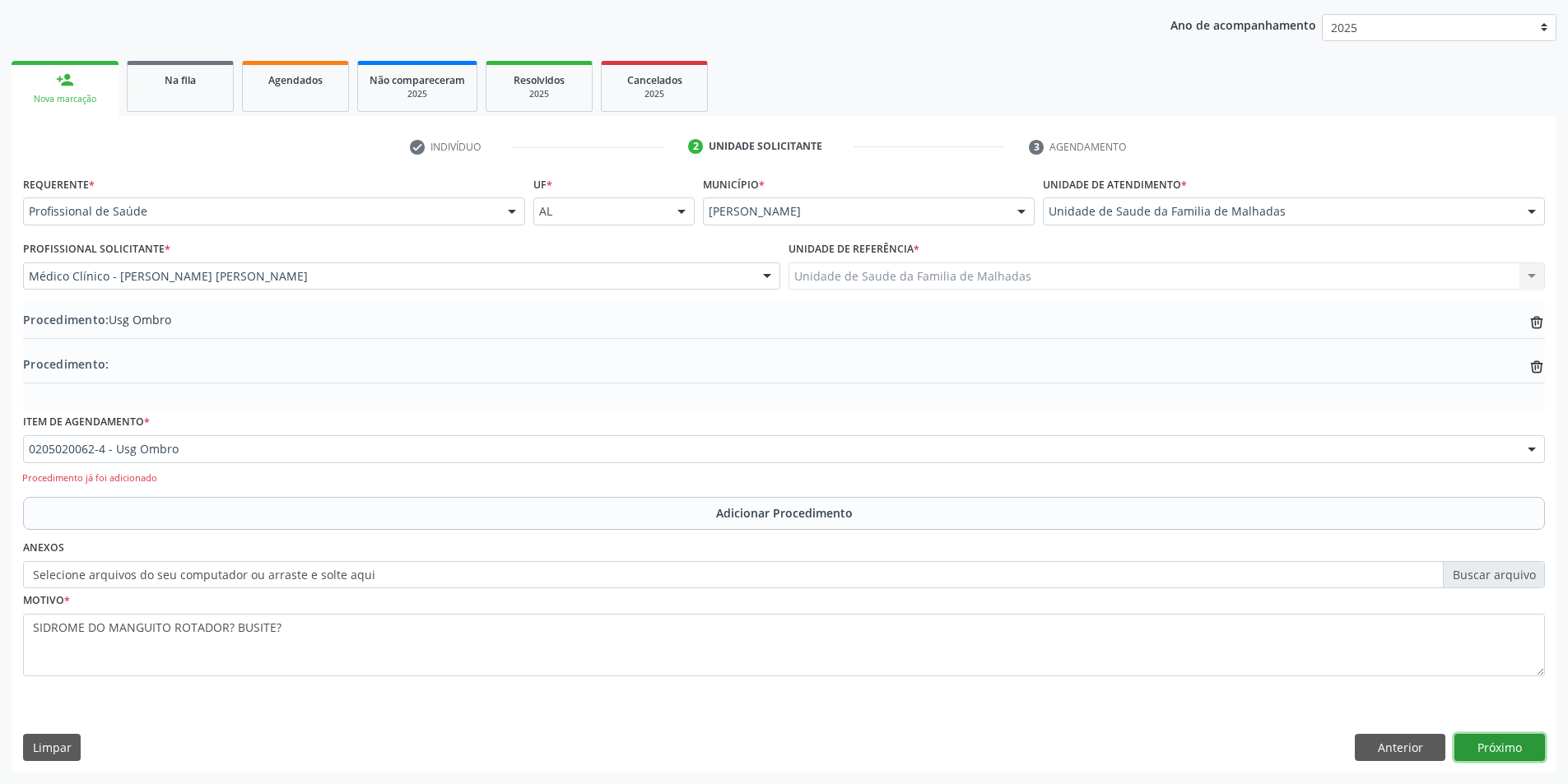
click at [1480, 738] on button "Próximo" at bounding box center [1500, 747] width 91 height 28
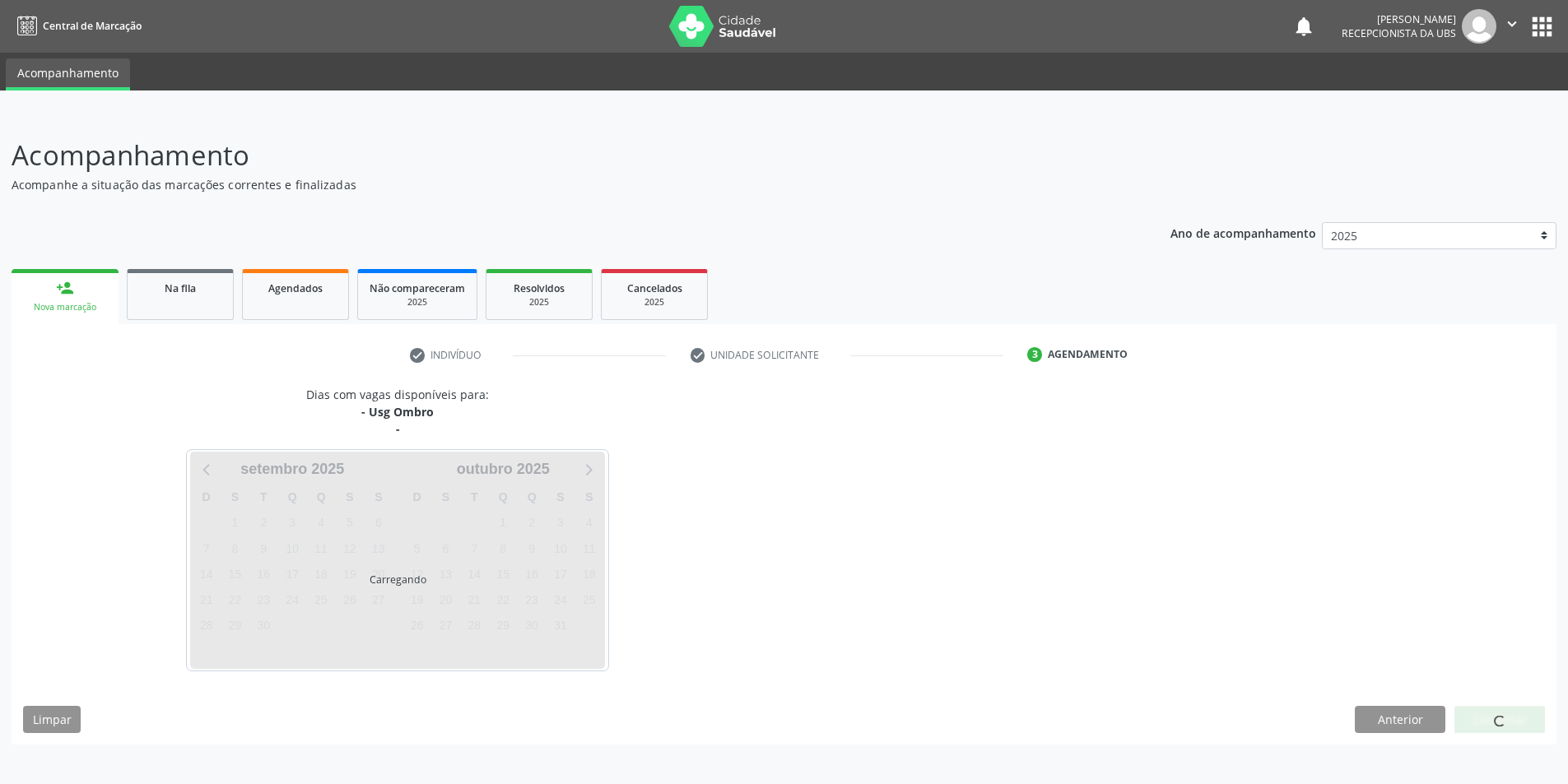
scroll to position [0, 0]
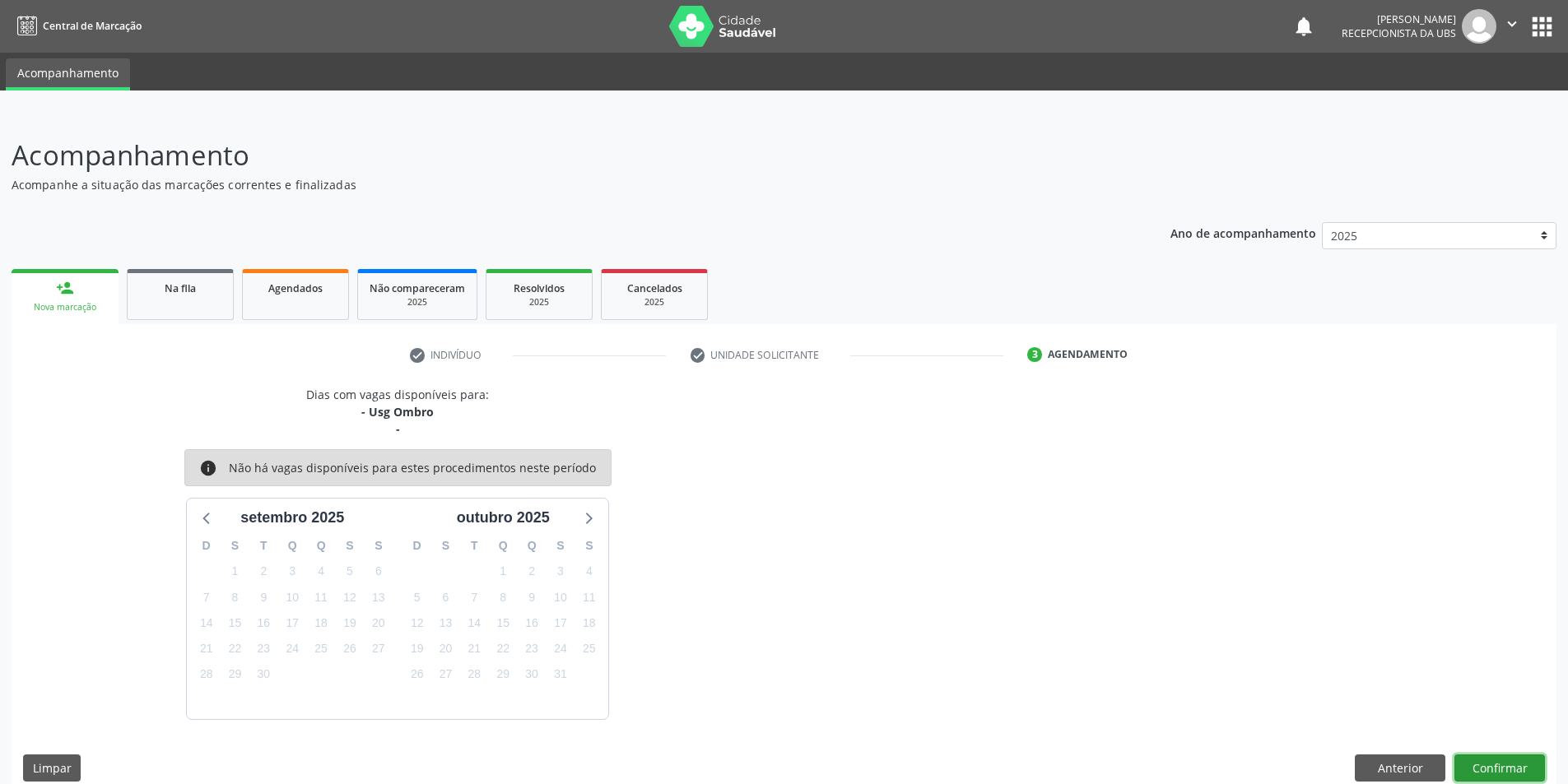
click at [1476, 758] on button "Confirmar" at bounding box center [1500, 768] width 91 height 28
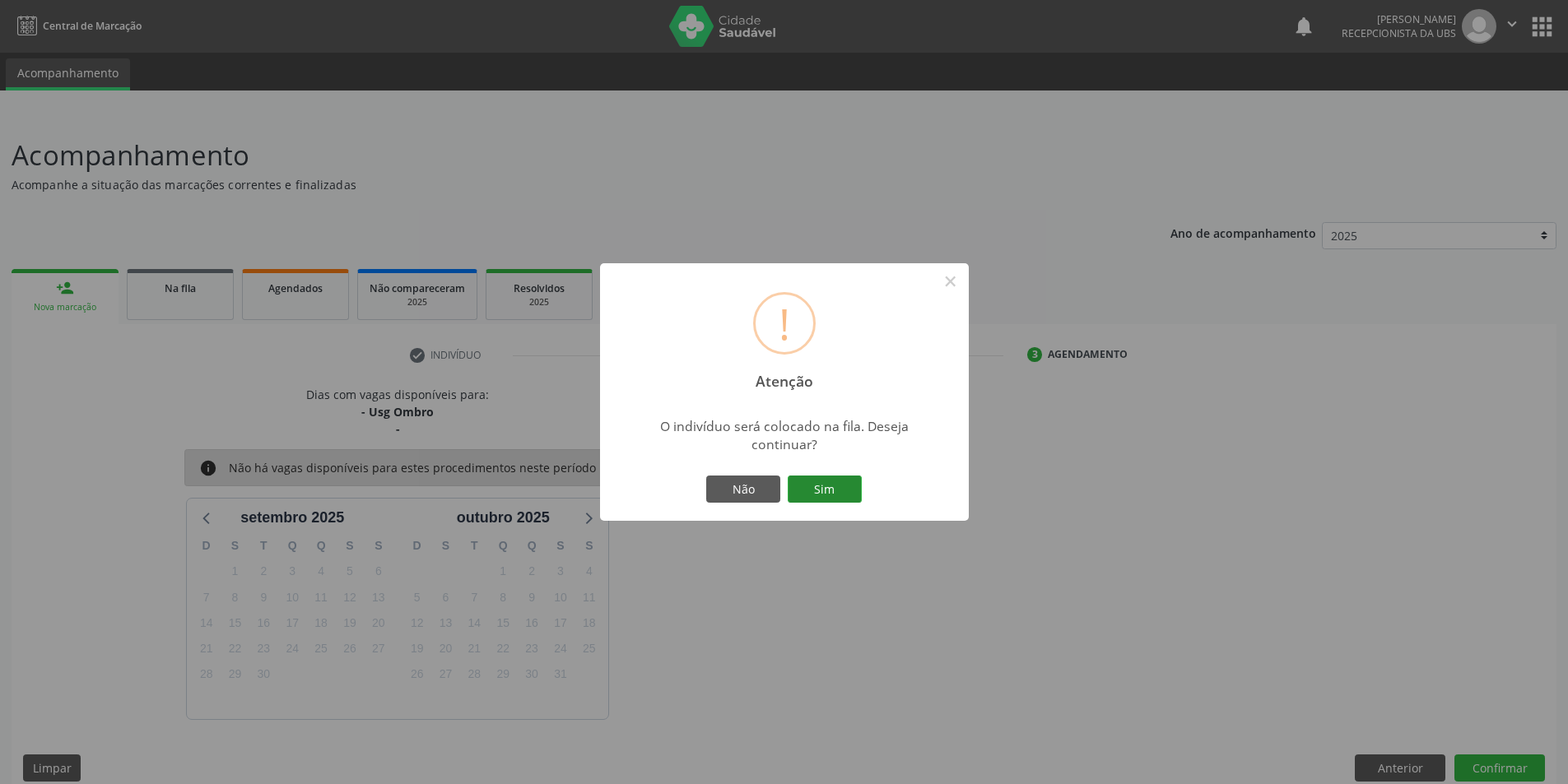
click at [795, 485] on button "Sim" at bounding box center [824, 489] width 74 height 28
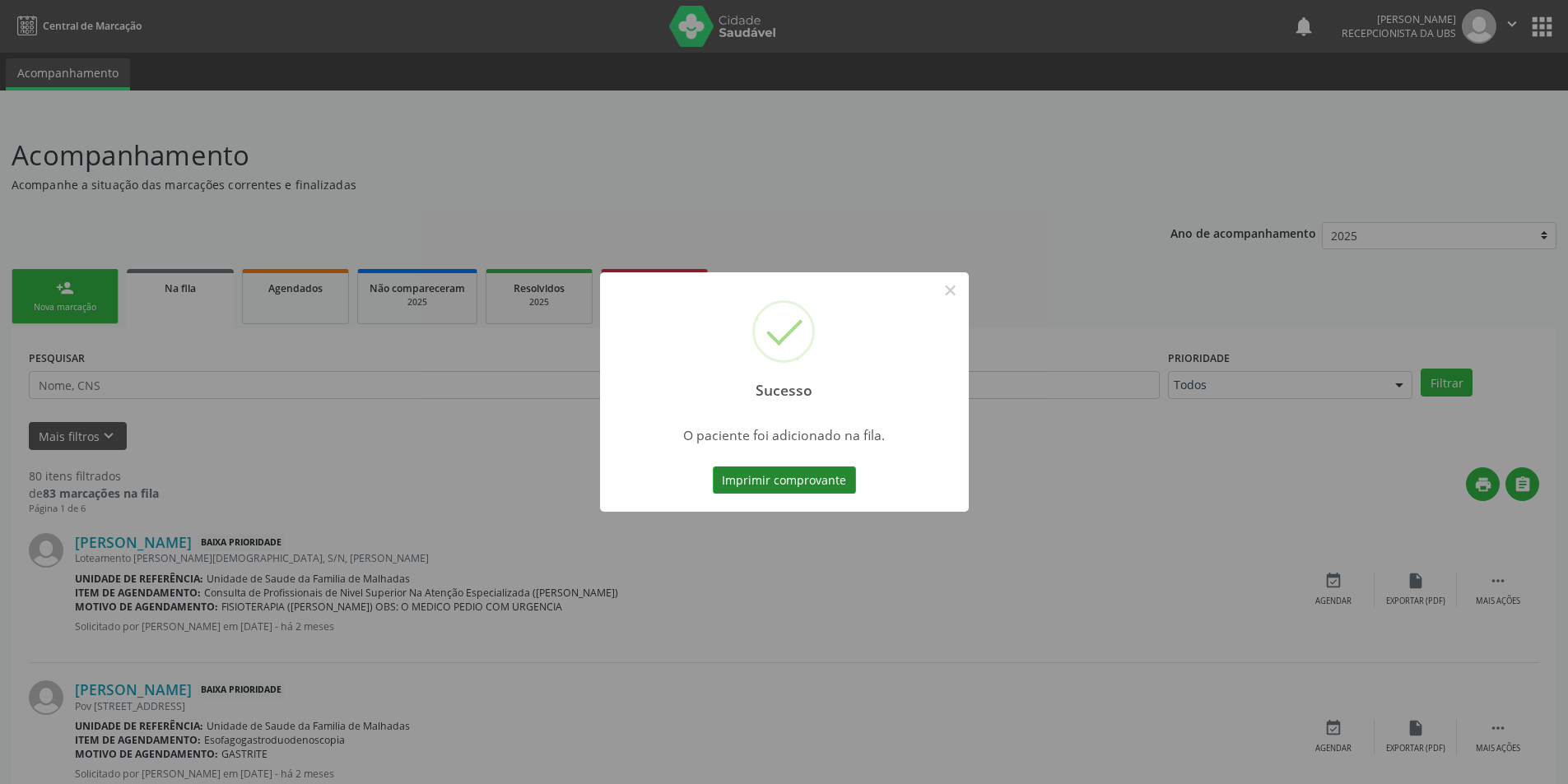
click at [836, 474] on button "Imprimir comprovante" at bounding box center [784, 480] width 143 height 28
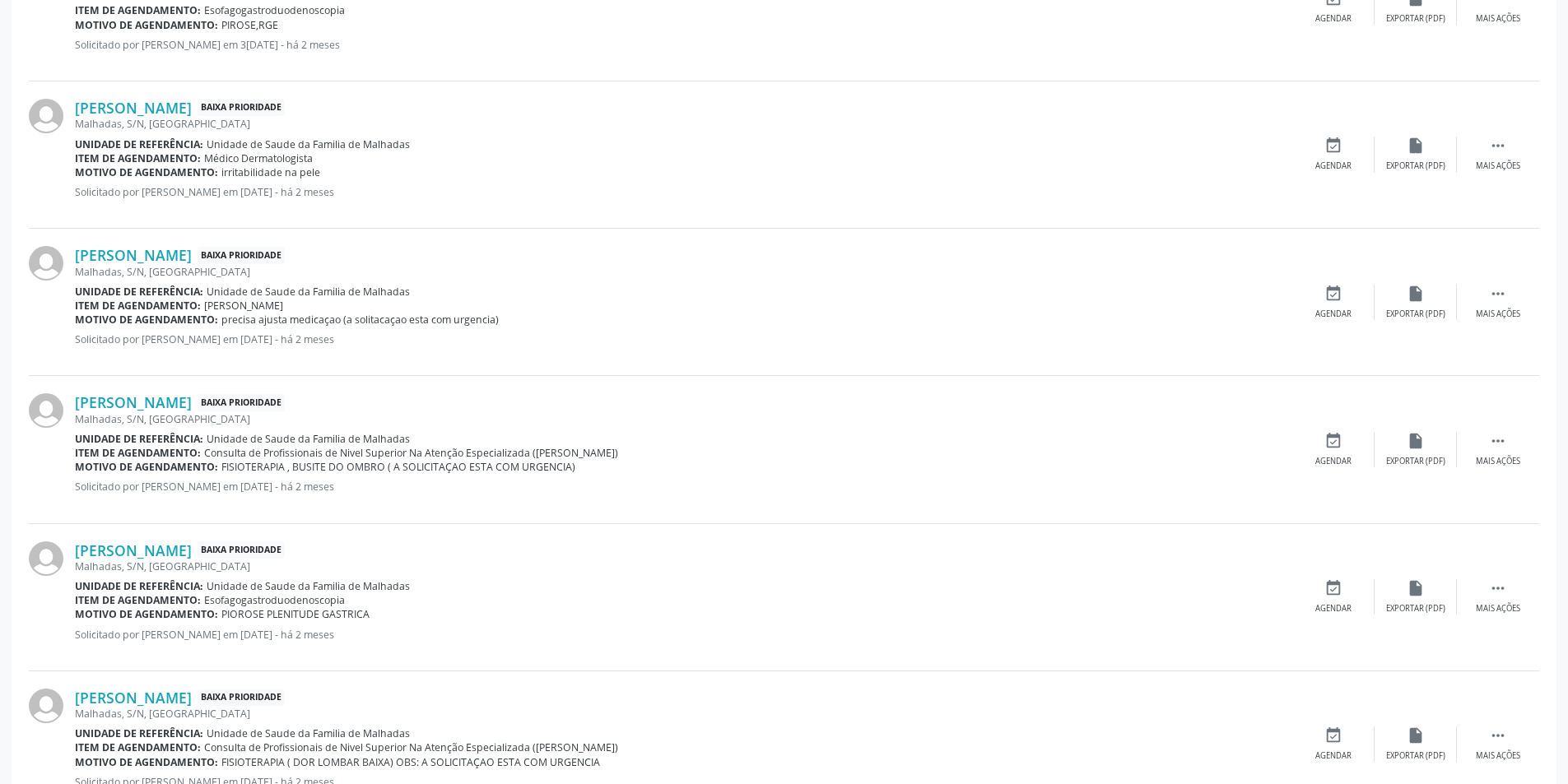
scroll to position [2018, 0]
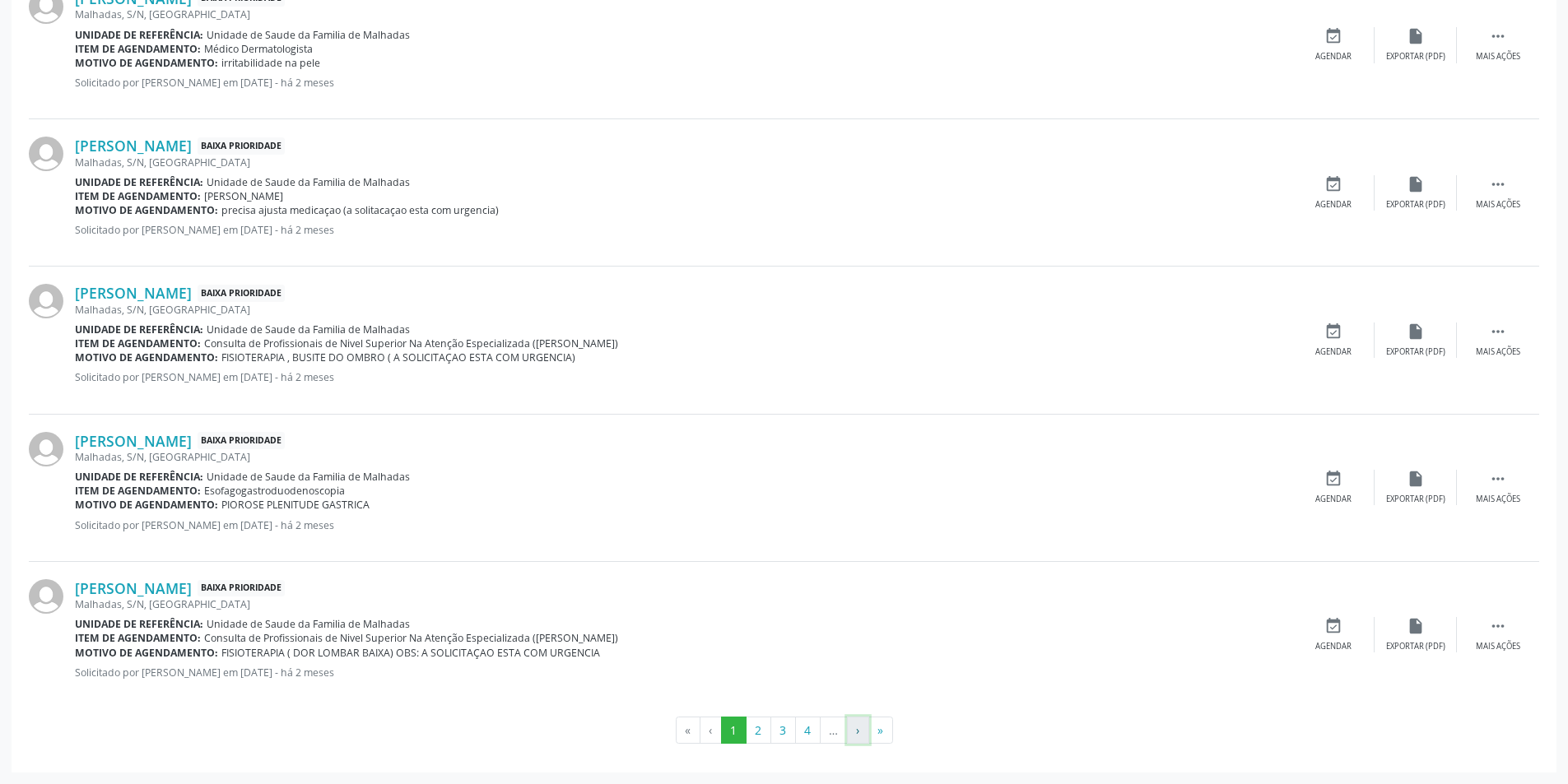
click at [856, 733] on button "›" at bounding box center [857, 730] width 22 height 28
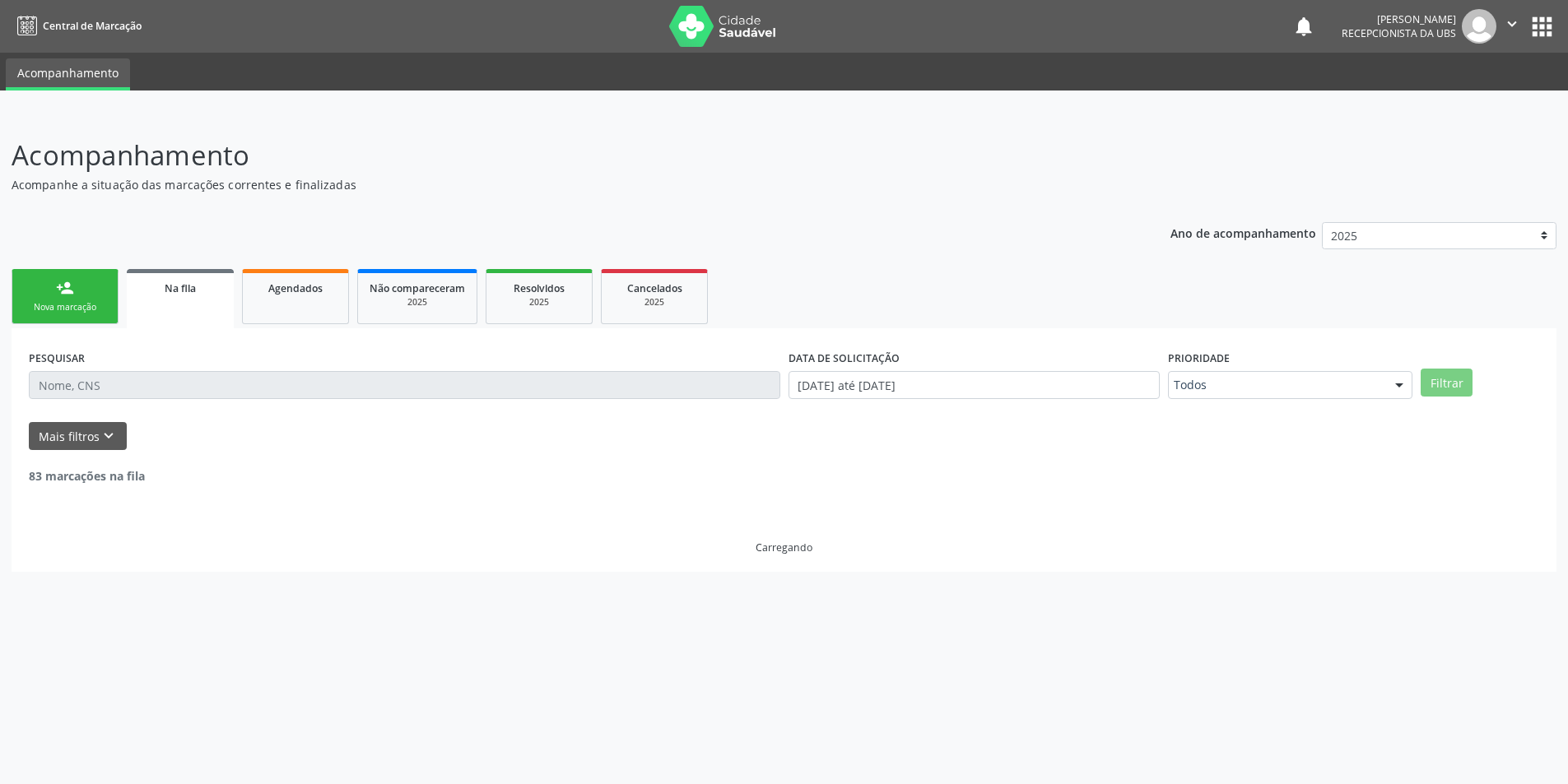
scroll to position [0, 0]
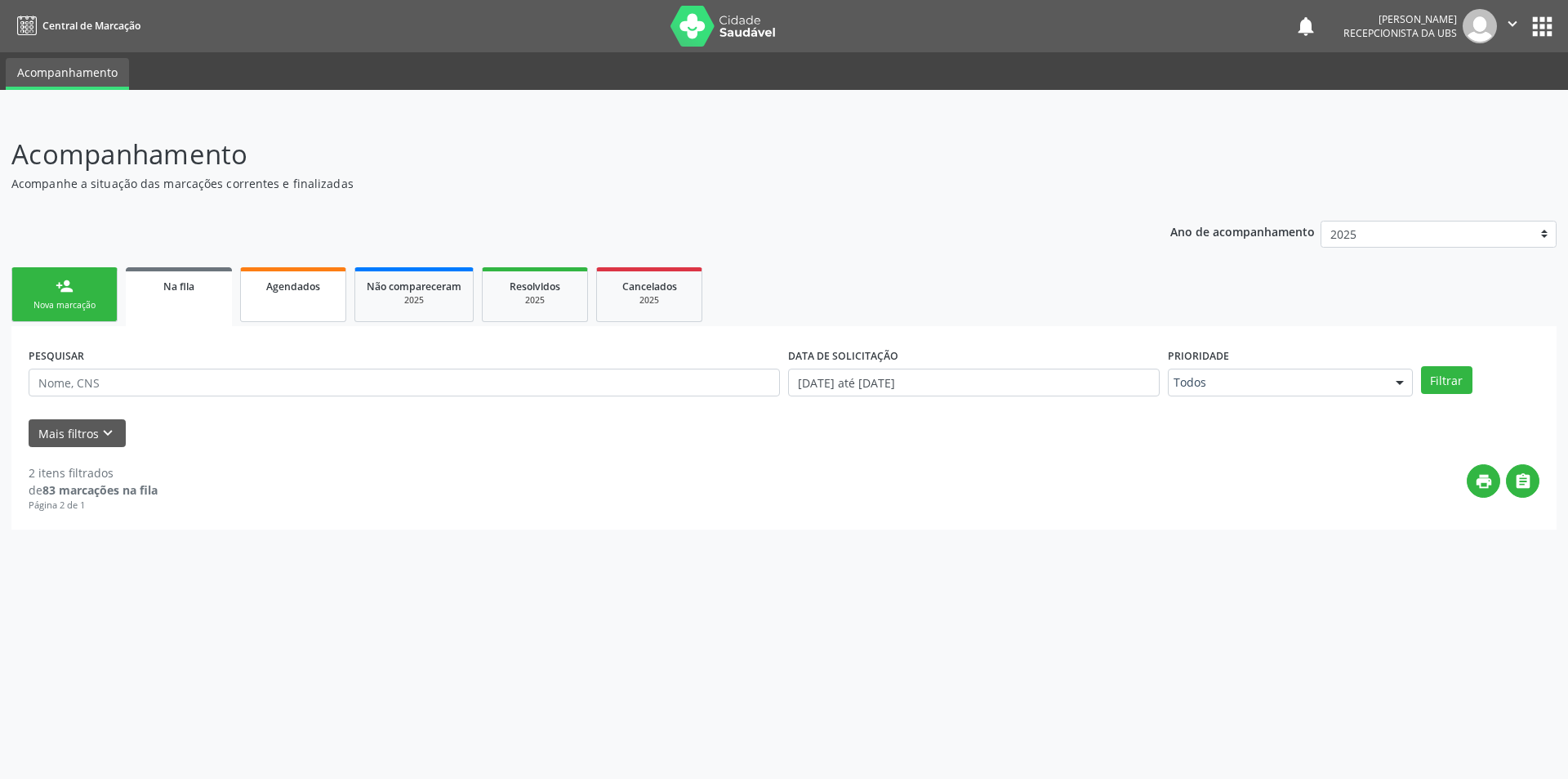
click at [304, 311] on link "Agendados" at bounding box center [293, 294] width 106 height 54
click at [61, 302] on div "Nova marcação" at bounding box center [64, 306] width 81 height 13
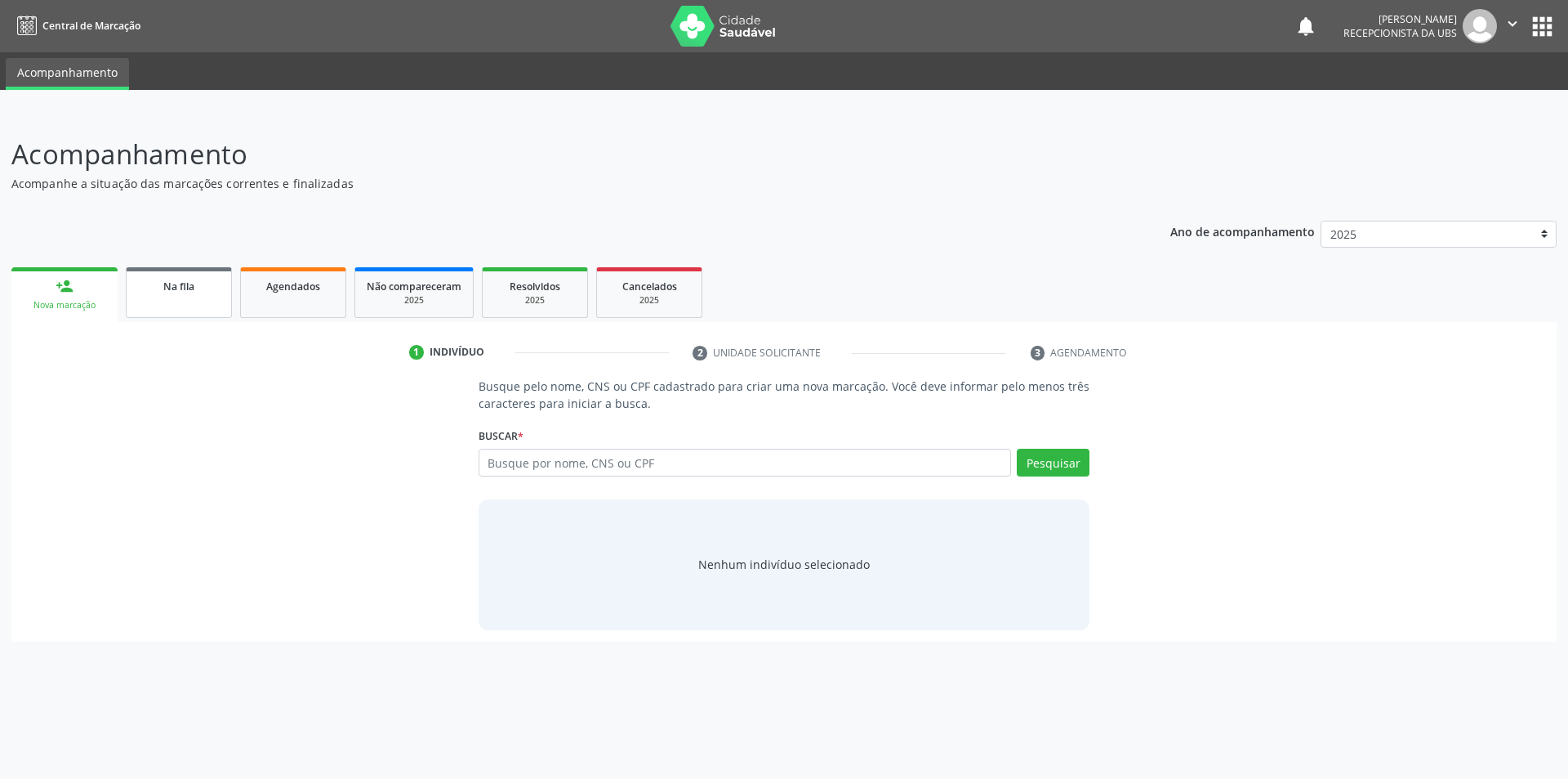
click at [162, 297] on link "Na fila" at bounding box center [179, 292] width 106 height 51
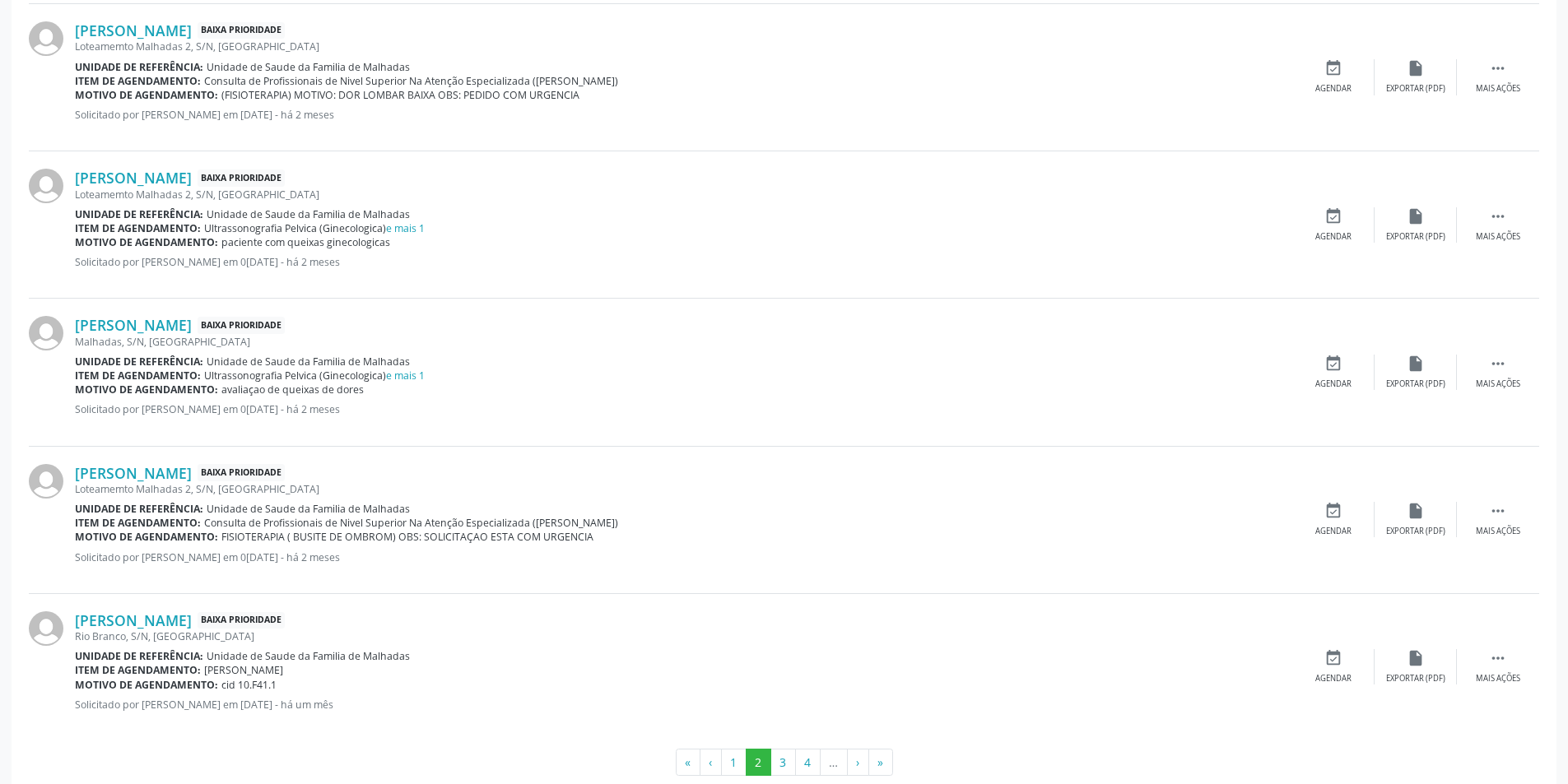
scroll to position [2018, 0]
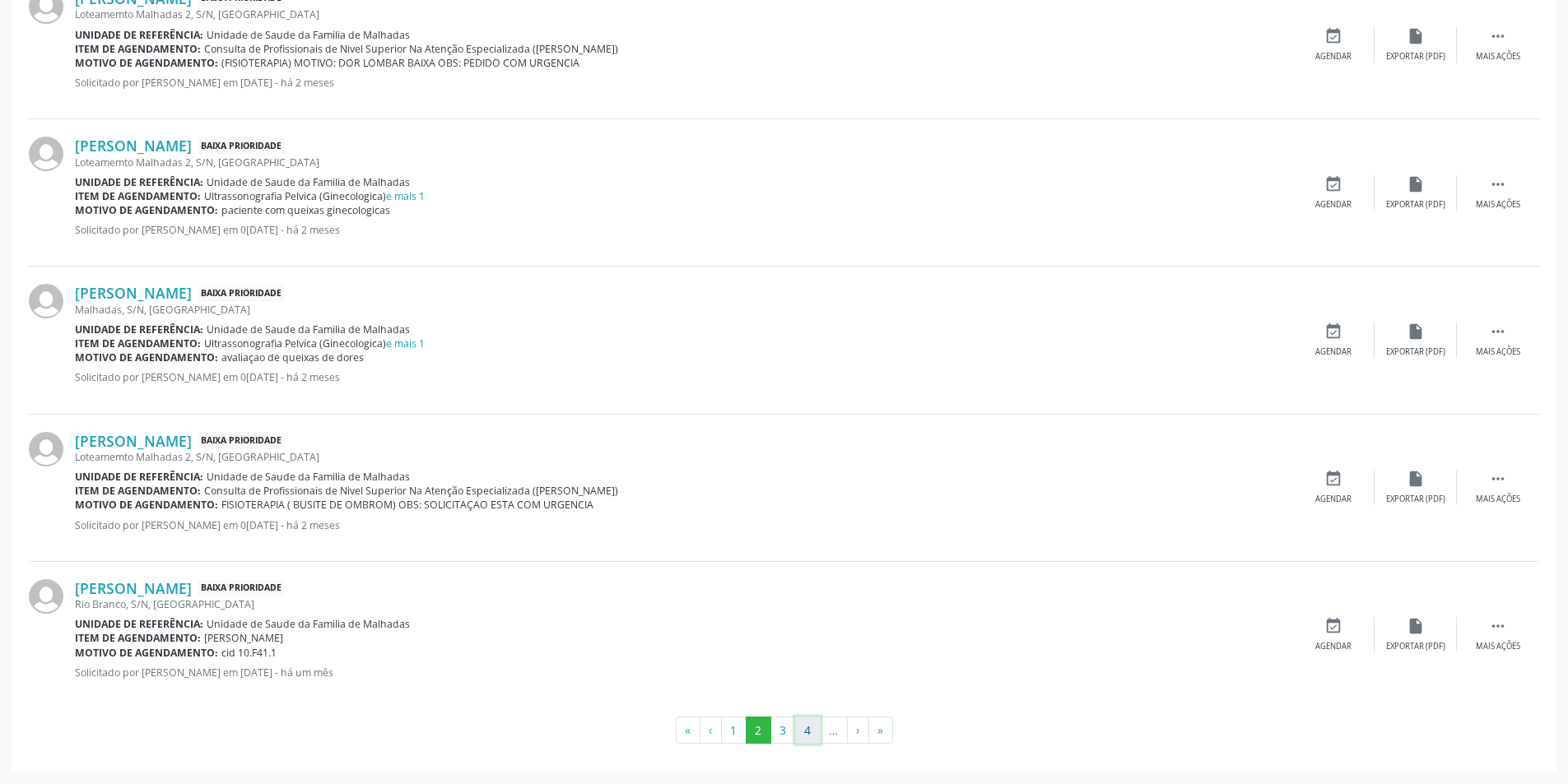
click at [807, 733] on button "4" at bounding box center [808, 730] width 25 height 28
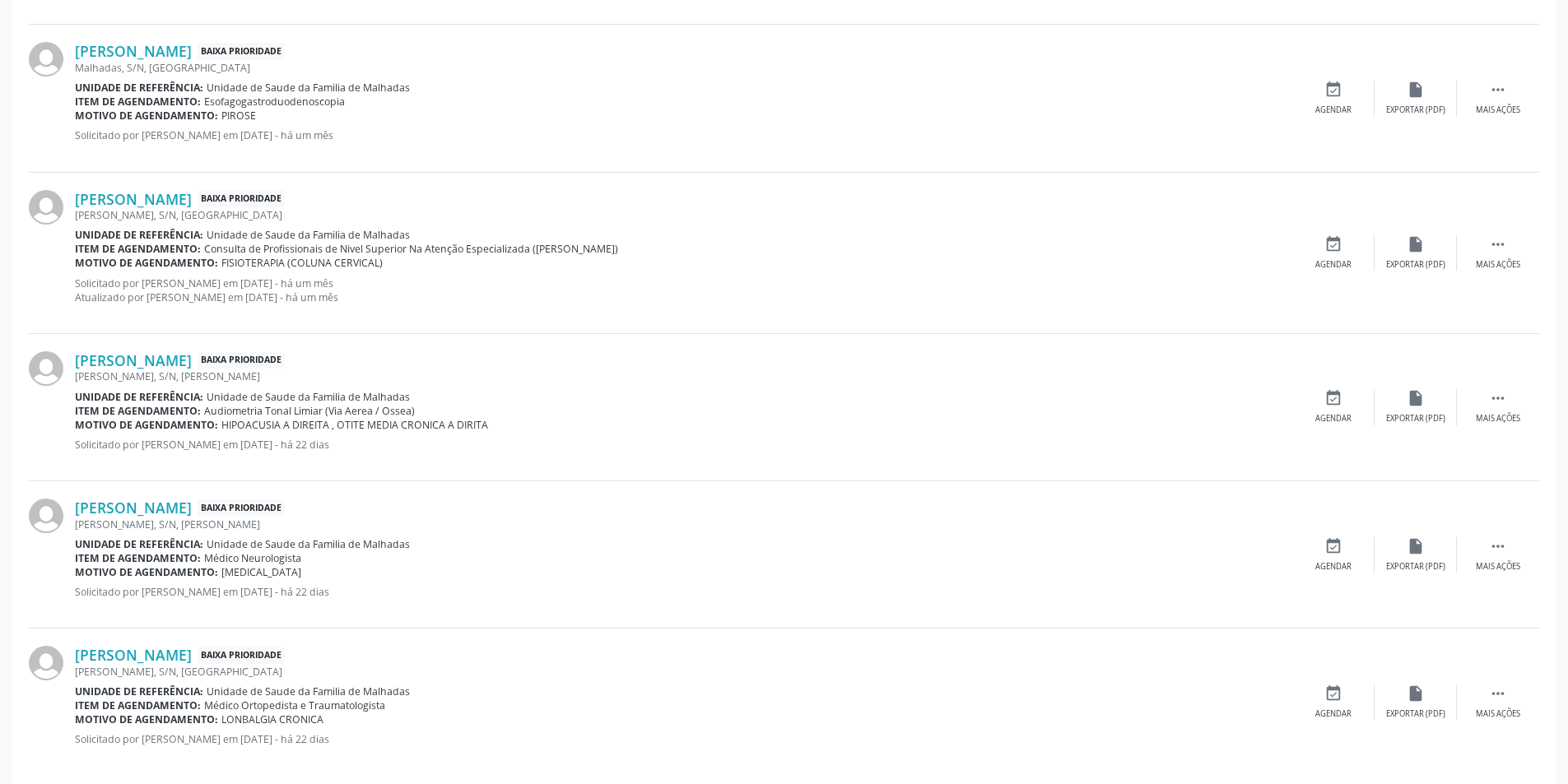
scroll to position [2074, 0]
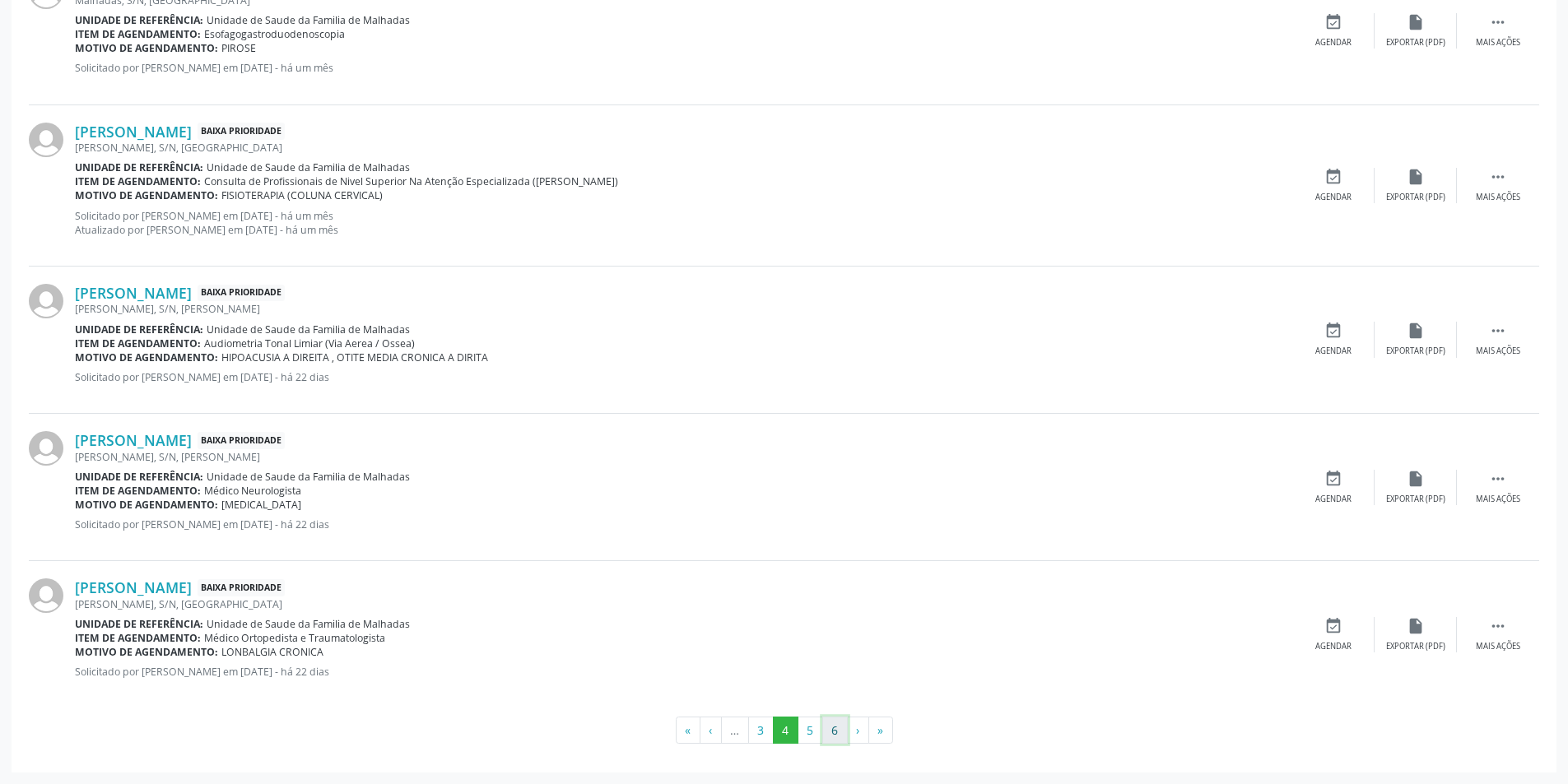
click at [834, 742] on button "6" at bounding box center [835, 730] width 25 height 28
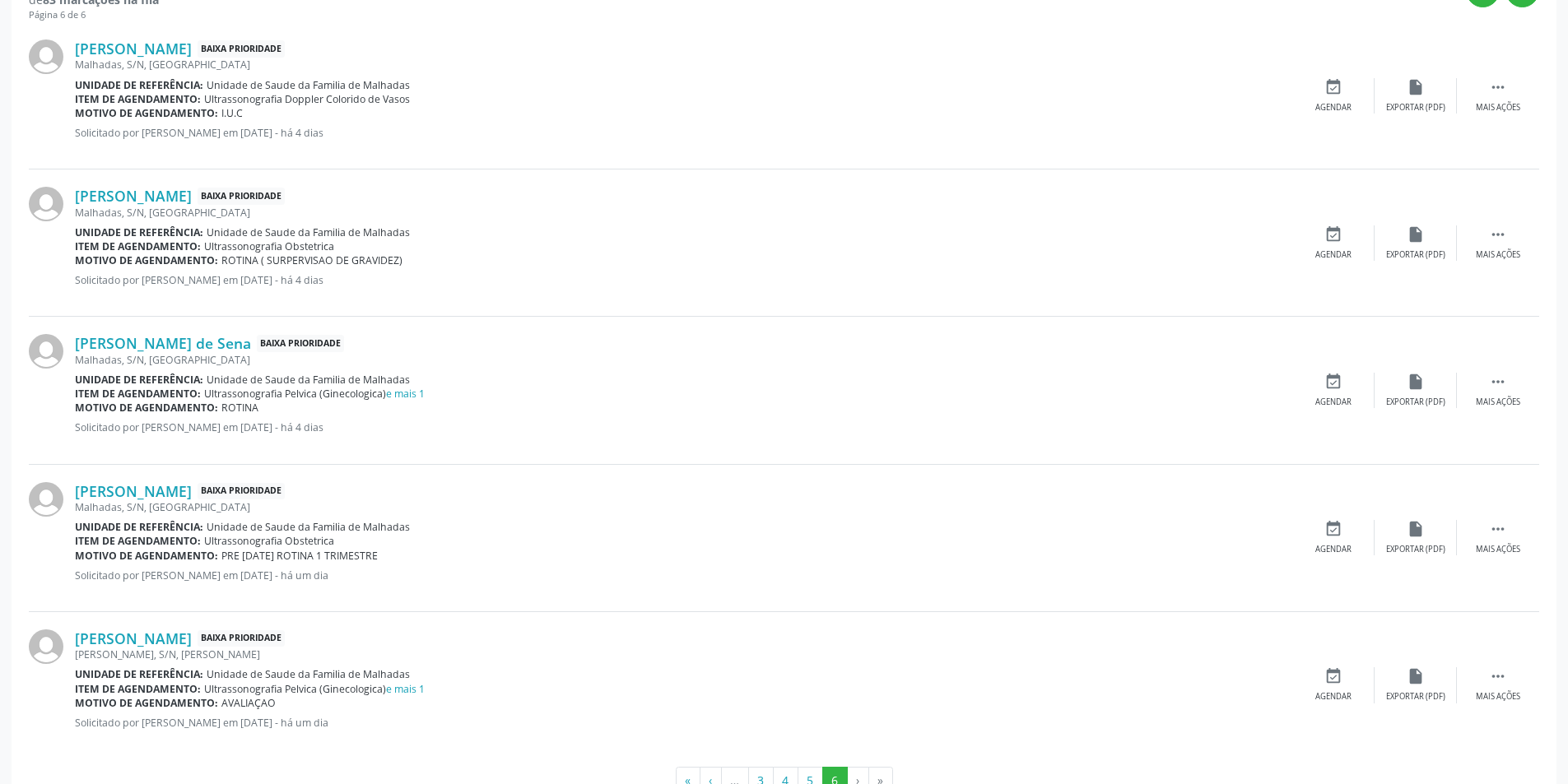
scroll to position [545, 0]
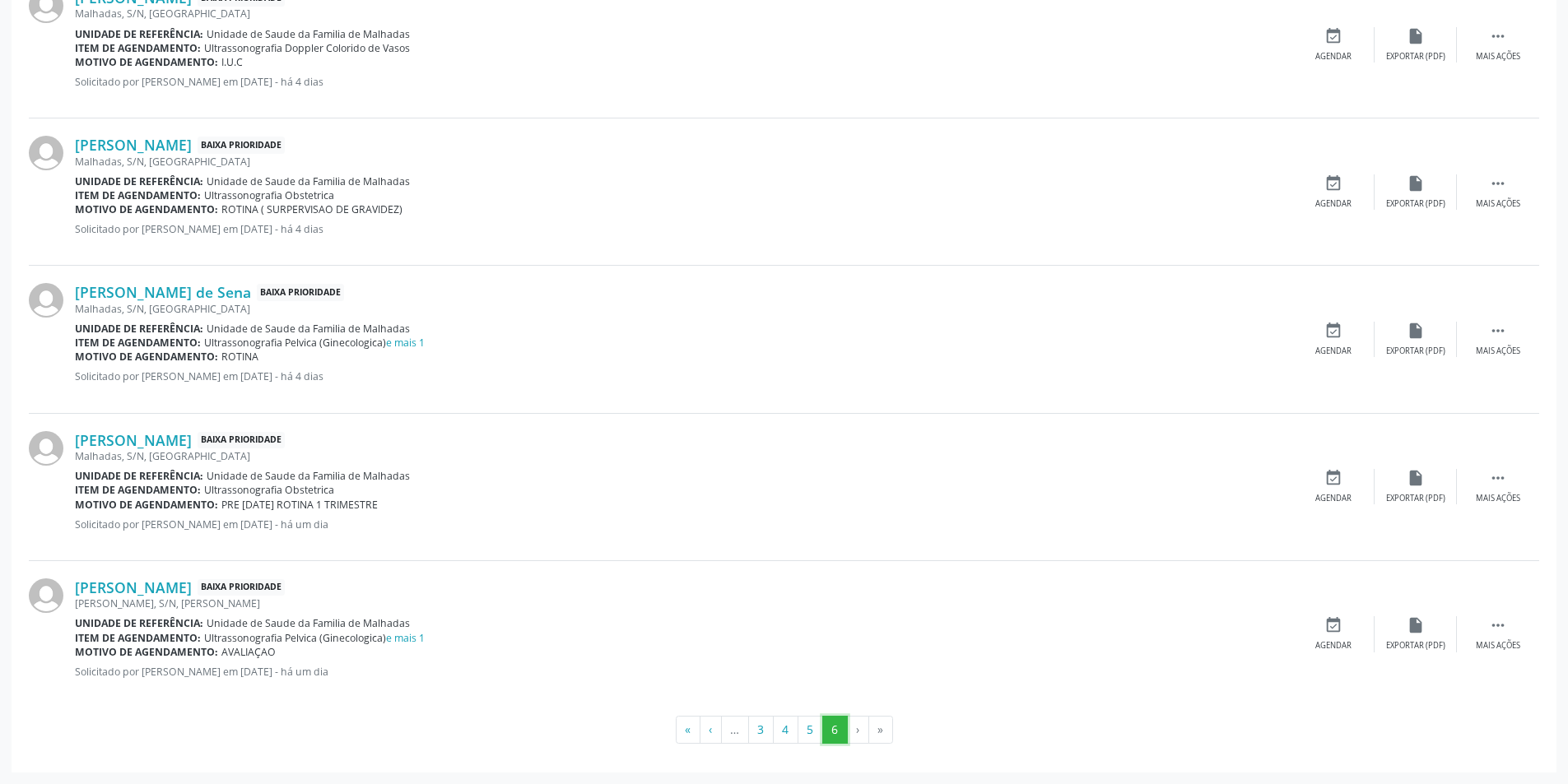
click at [832, 727] on button "6" at bounding box center [835, 729] width 25 height 28
click at [807, 726] on button "5" at bounding box center [810, 729] width 25 height 28
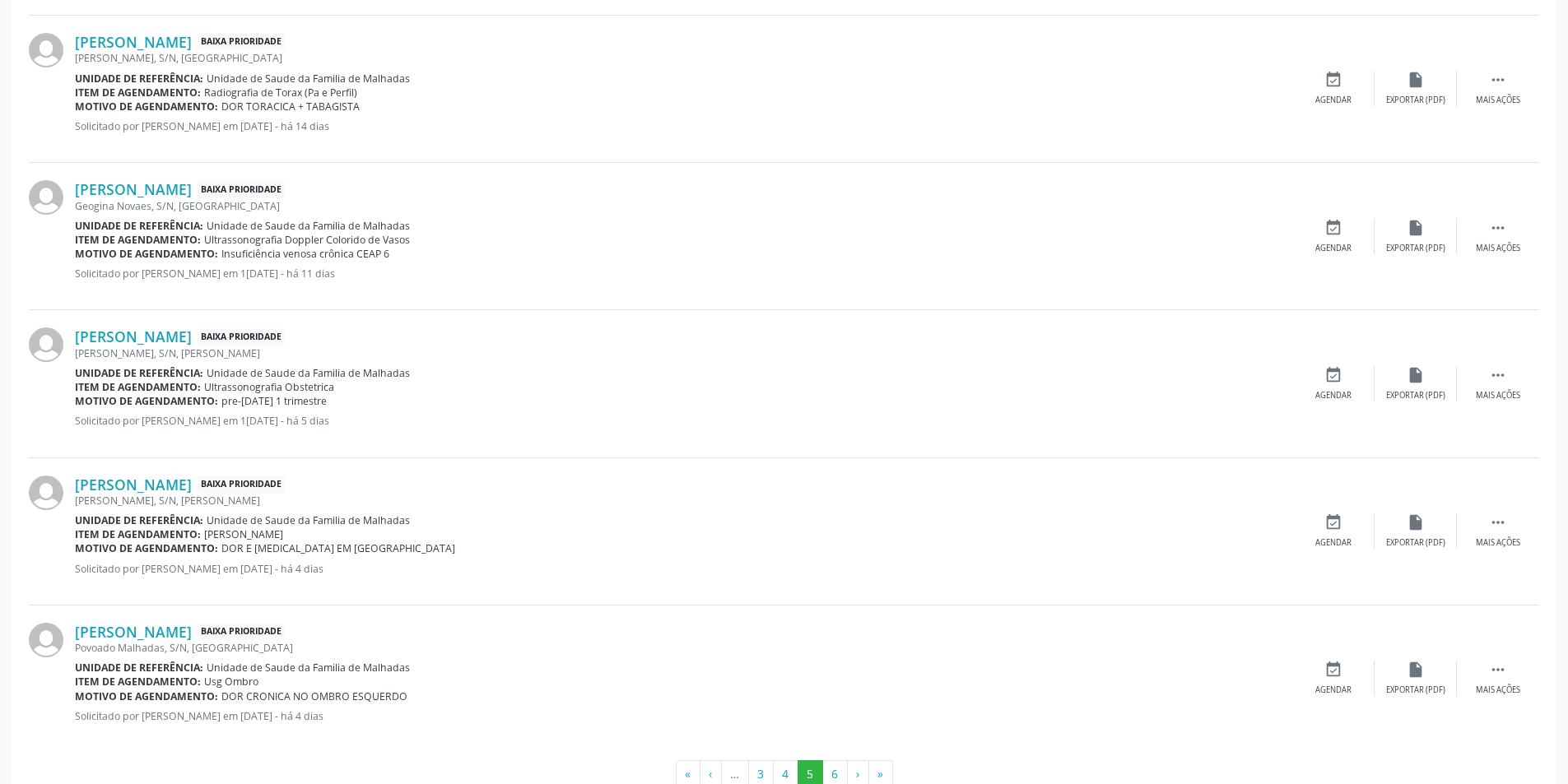
scroll to position [2018, 0]
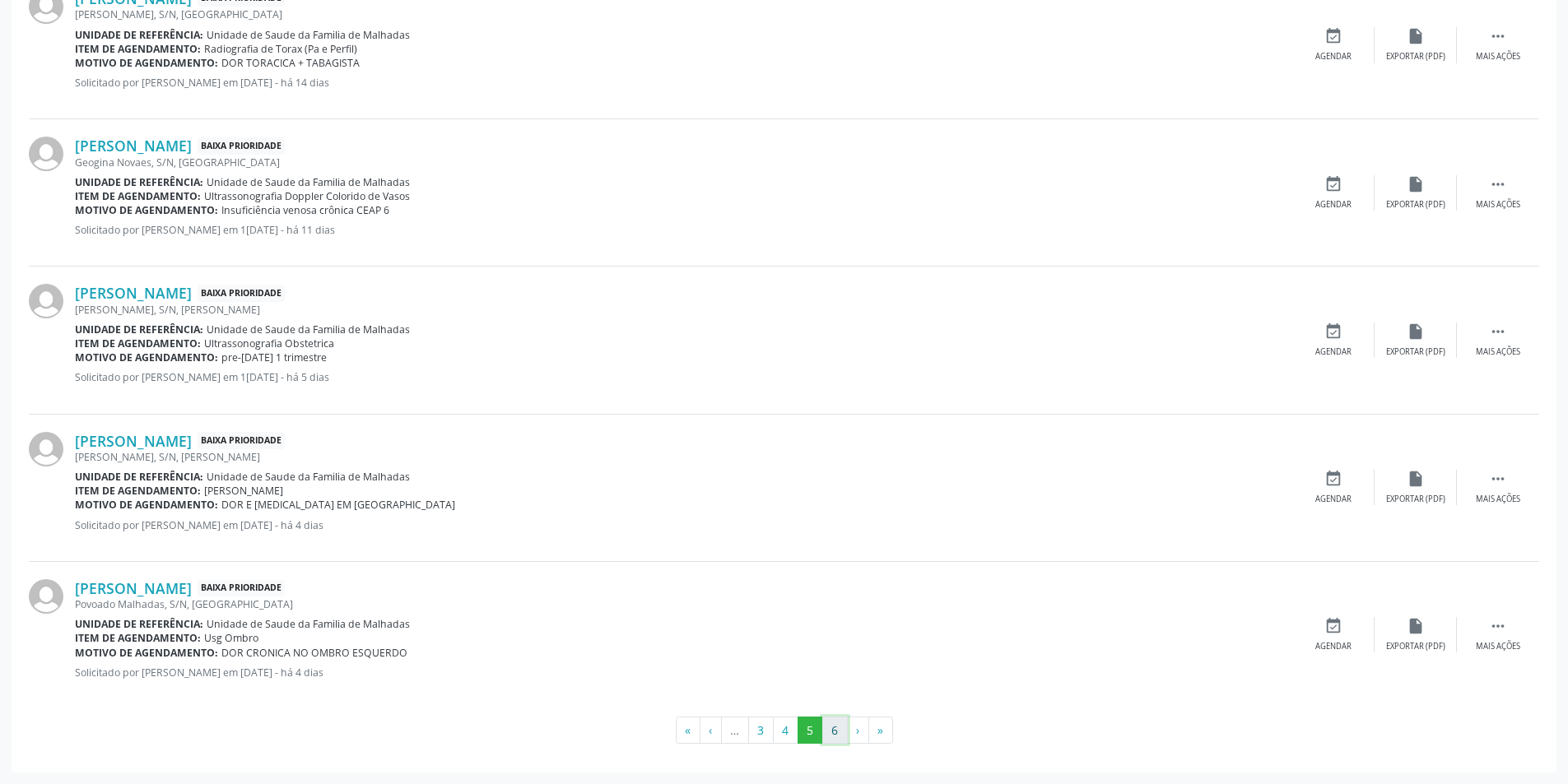
click at [833, 730] on button "6" at bounding box center [835, 730] width 25 height 28
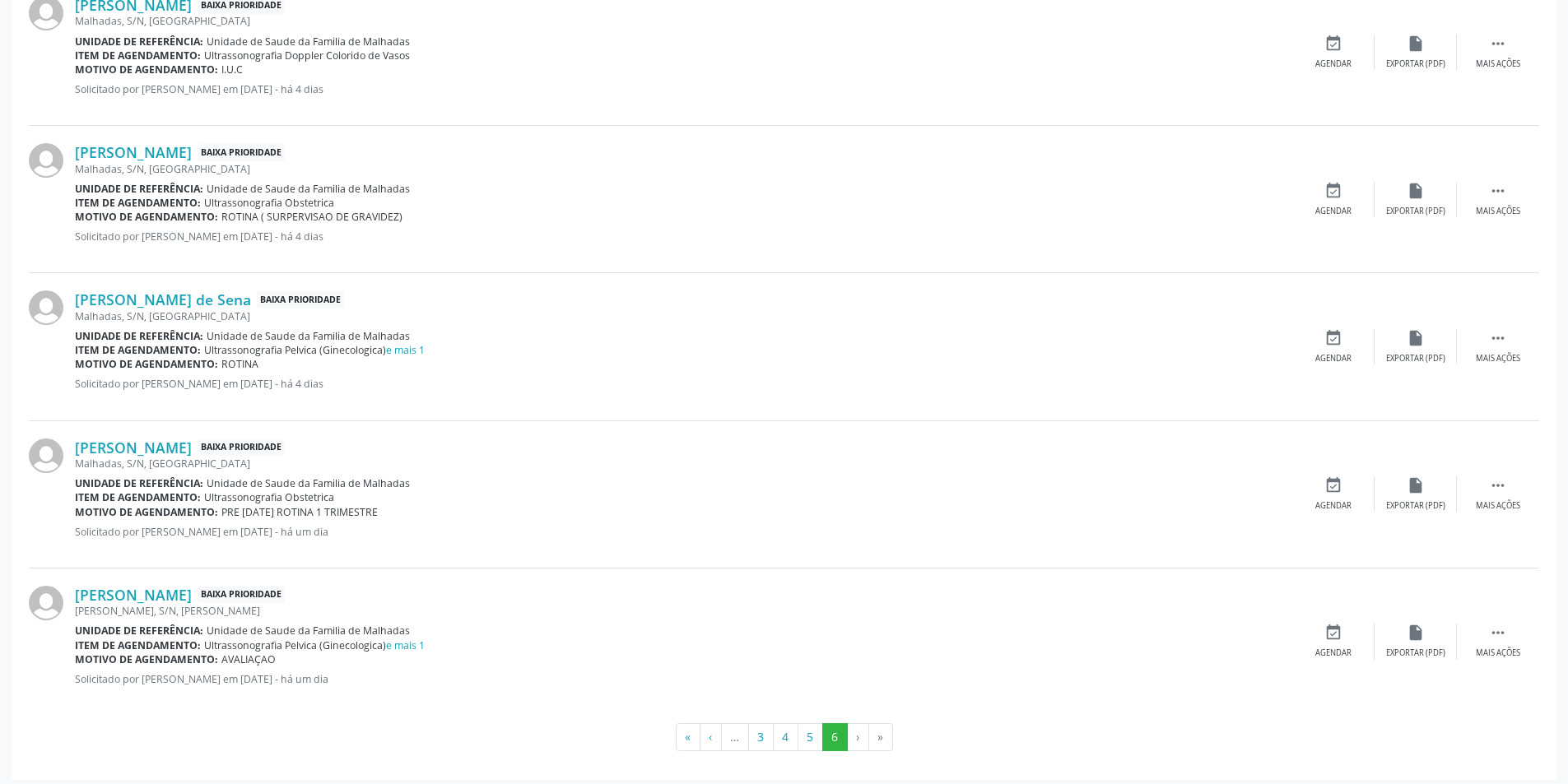
scroll to position [545, 0]
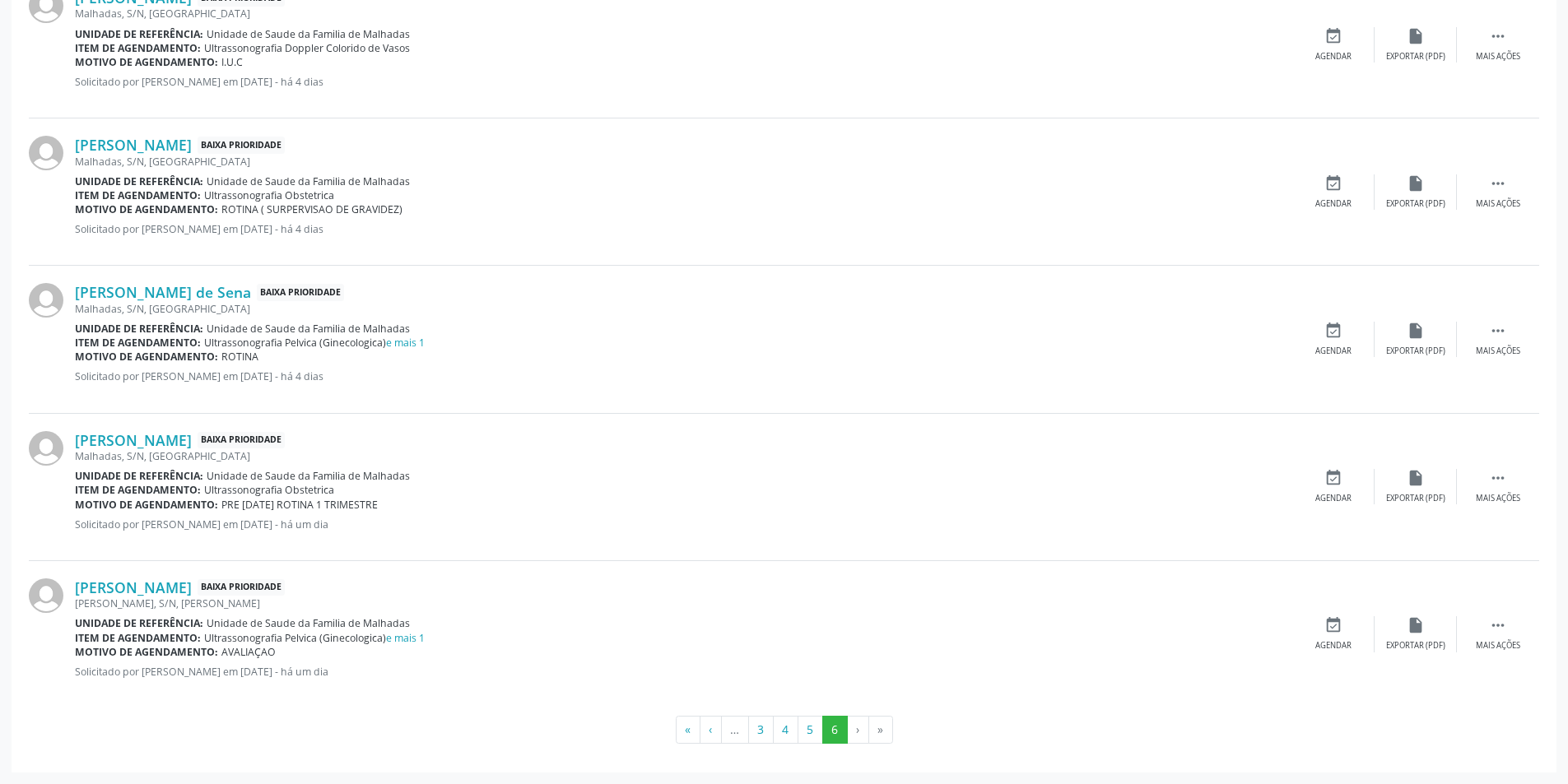
click at [858, 732] on li "›" at bounding box center [858, 729] width 22 height 28
click at [858, 726] on li "›" at bounding box center [858, 729] width 22 height 28
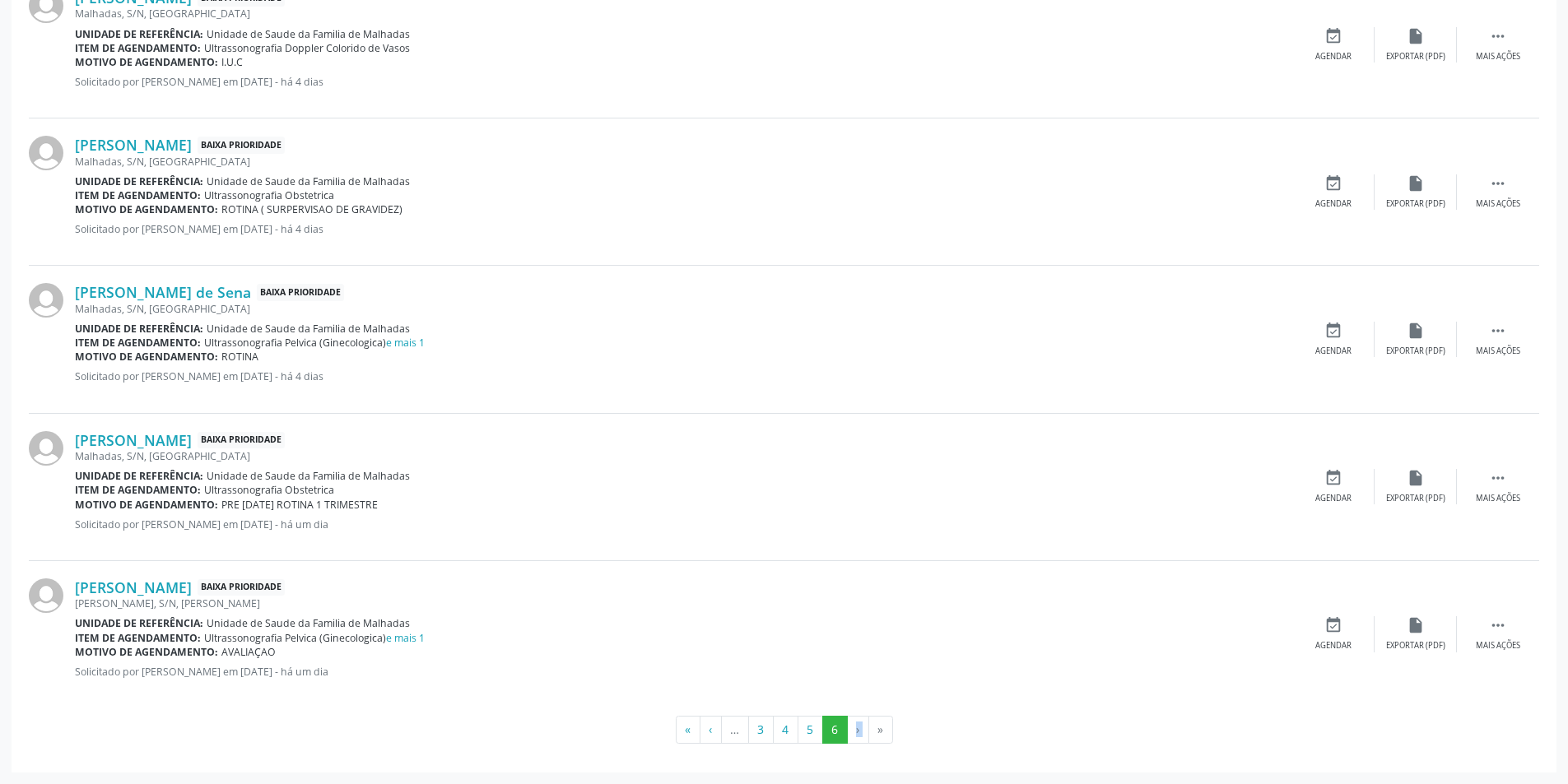
click at [878, 730] on li "»" at bounding box center [881, 729] width 24 height 28
click at [857, 729] on li "›" at bounding box center [858, 729] width 22 height 28
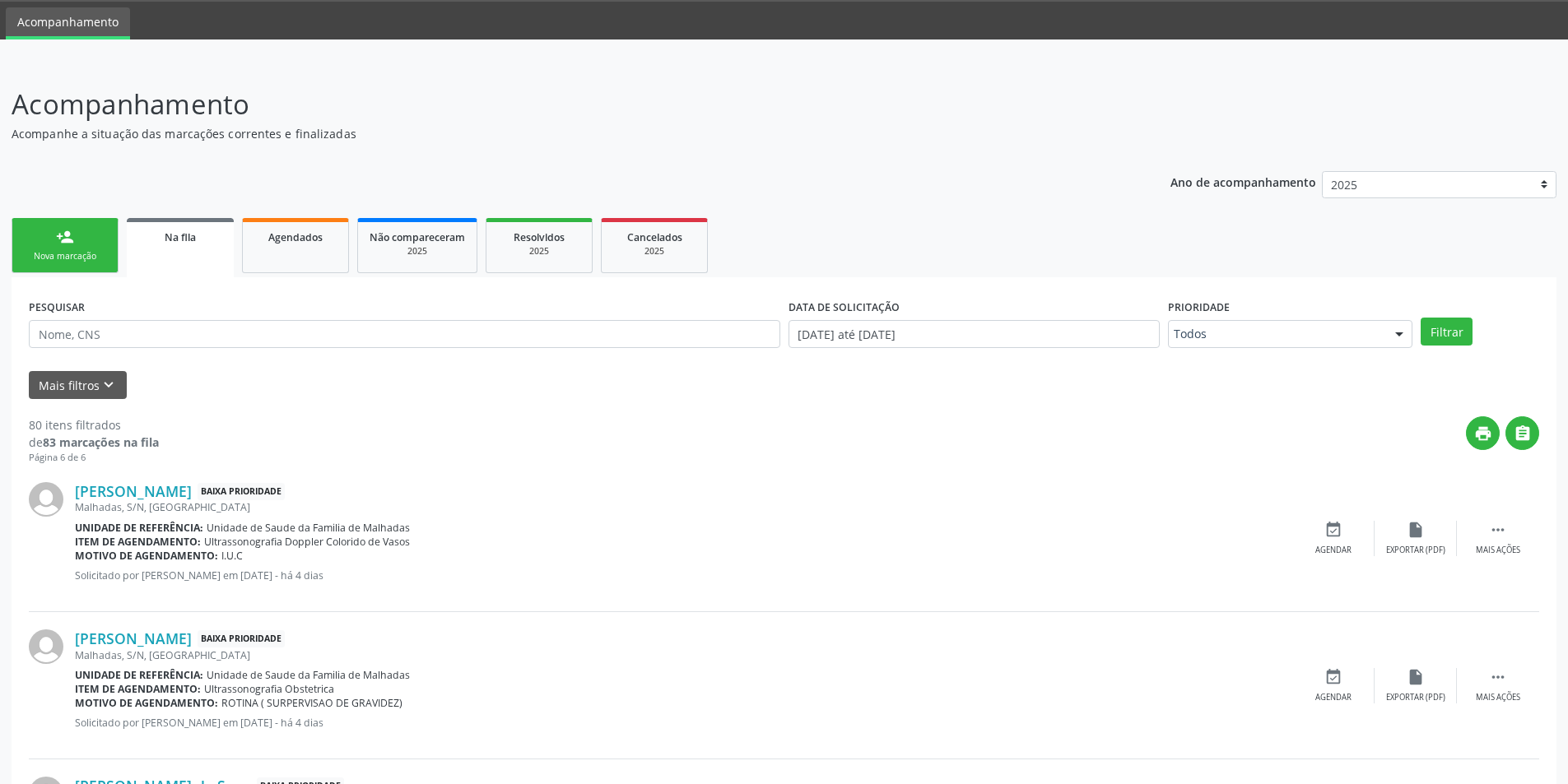
scroll to position [0, 0]
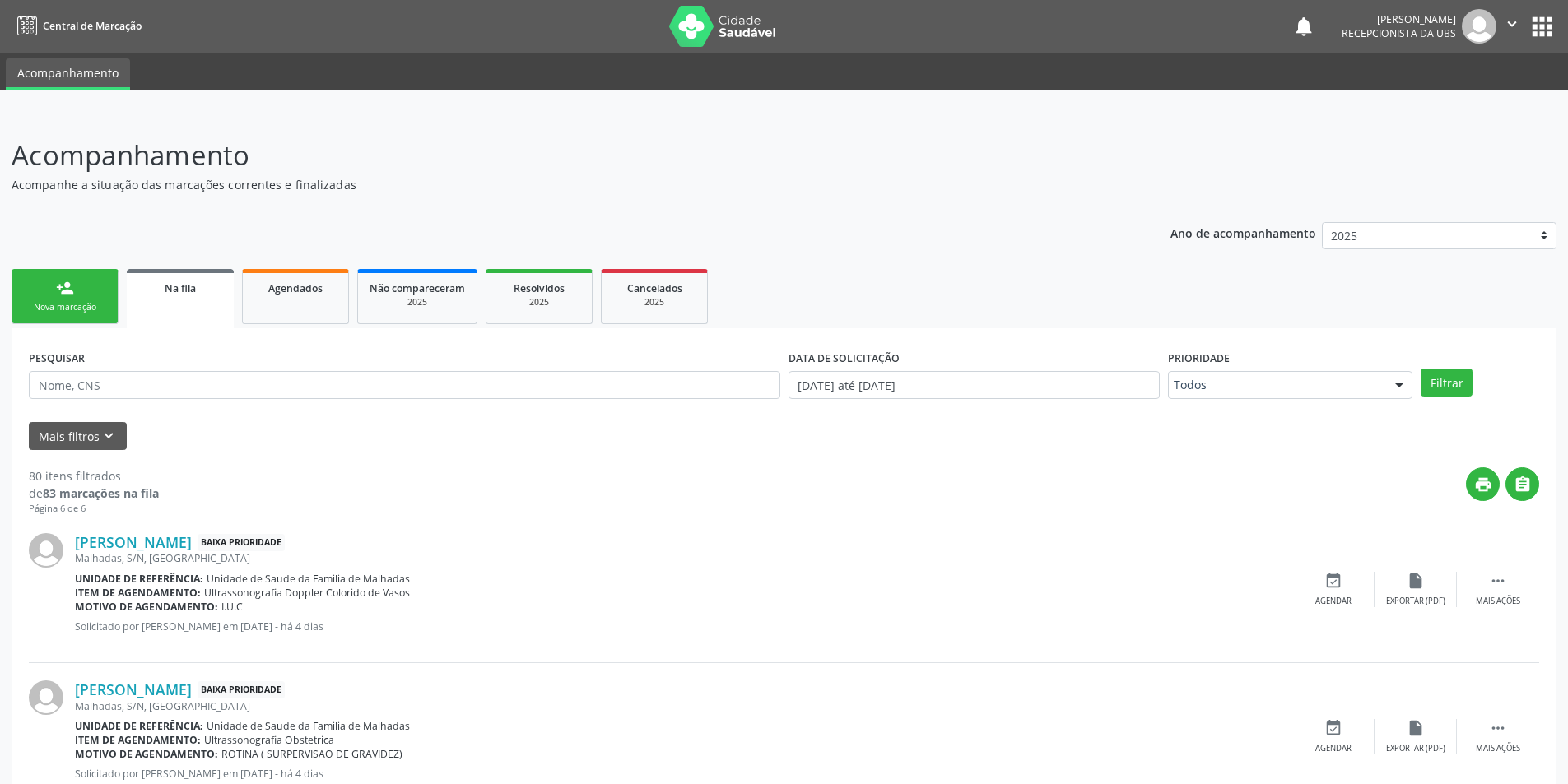
click at [49, 283] on link "person_add Nova marcação" at bounding box center [65, 296] width 107 height 55
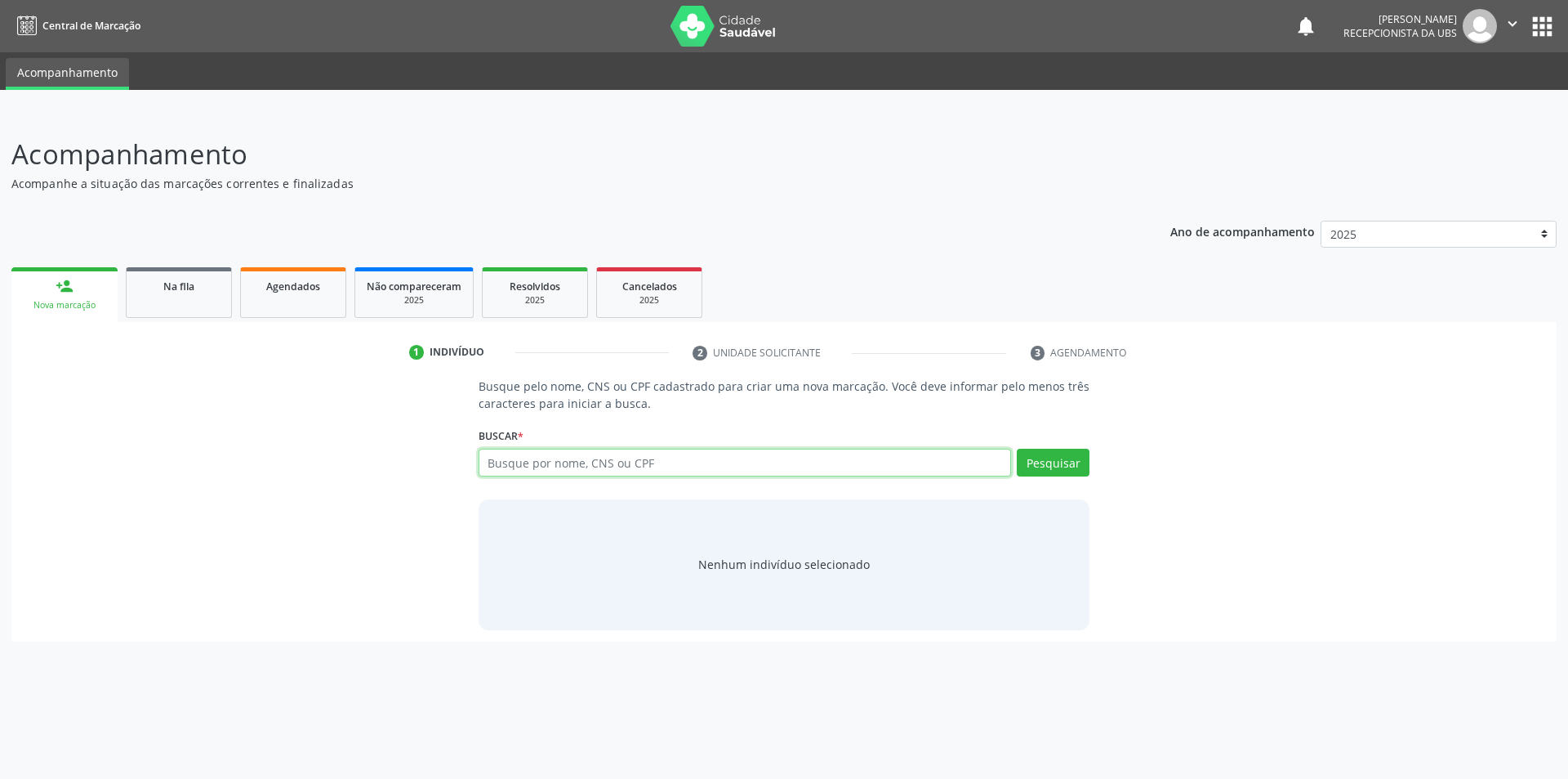
click at [556, 465] on input "text" at bounding box center [745, 462] width 533 height 28
type input "70500660847950"
click at [1052, 465] on button "Pesquisar" at bounding box center [1053, 462] width 72 height 28
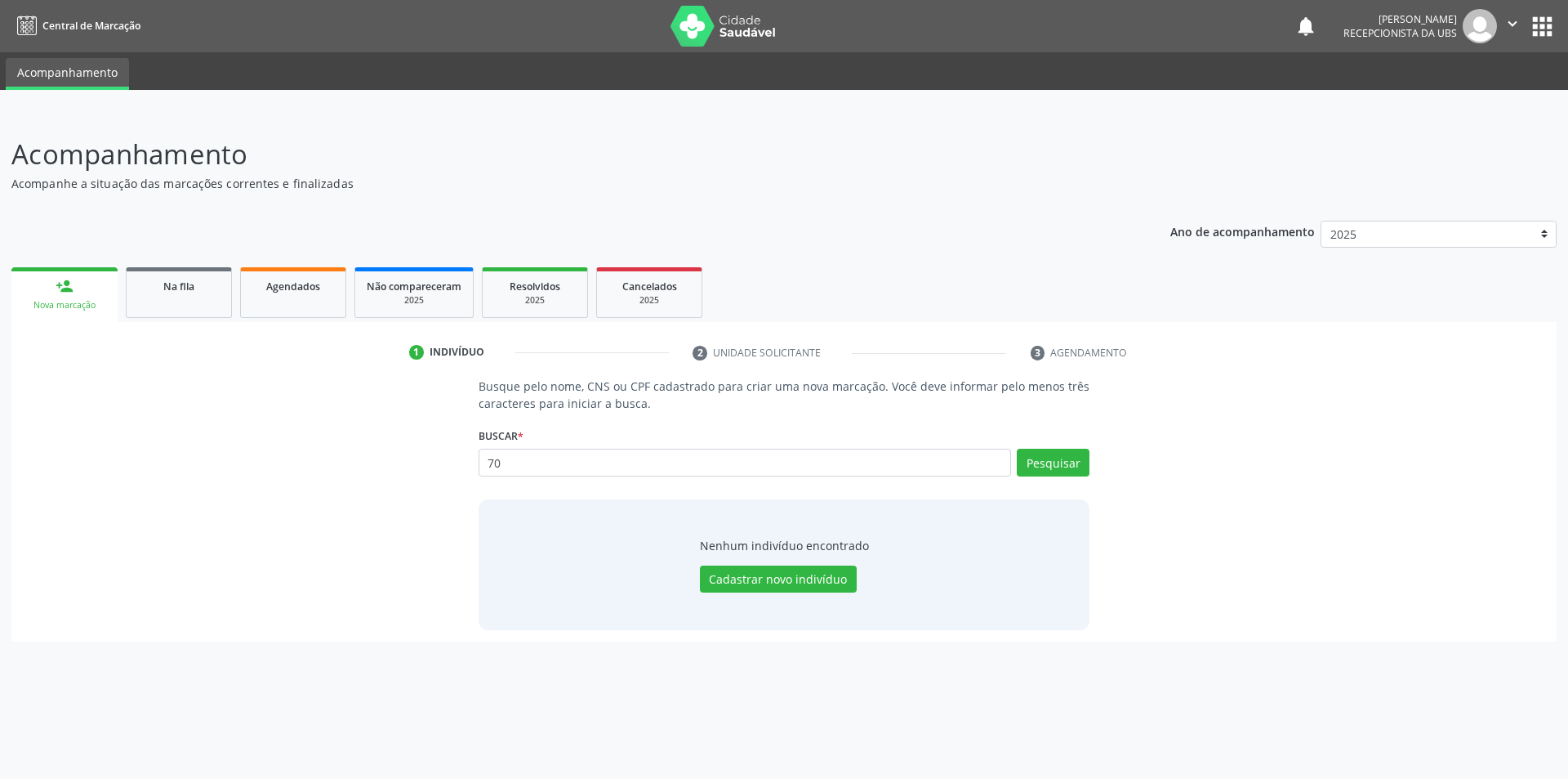
type input "7"
type input "705006608847950"
click at [1041, 462] on button "Pesquisar" at bounding box center [1053, 462] width 72 height 28
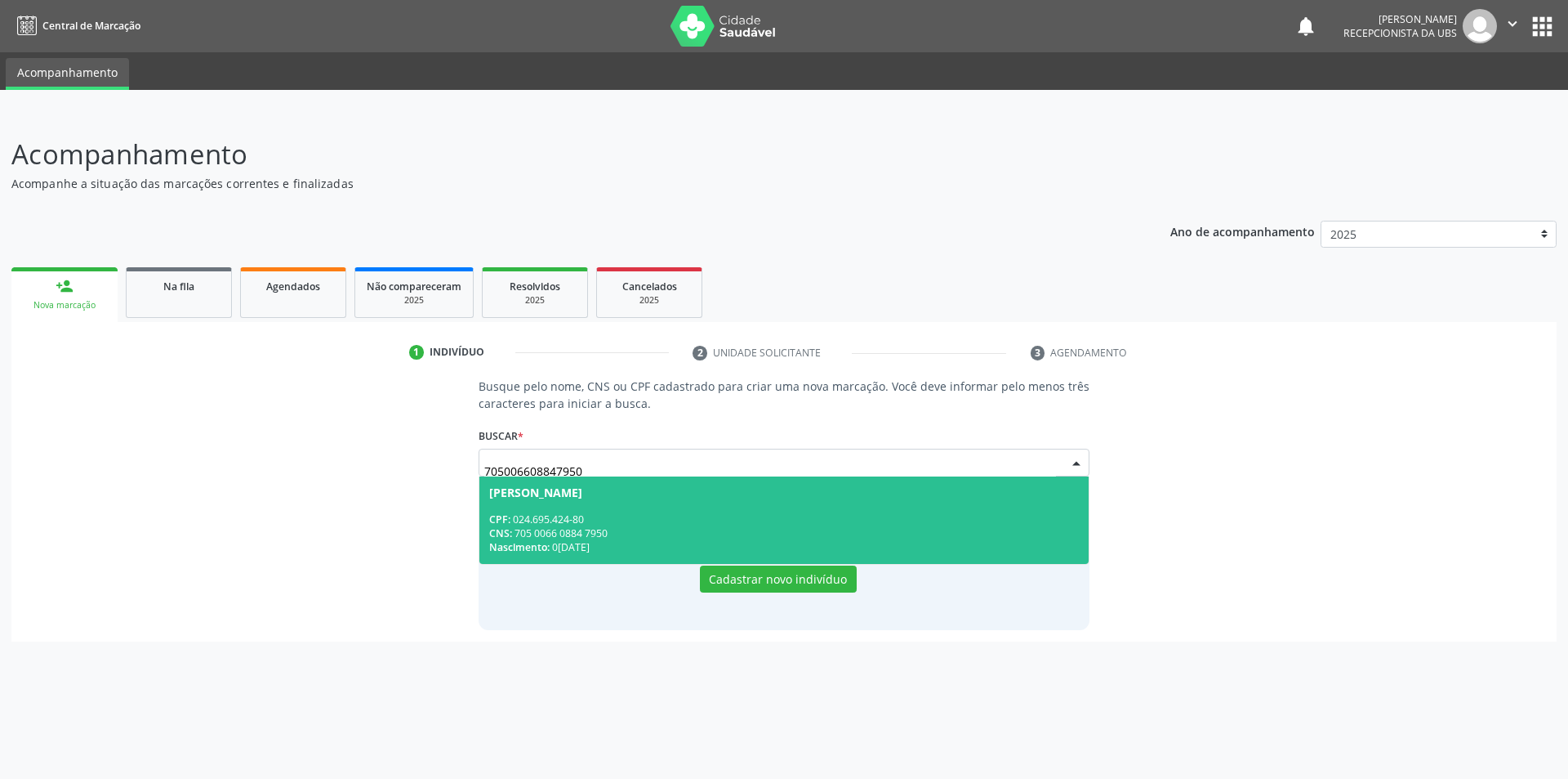
click at [584, 532] on div "CNS: 705 0066 0884 7950" at bounding box center [784, 533] width 590 height 14
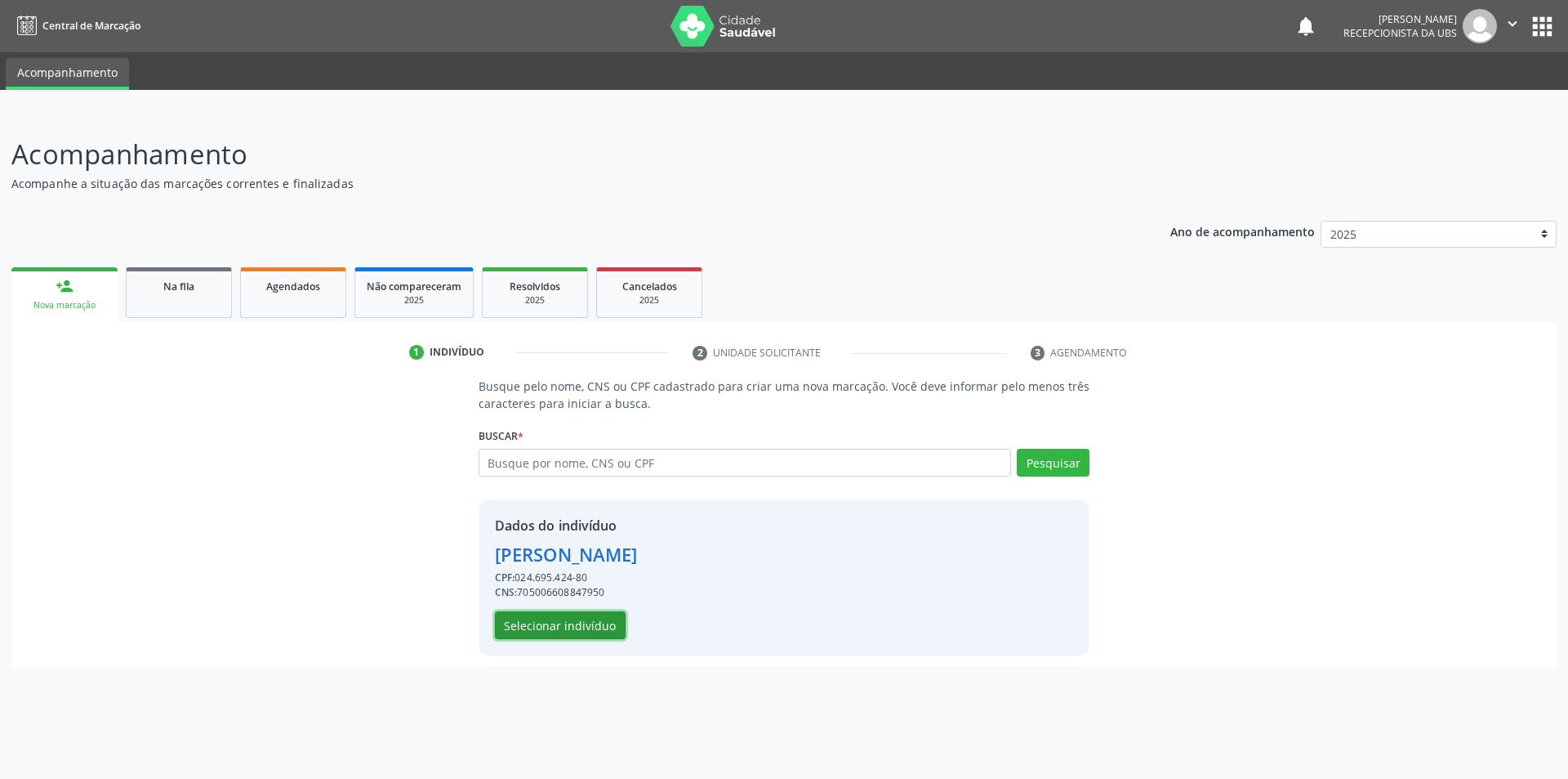
click at [588, 627] on button "Selecionar indivíduo" at bounding box center [560, 624] width 130 height 28
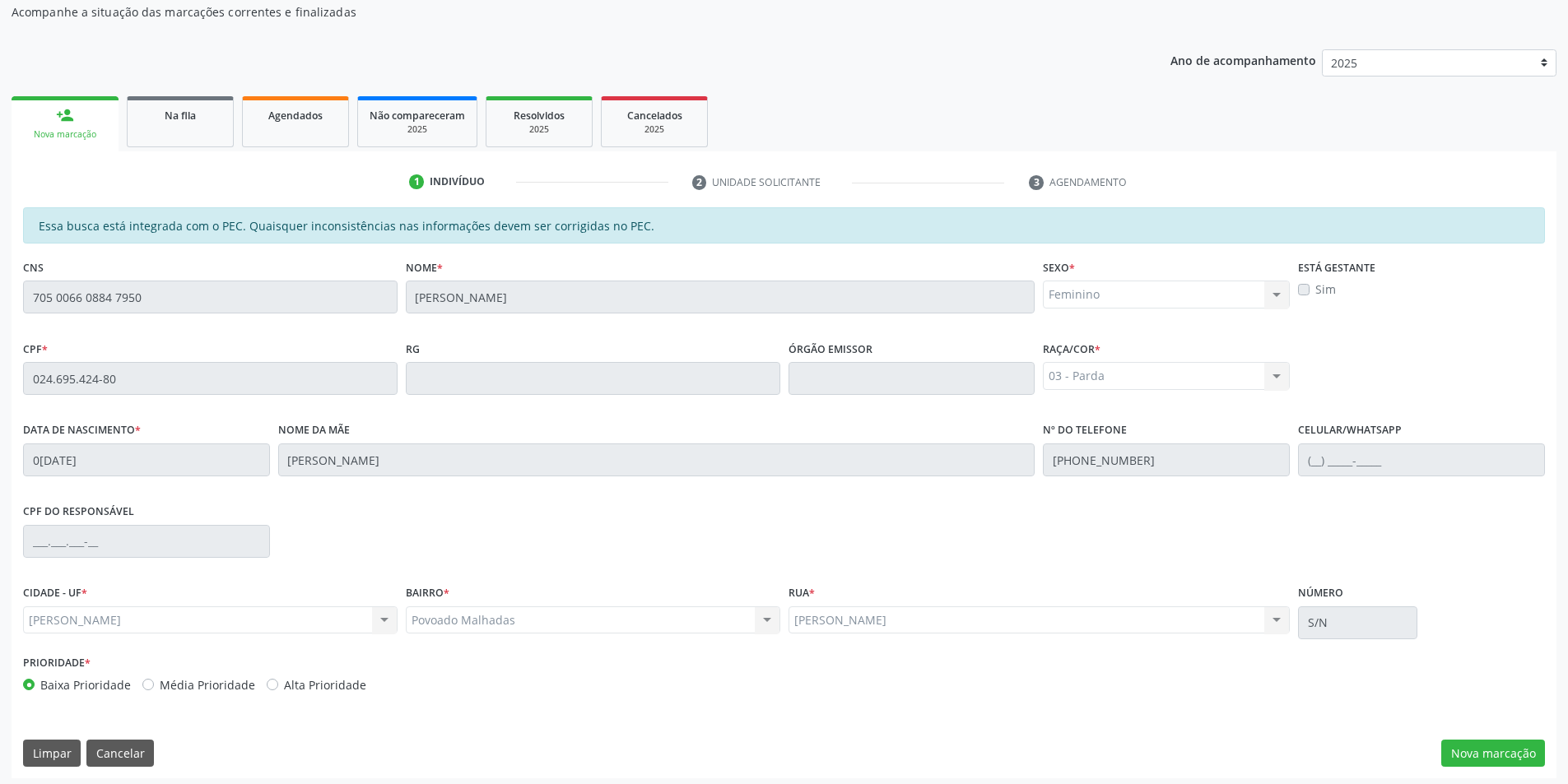
scroll to position [179, 0]
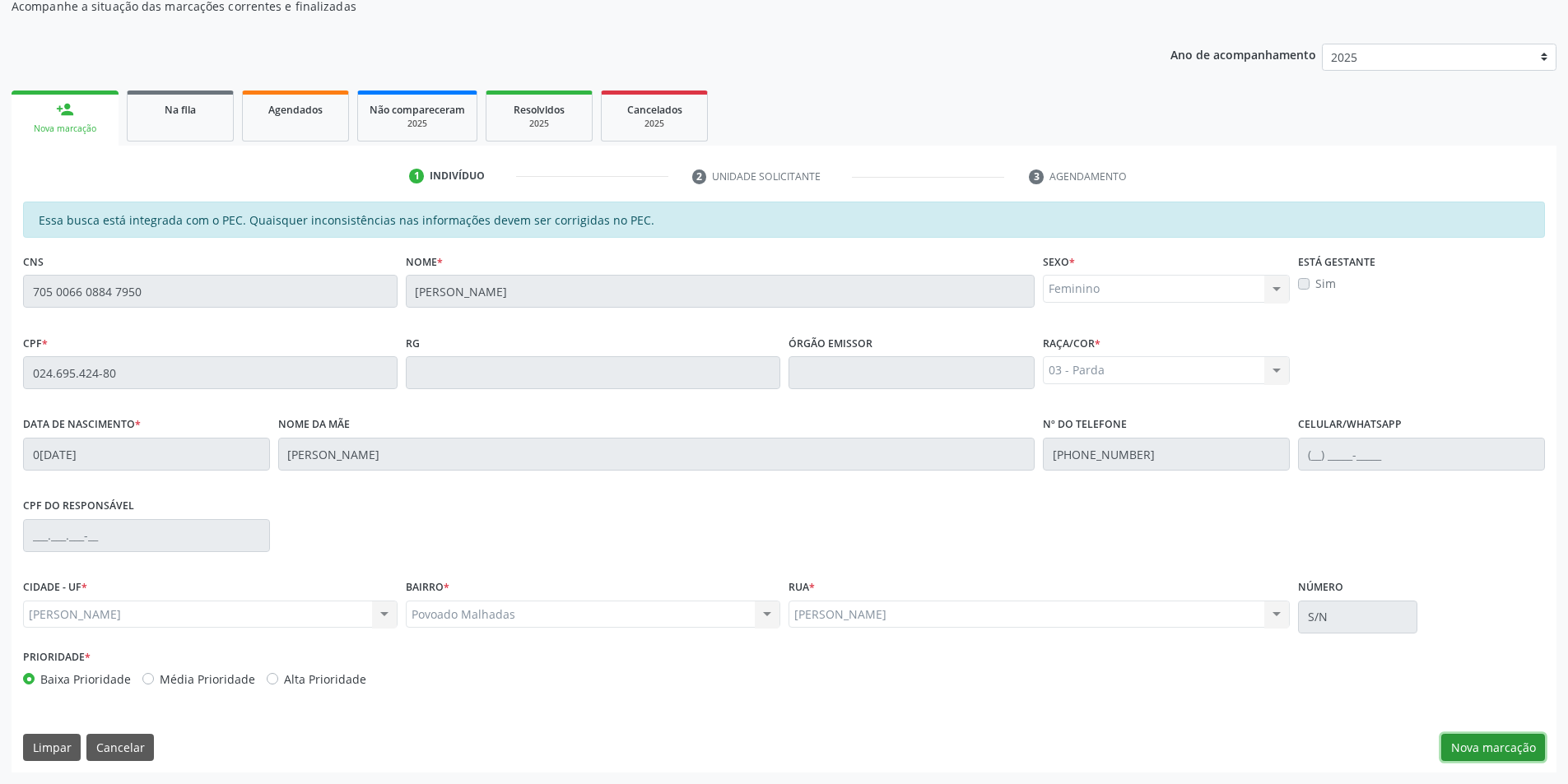
click at [1494, 734] on button "Nova marcação" at bounding box center [1492, 747] width 103 height 28
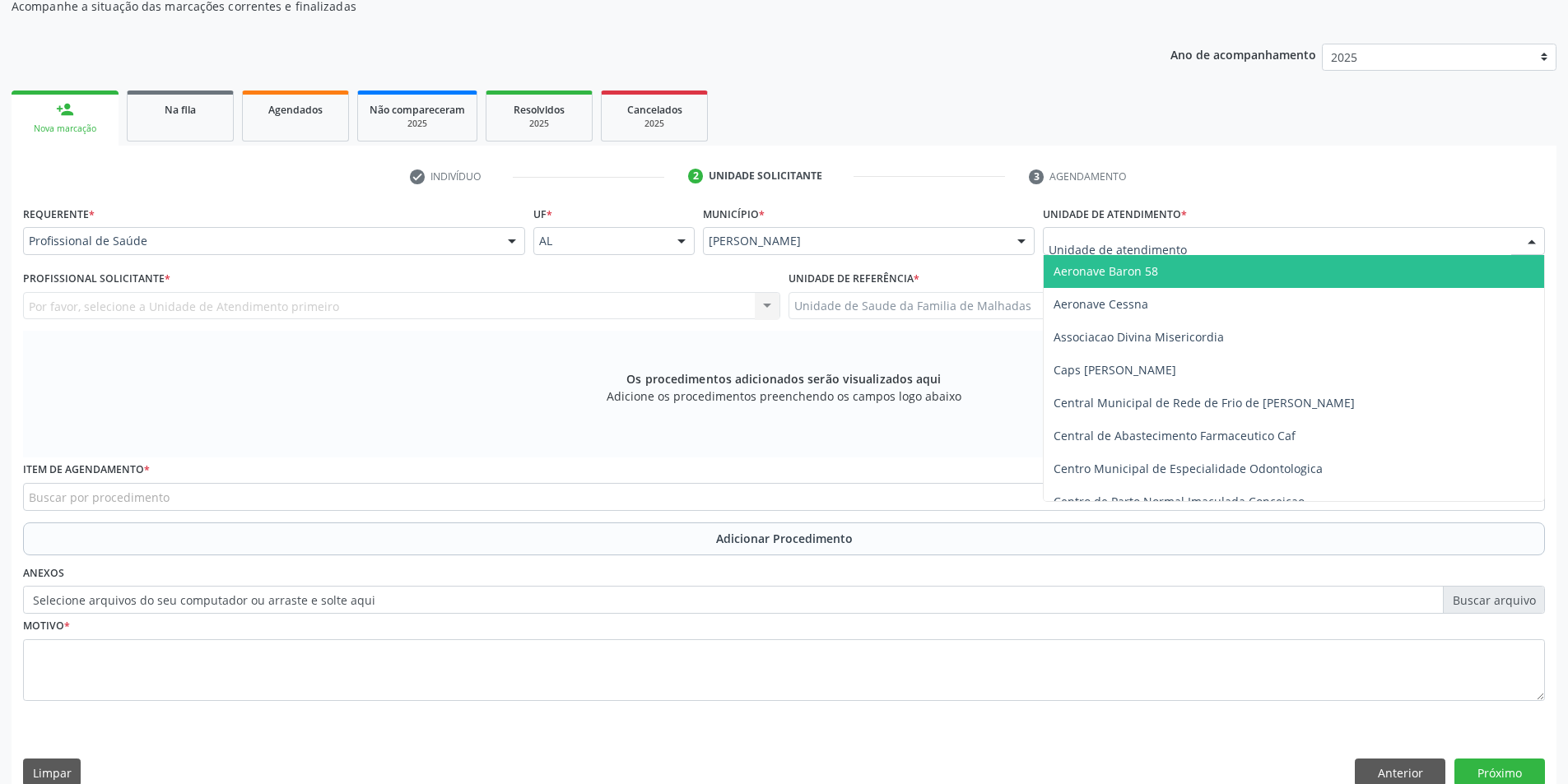
drag, startPoint x: 1304, startPoint y: 235, endPoint x: 1304, endPoint y: 247, distance: 12.0
click at [1304, 236] on div at bounding box center [1294, 240] width 502 height 28
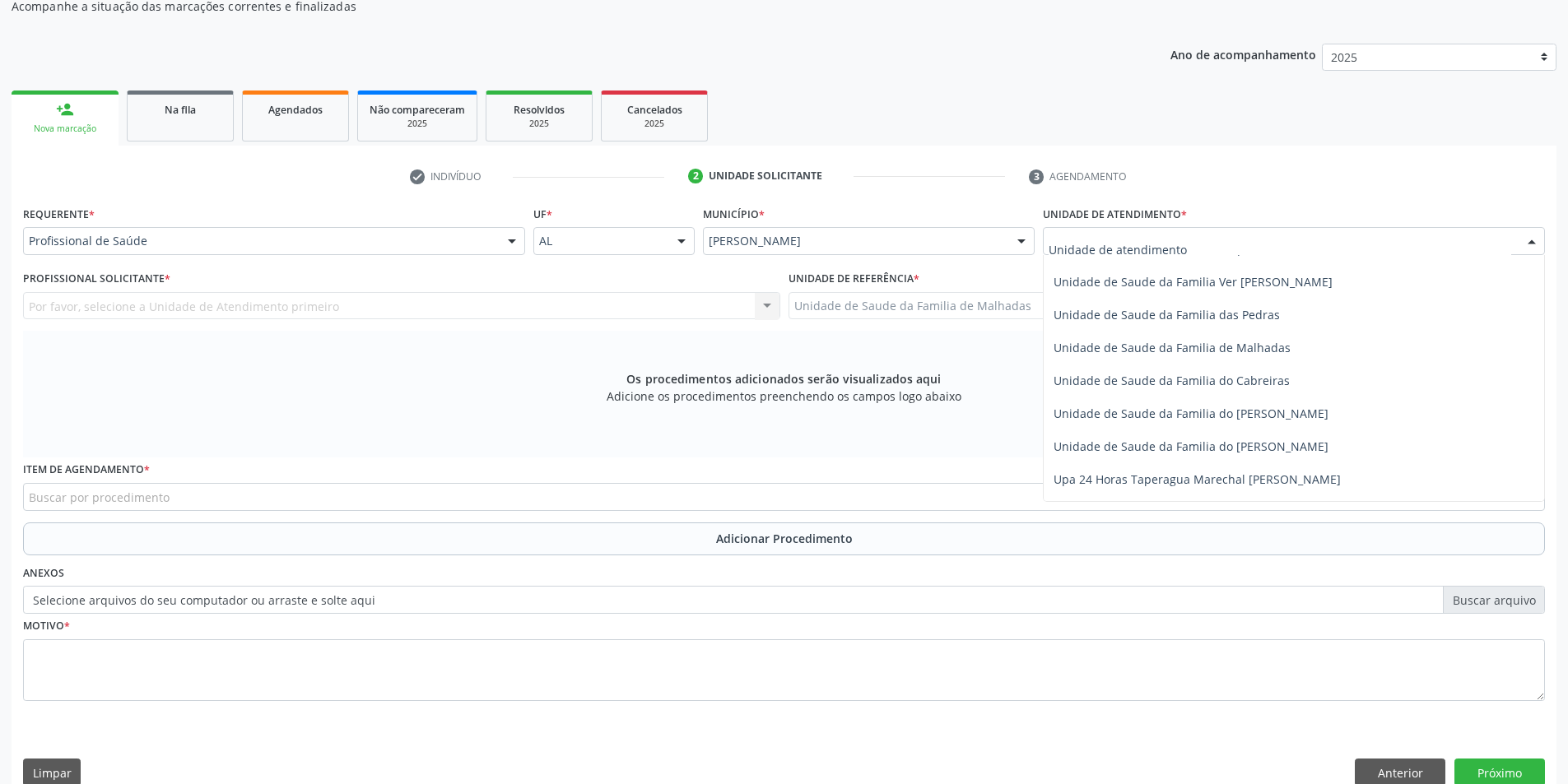
scroll to position [1300, 0]
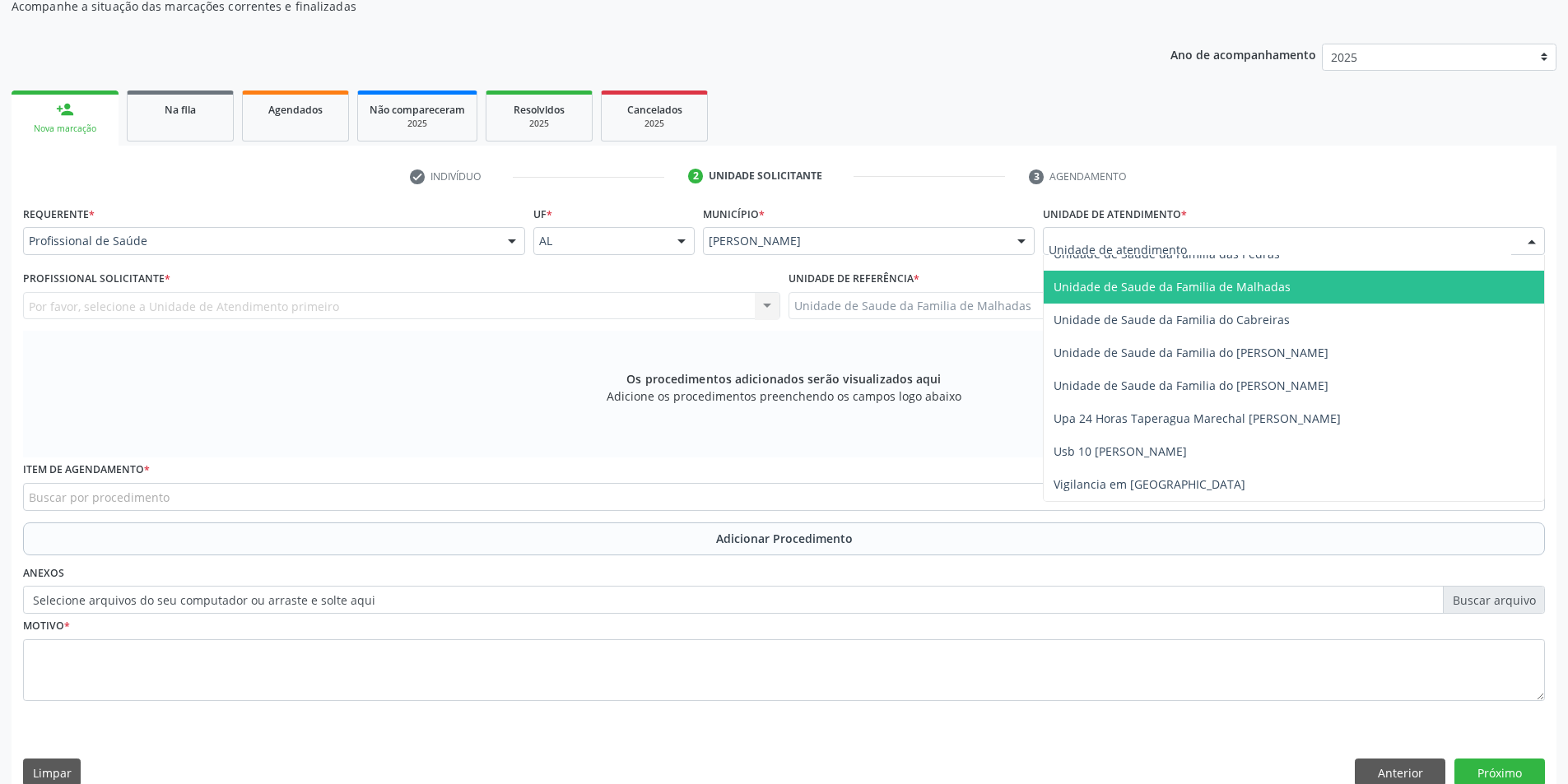
click at [1295, 285] on span "Unidade de Saude da Familia de Malhadas" at bounding box center [1294, 287] width 500 height 33
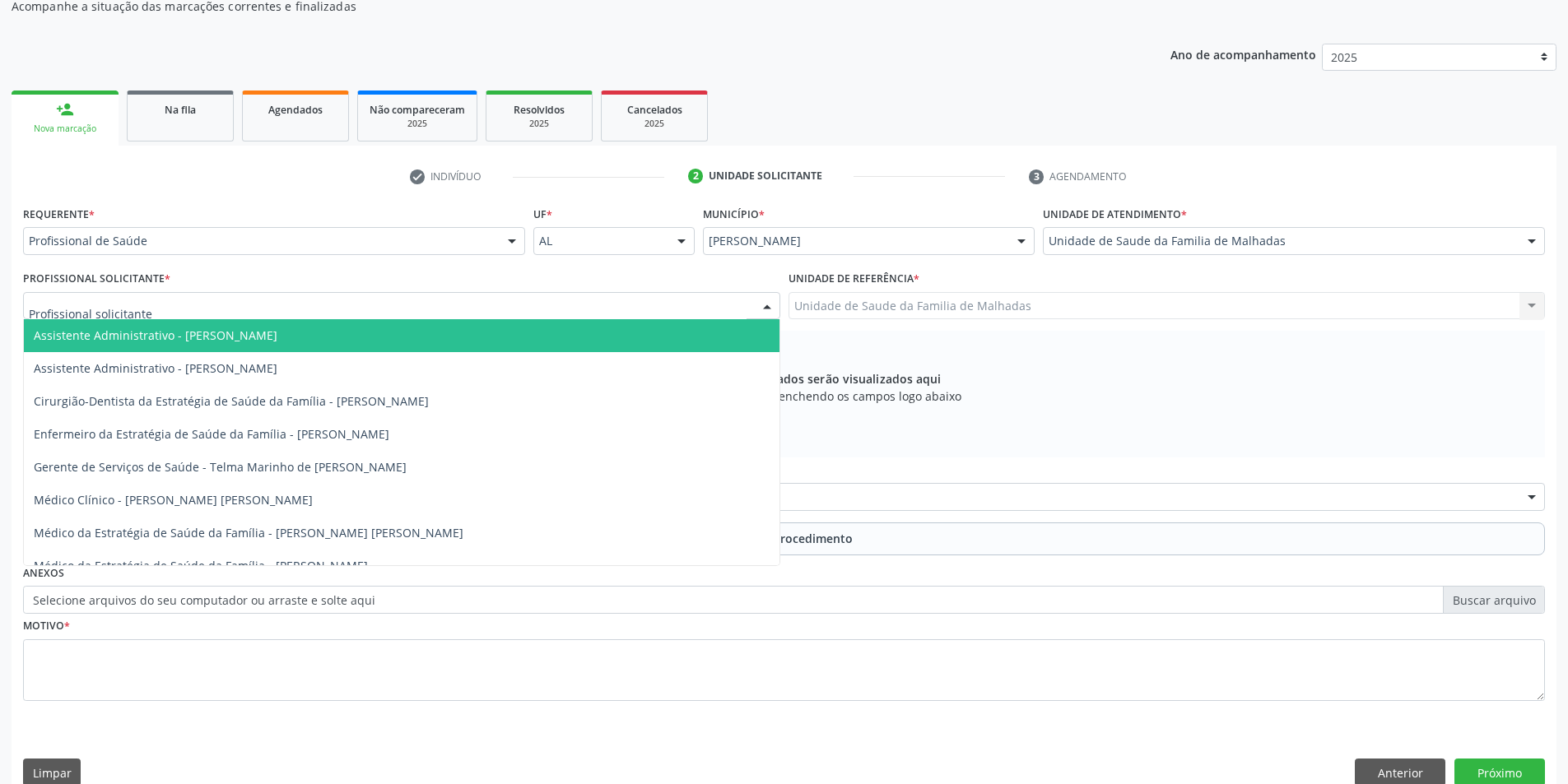
click at [739, 299] on div at bounding box center [402, 306] width 757 height 28
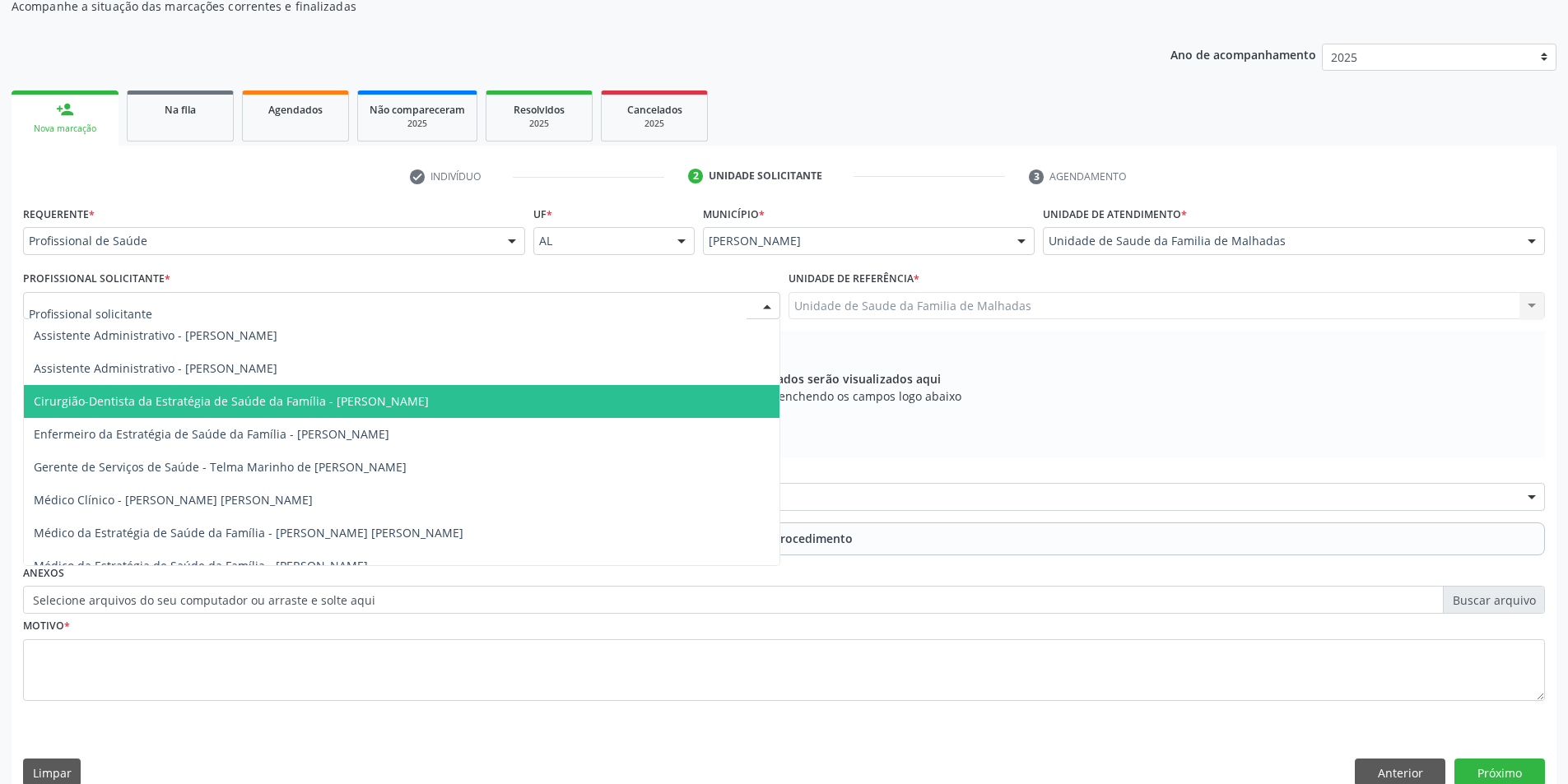
scroll to position [17, 0]
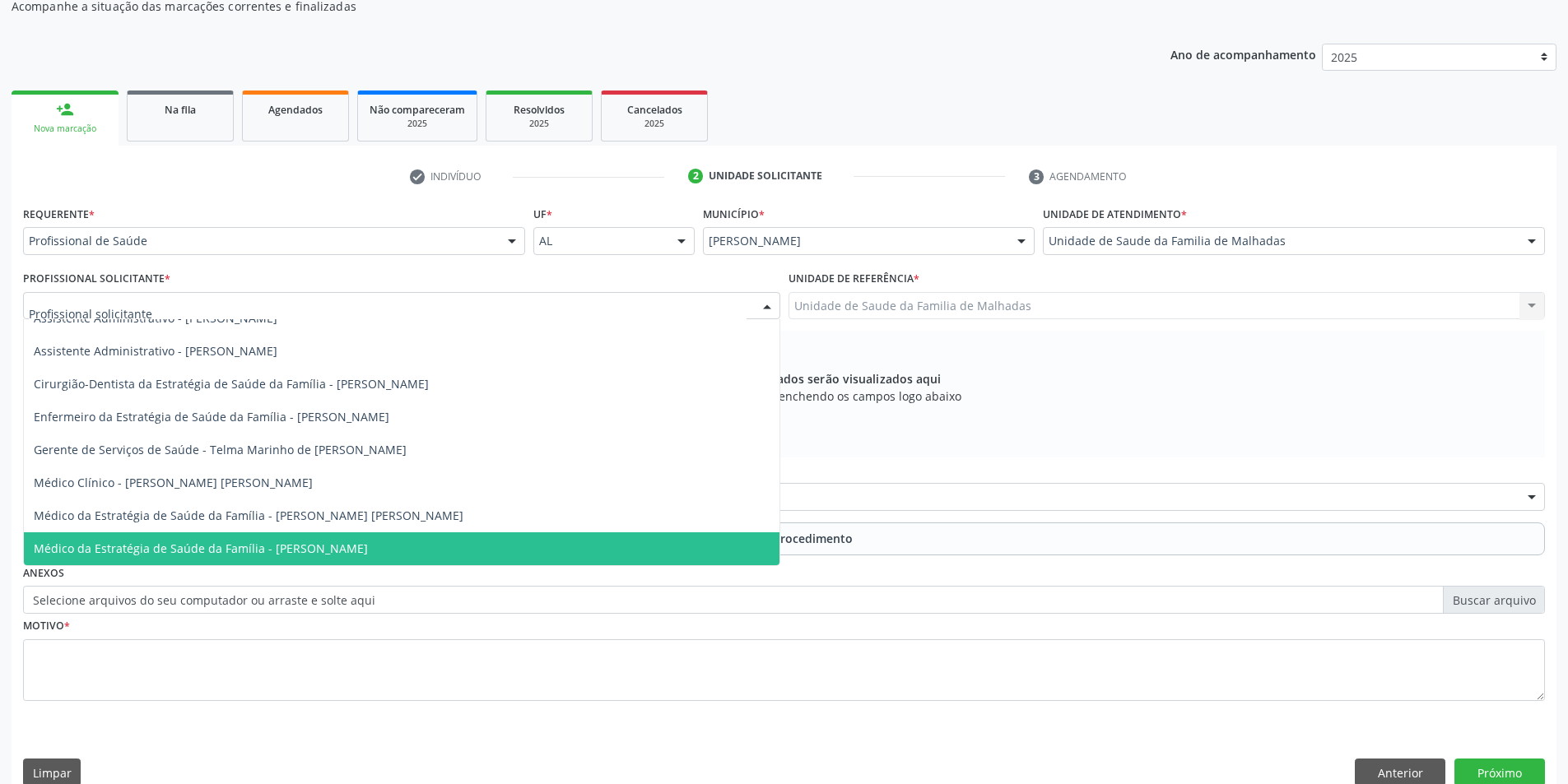
click at [519, 548] on span "Médico da Estratégia de Saúde da Família - [PERSON_NAME]" at bounding box center [402, 548] width 756 height 33
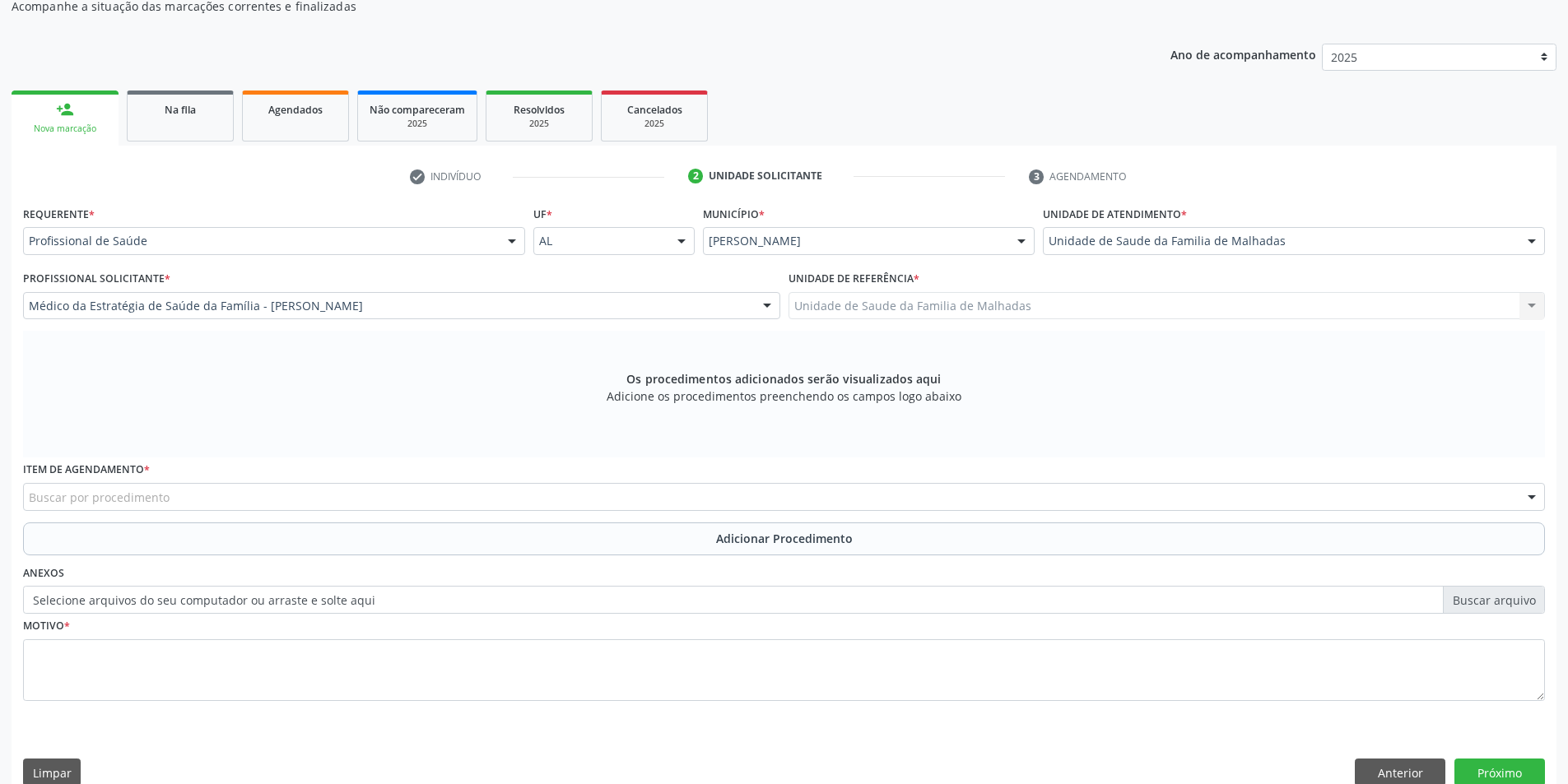
click at [470, 479] on div "Item de agendamento * Buscar por procedimento 0304070076 - .Quimioterapia de Le…" at bounding box center [784, 484] width 1522 height 53
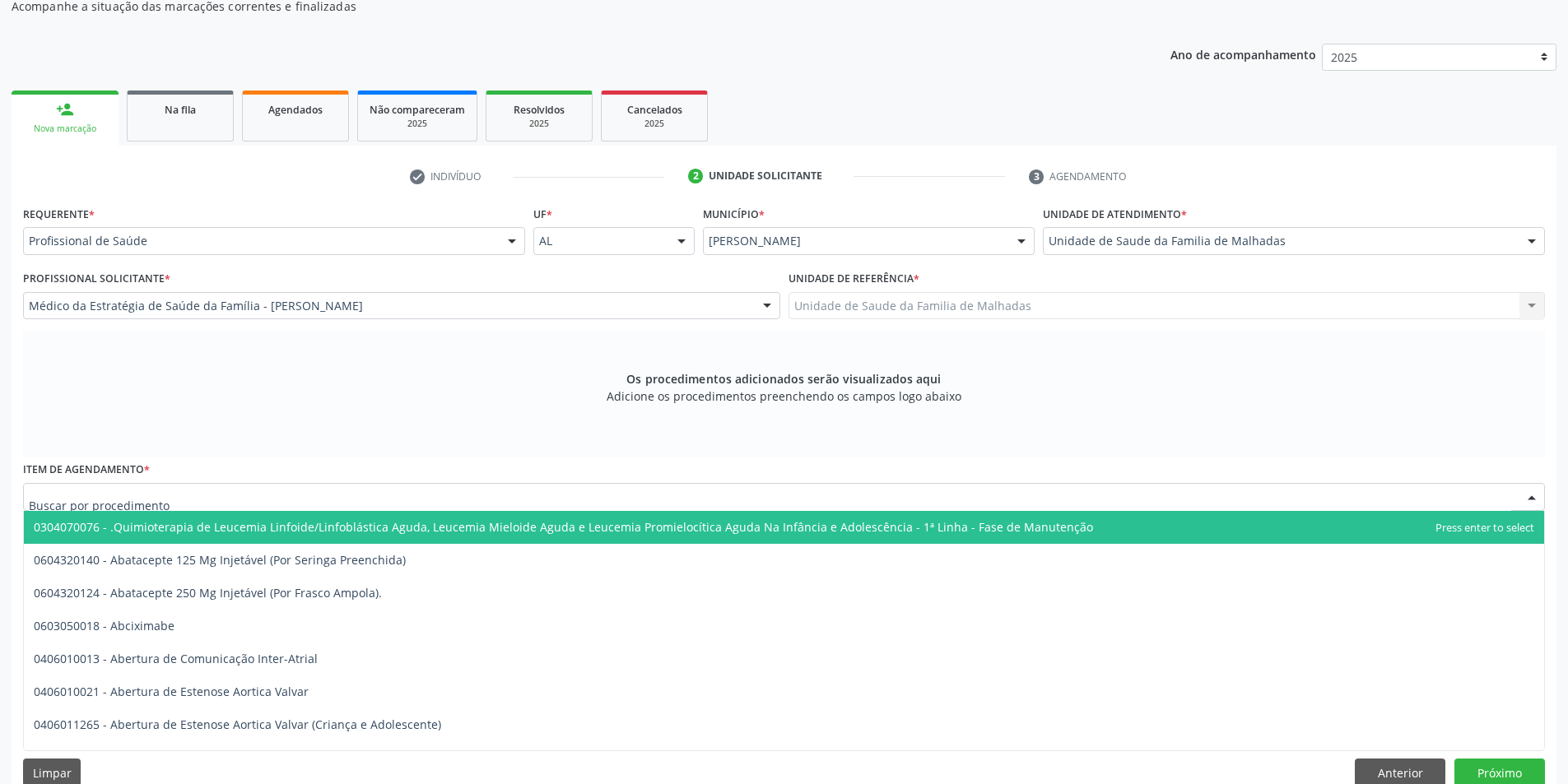
click at [471, 503] on div at bounding box center [784, 496] width 1522 height 28
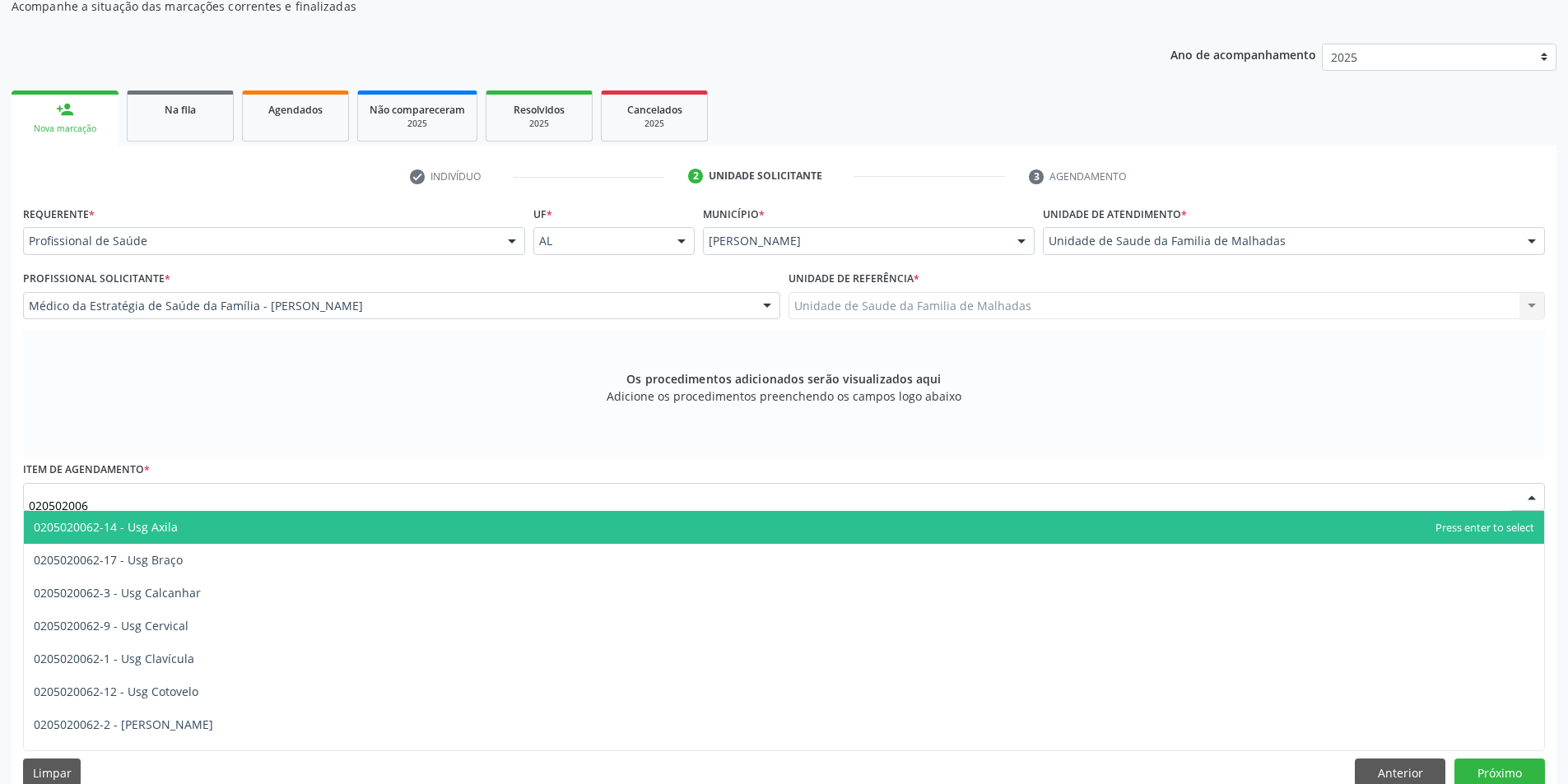
type input "0205020062"
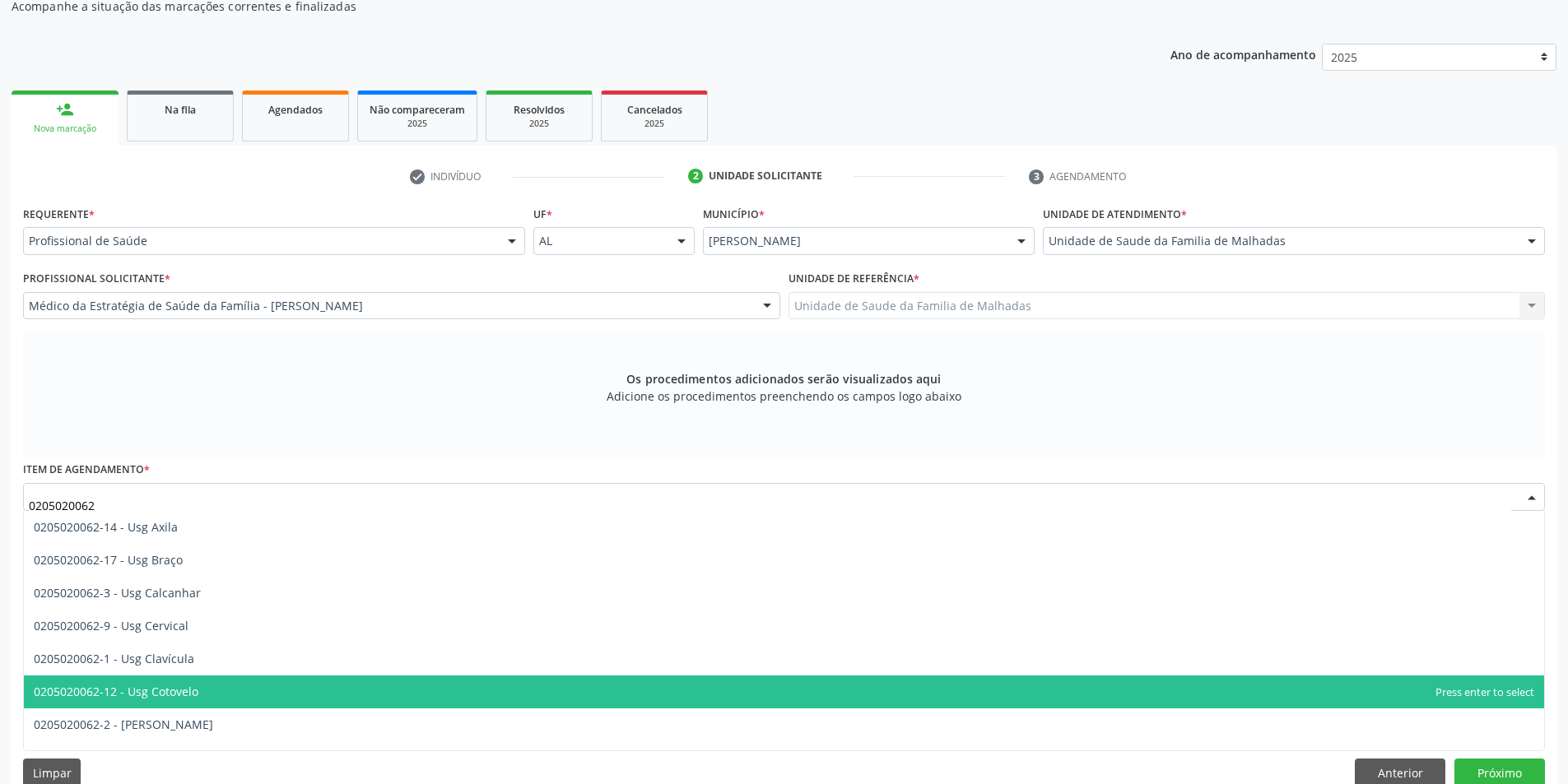
click at [340, 688] on span "0205020062-12 - Usg Cotovelo" at bounding box center [784, 691] width 1520 height 33
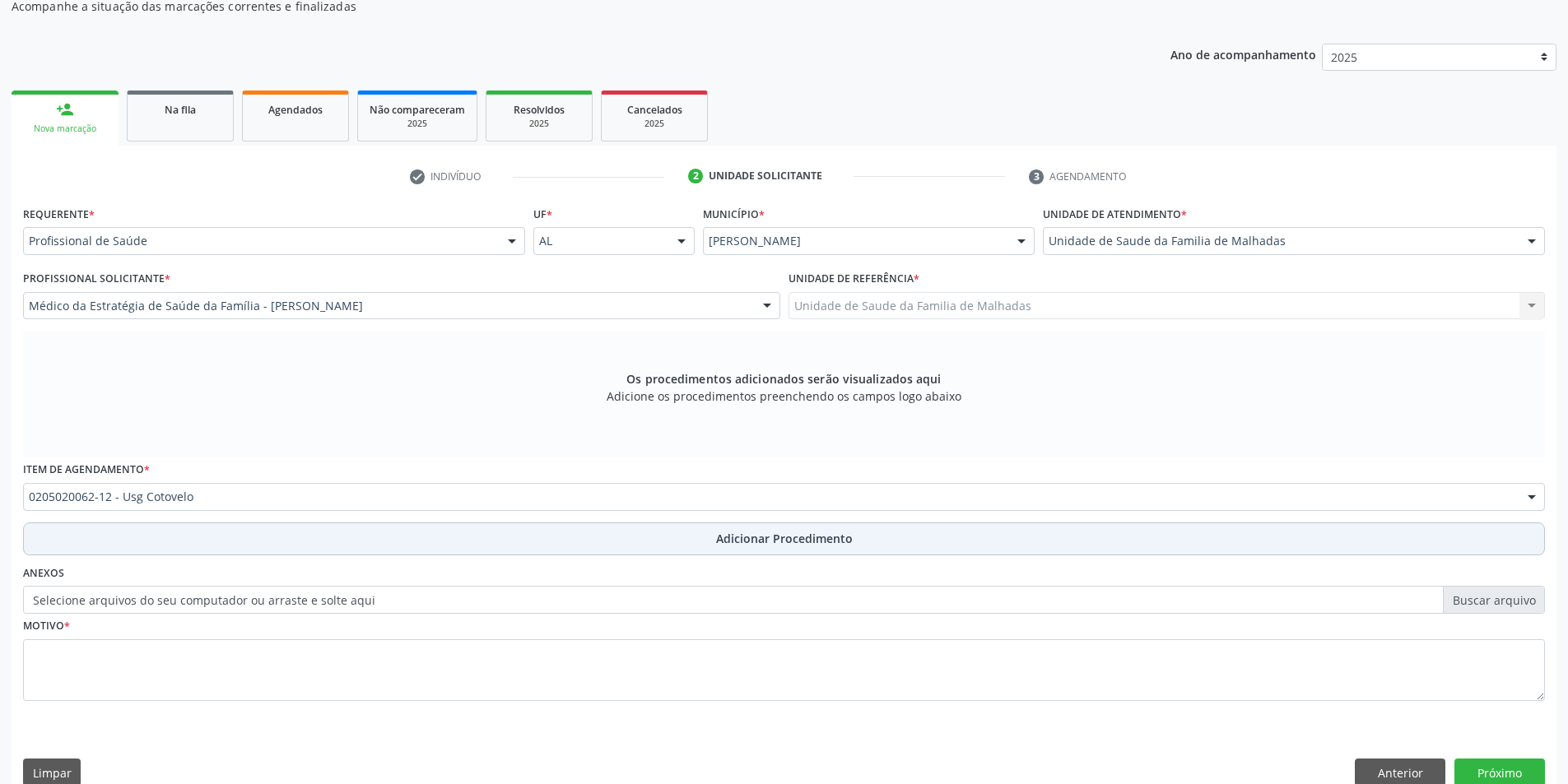
click at [777, 544] on span "Adicionar Procedimento" at bounding box center [784, 538] width 137 height 17
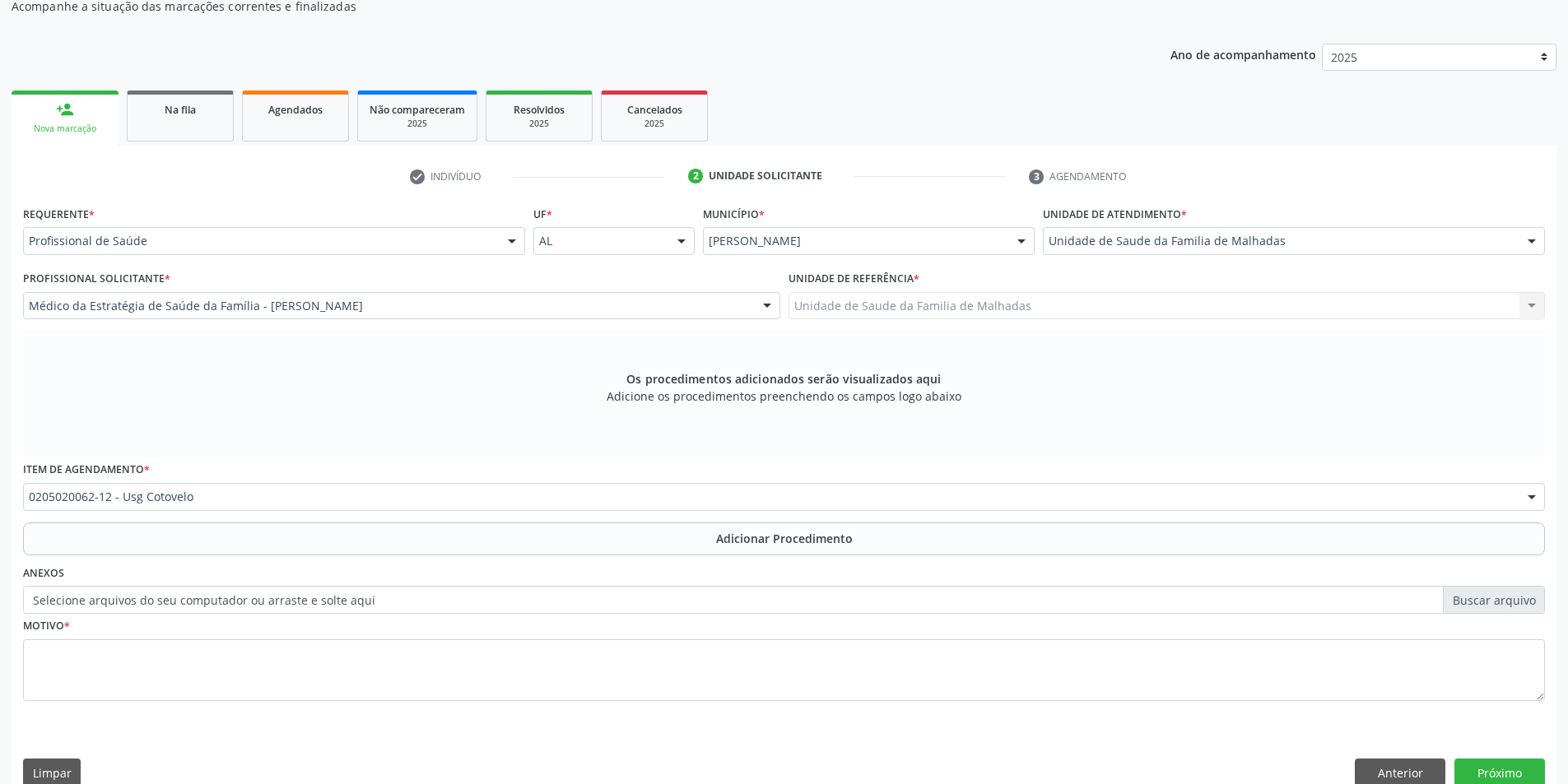
scroll to position [141, 0]
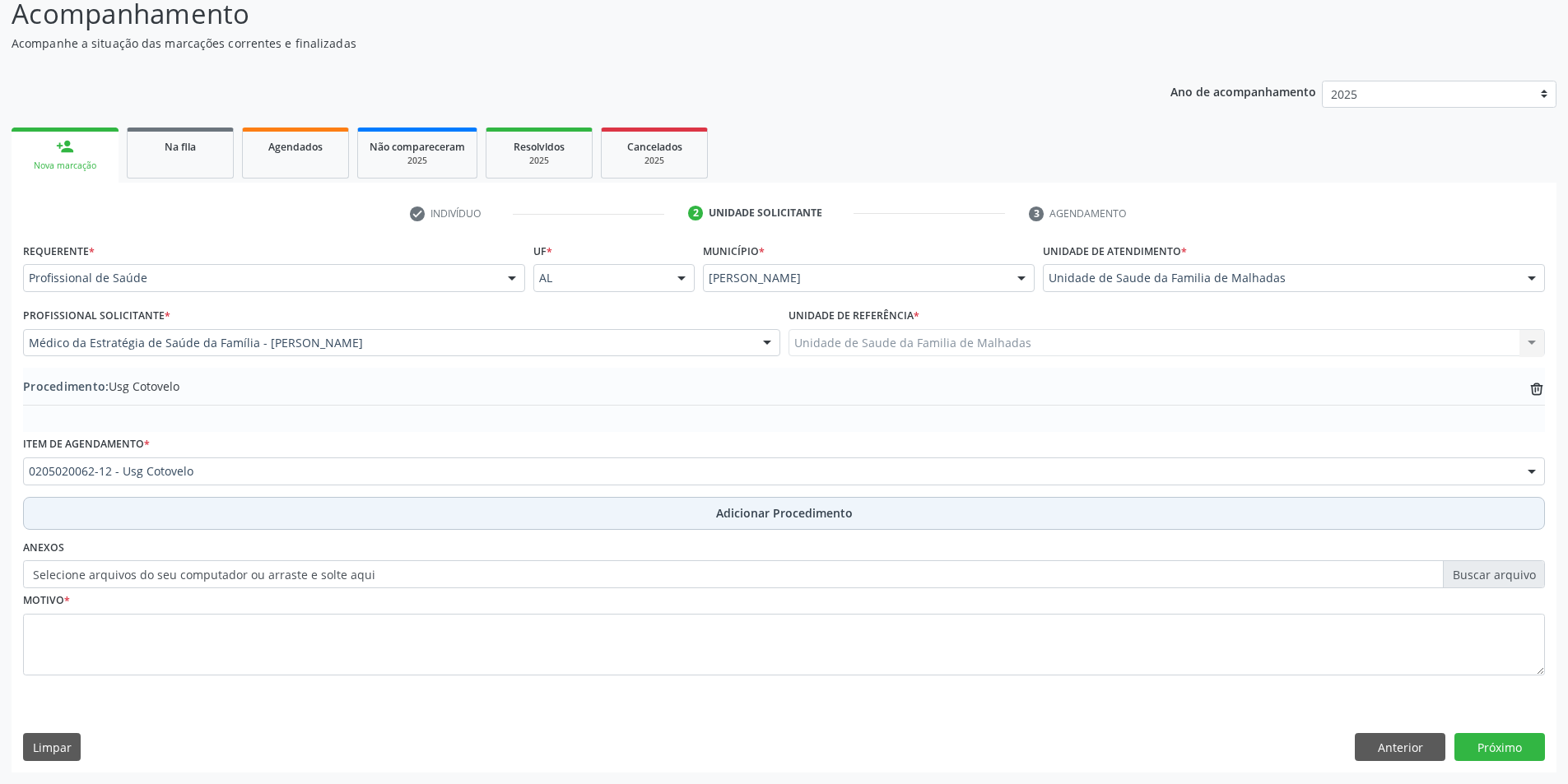
click at [778, 521] on button "Adicionar Procedimento" at bounding box center [784, 513] width 1522 height 33
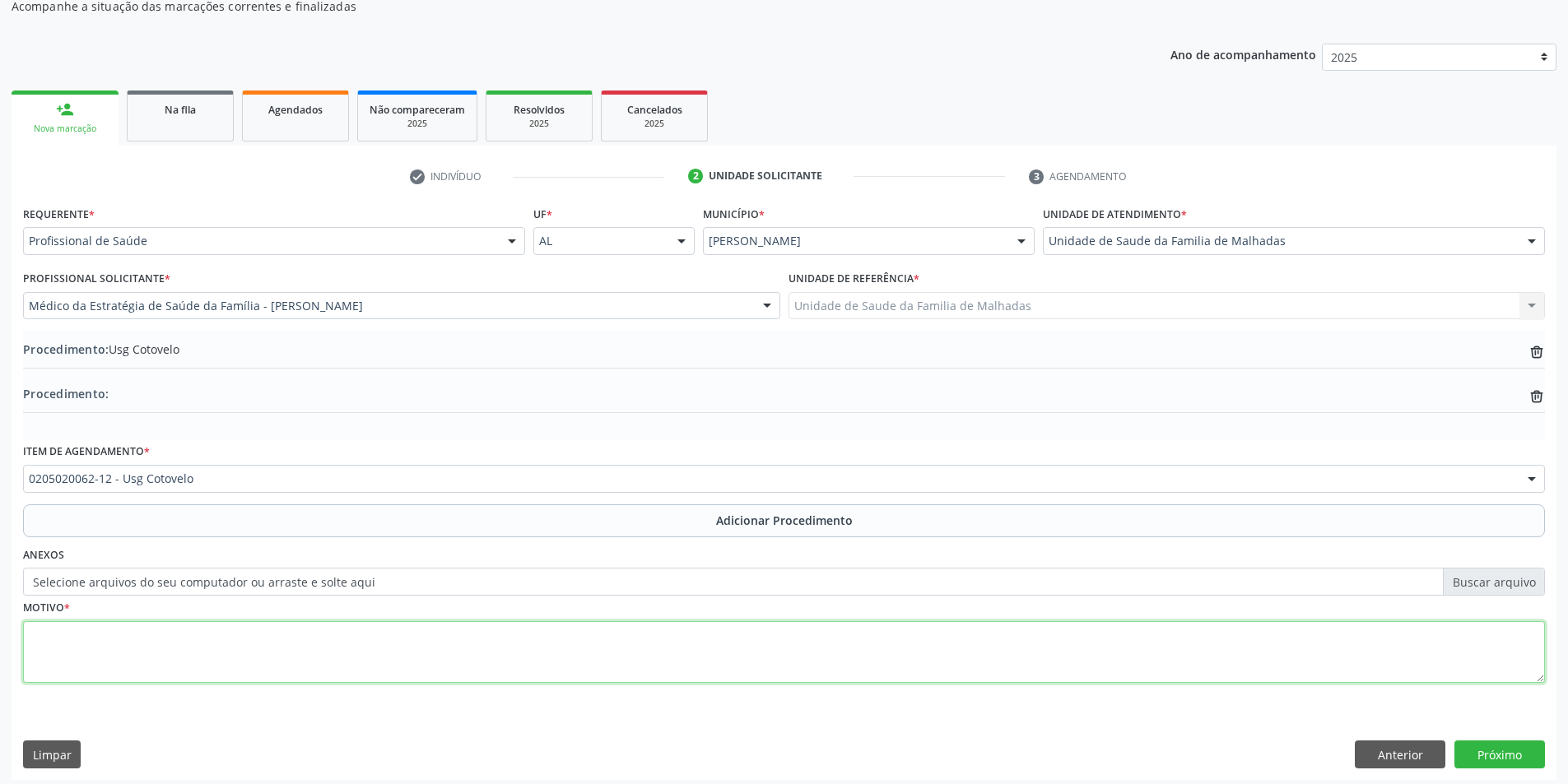
click at [184, 638] on textarea at bounding box center [784, 653] width 1522 height 63
type textarea "DOR EM [GEOGRAPHIC_DATA] ESQUERDO"
click at [1507, 744] on button "Próximo" at bounding box center [1500, 753] width 91 height 28
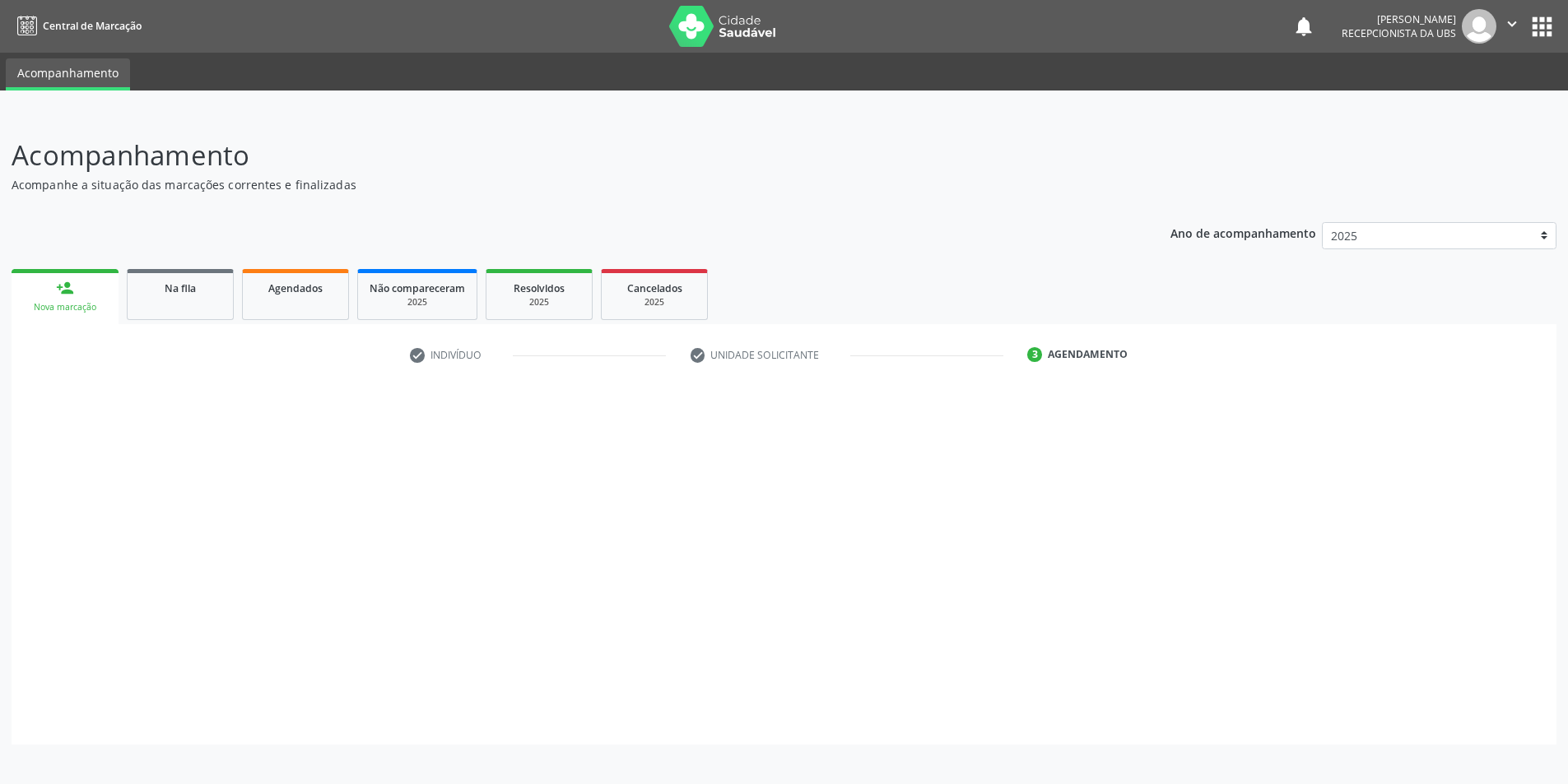
scroll to position [0, 0]
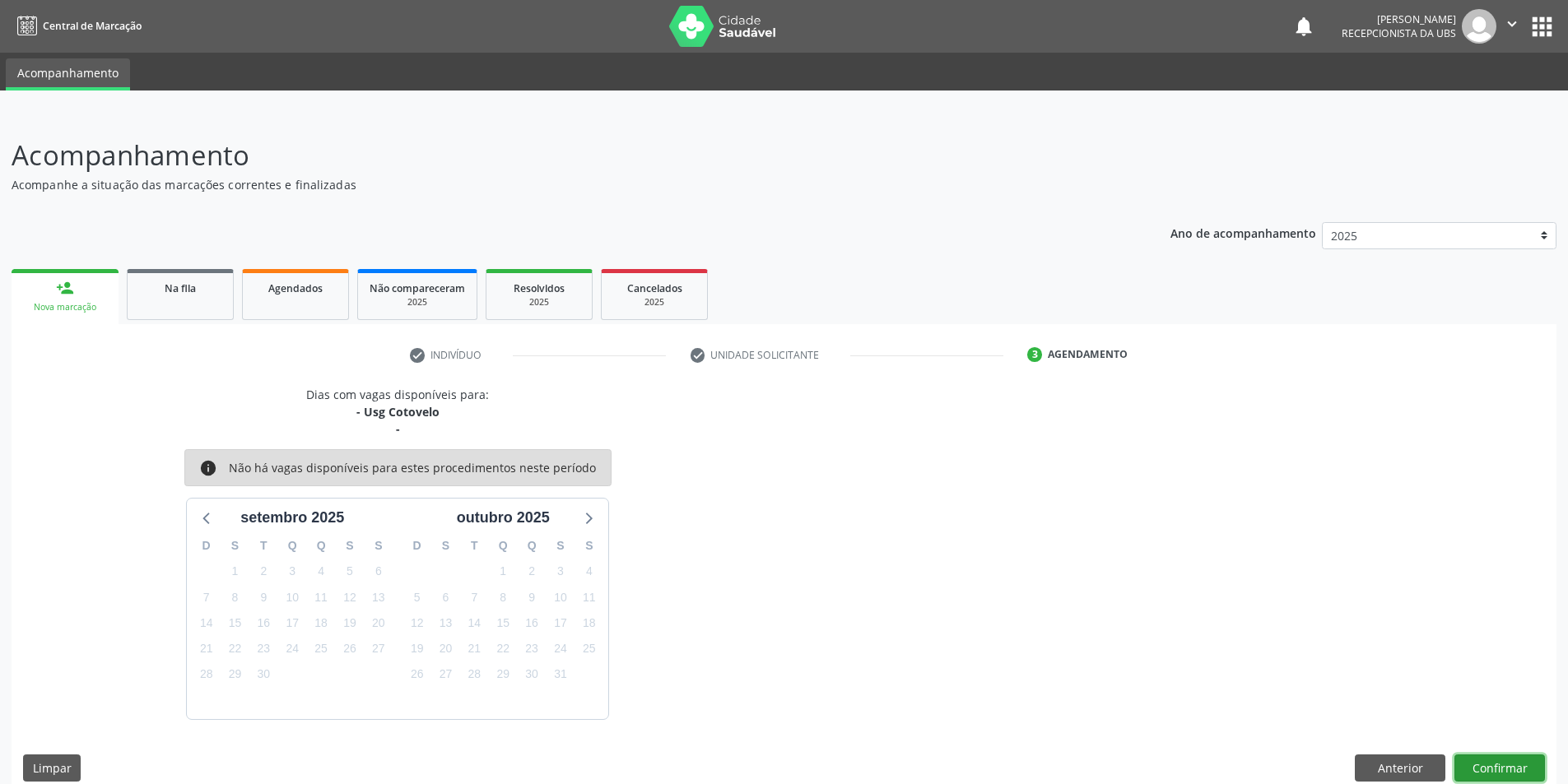
click at [1501, 772] on button "Confirmar" at bounding box center [1500, 768] width 91 height 28
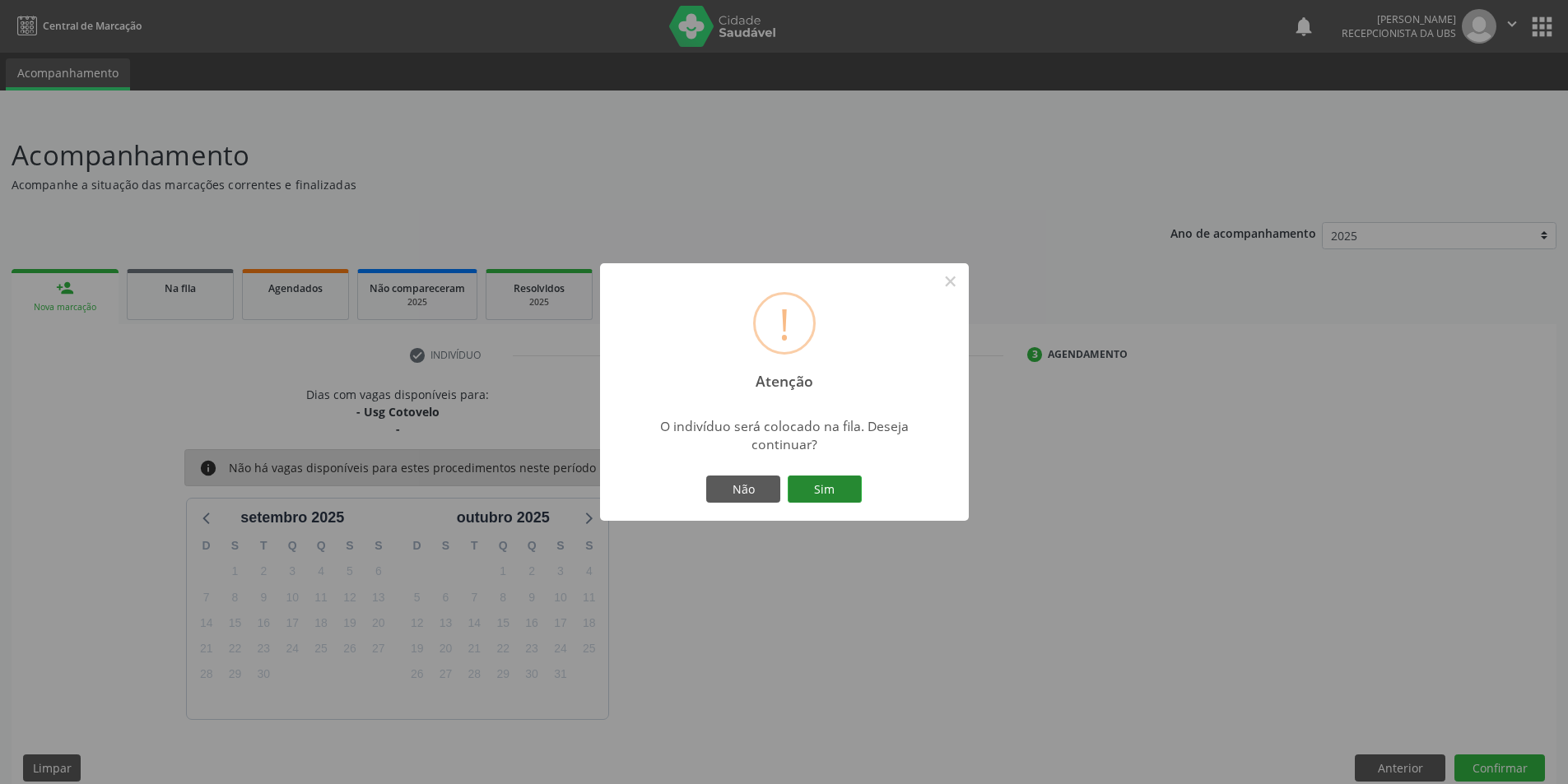
click at [809, 478] on button "Sim" at bounding box center [824, 489] width 74 height 28
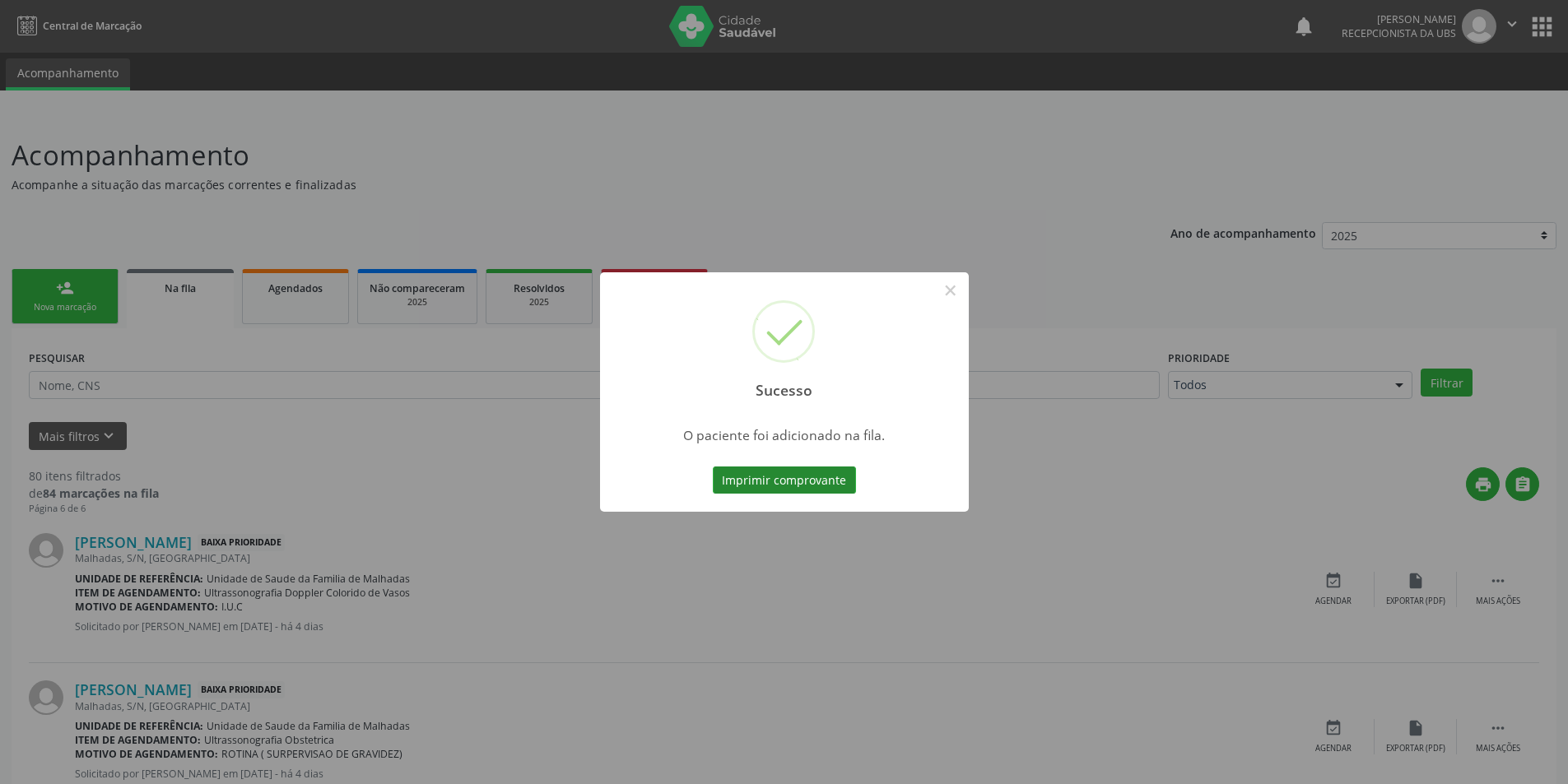
click at [842, 478] on button "Imprimir comprovante" at bounding box center [784, 480] width 143 height 28
